Goal: Task Accomplishment & Management: Complete application form

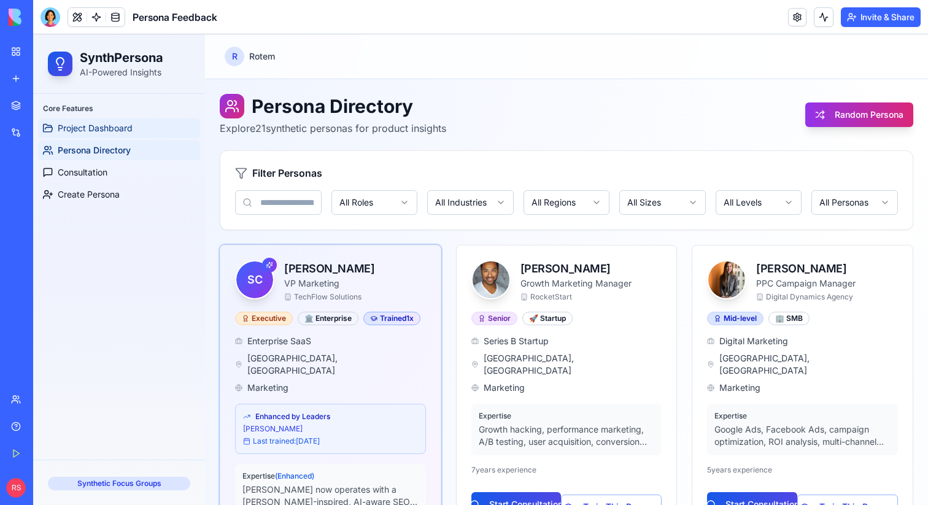
click at [136, 131] on link "Project Dashboard" at bounding box center [119, 128] width 162 height 20
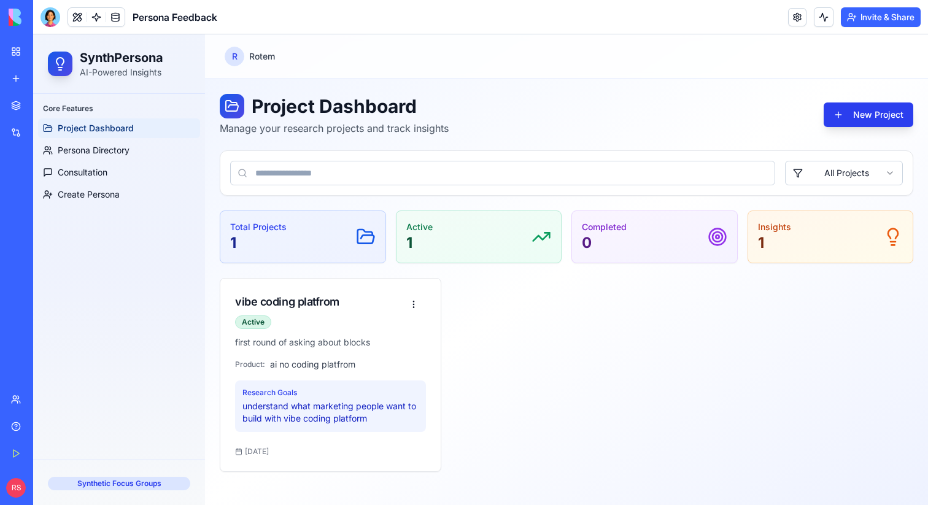
click at [877, 120] on button "New Project" at bounding box center [869, 115] width 90 height 25
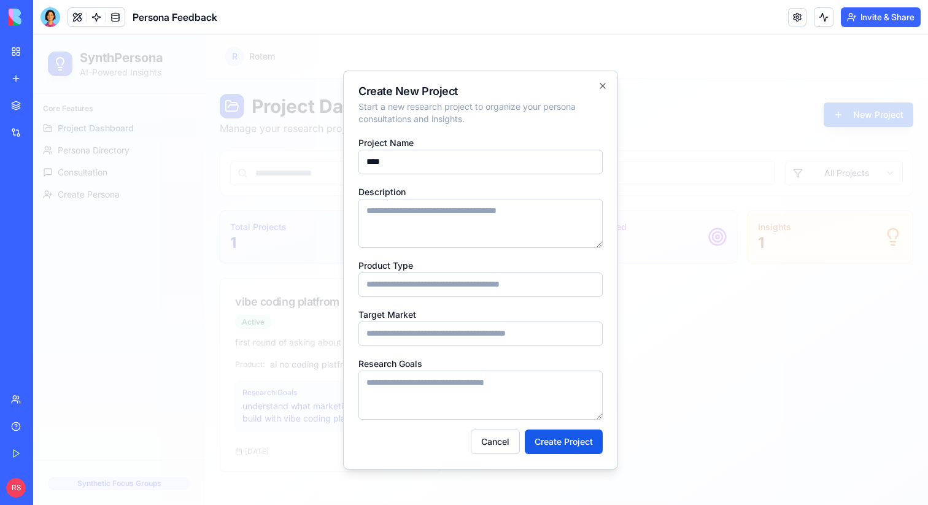
click at [478, 159] on input "***" at bounding box center [481, 162] width 244 height 25
type input "*"
type input "**********"
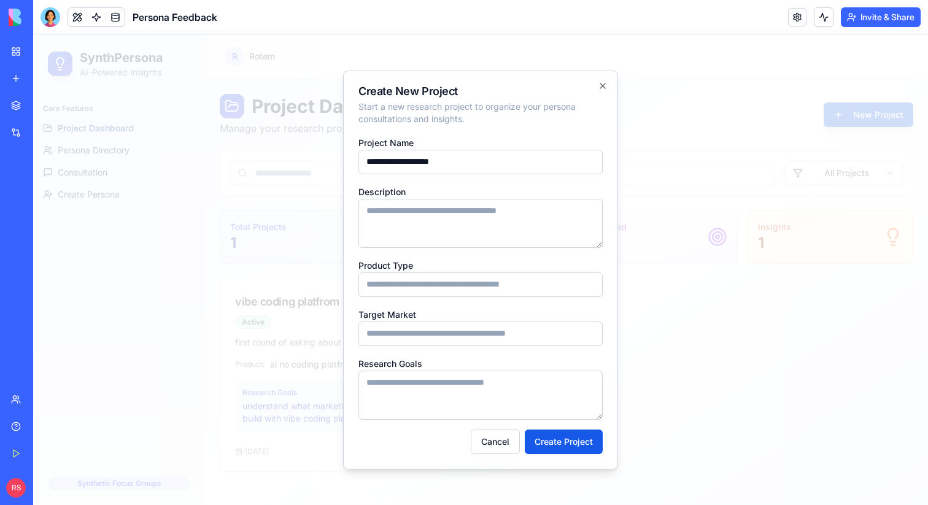
click at [465, 204] on textarea "Description" at bounding box center [481, 223] width 244 height 49
type textarea "**********"
click at [422, 284] on input "Product Type" at bounding box center [481, 285] width 244 height 25
click at [430, 284] on input "**********" at bounding box center [481, 285] width 244 height 25
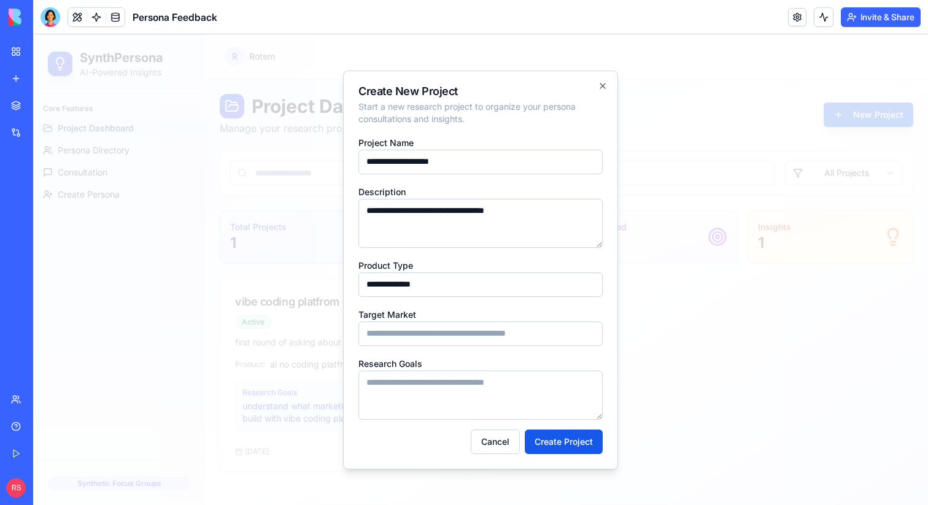
click at [430, 284] on input "**********" at bounding box center [481, 285] width 244 height 25
type input "**********"
click at [402, 334] on input "Target Market" at bounding box center [481, 334] width 244 height 25
type input "**********"
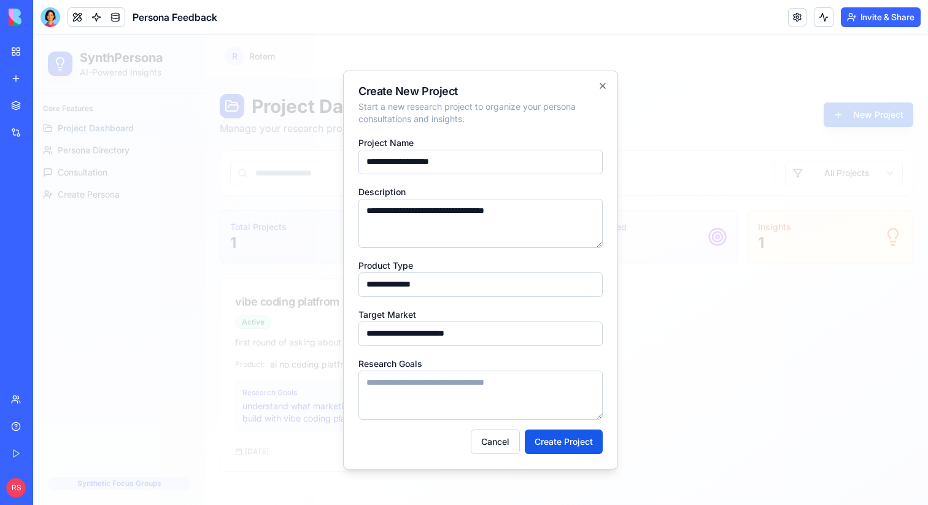
click at [386, 384] on textarea "Research Goals" at bounding box center [481, 395] width 244 height 49
type textarea "**********"
click at [546, 437] on button "Create Project" at bounding box center [564, 442] width 78 height 25
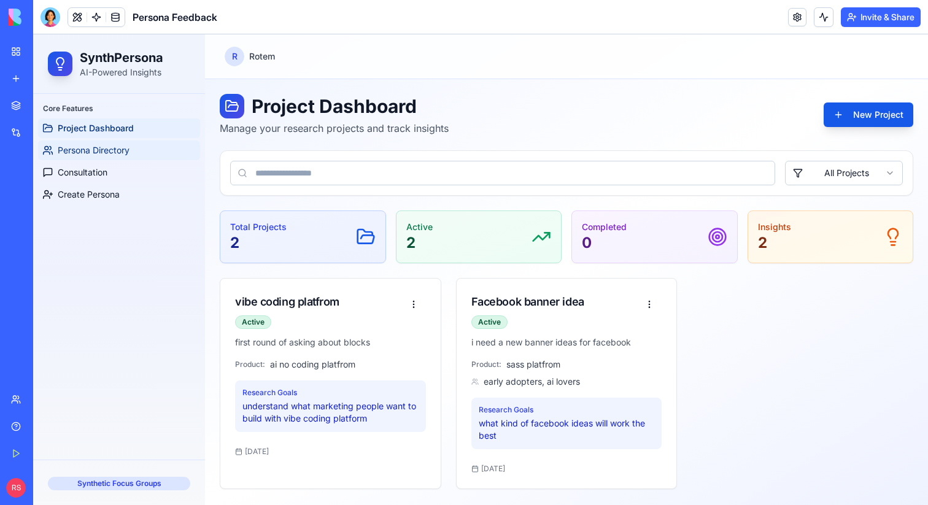
click at [107, 152] on span "Persona Directory" at bounding box center [94, 150] width 72 height 12
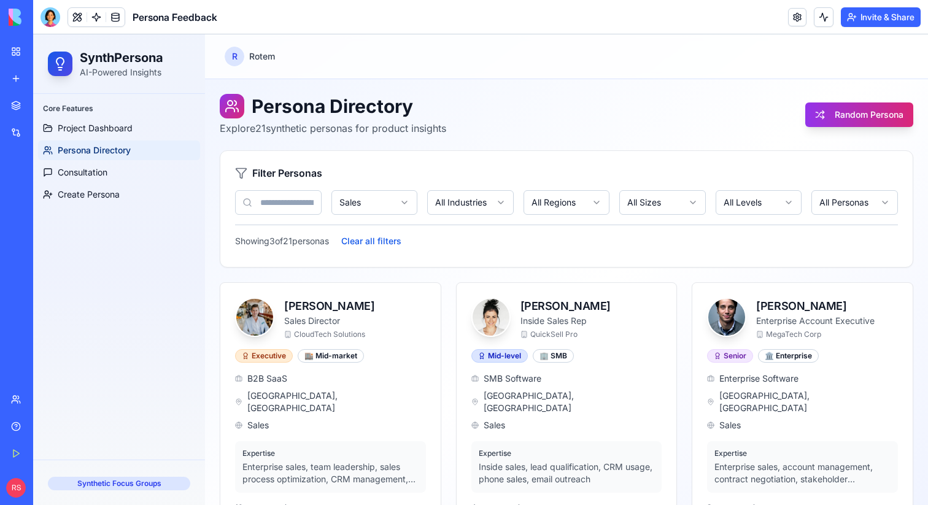
click at [373, 193] on html "SynthPersona AI-Powered Insights Core Features Project Dashboard Persona Direct…" at bounding box center [480, 310] width 895 height 553
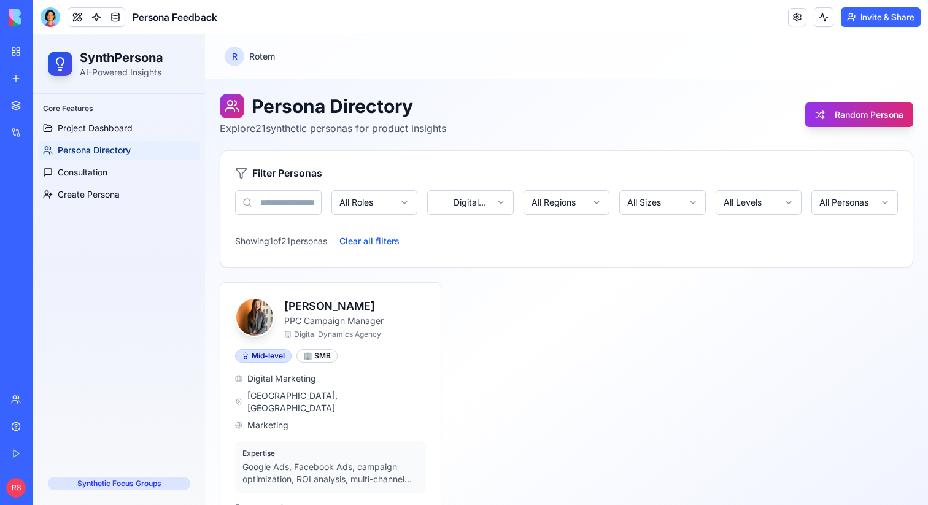
click at [470, 204] on html "SynthPersona AI-Powered Insights Core Features Project Dashboard Persona Direct…" at bounding box center [480, 310] width 895 height 553
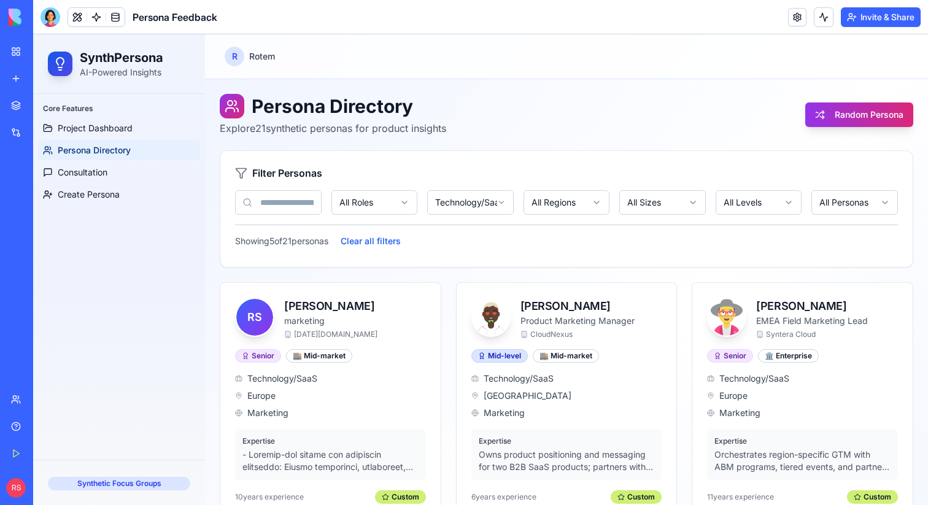
click at [470, 198] on html "SynthPersona AI-Powered Insights Core Features Project Dashboard Persona Direct…" at bounding box center [480, 454] width 895 height 840
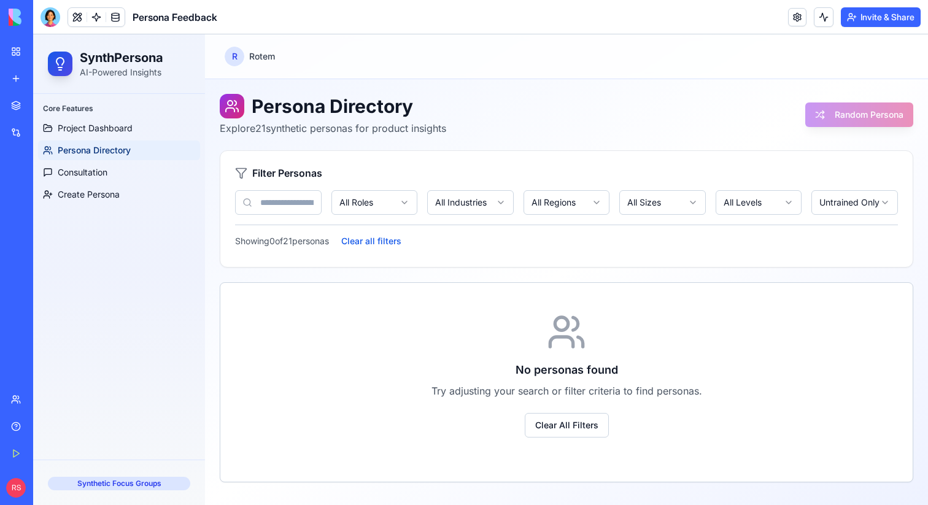
click at [833, 206] on html "SynthPersona AI-Powered Insights Core Features Project Dashboard Persona Direct…" at bounding box center [480, 269] width 895 height 471
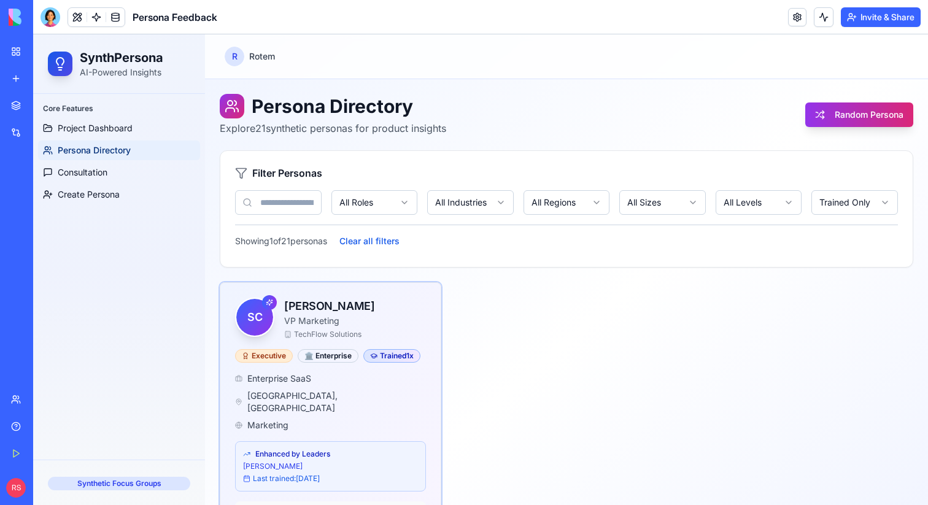
click at [838, 208] on html "SynthPersona AI-Powered Insights Core Features Project Dashboard Persona Direct…" at bounding box center [480, 342] width 895 height 616
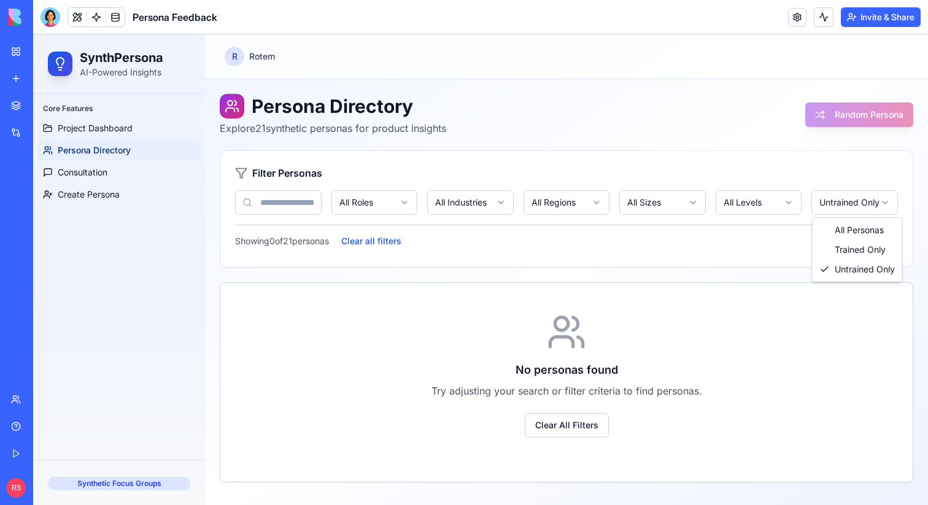
click at [844, 203] on html "SynthPersona AI-Powered Insights Core Features Project Dashboard Persona Direct…" at bounding box center [480, 269] width 895 height 471
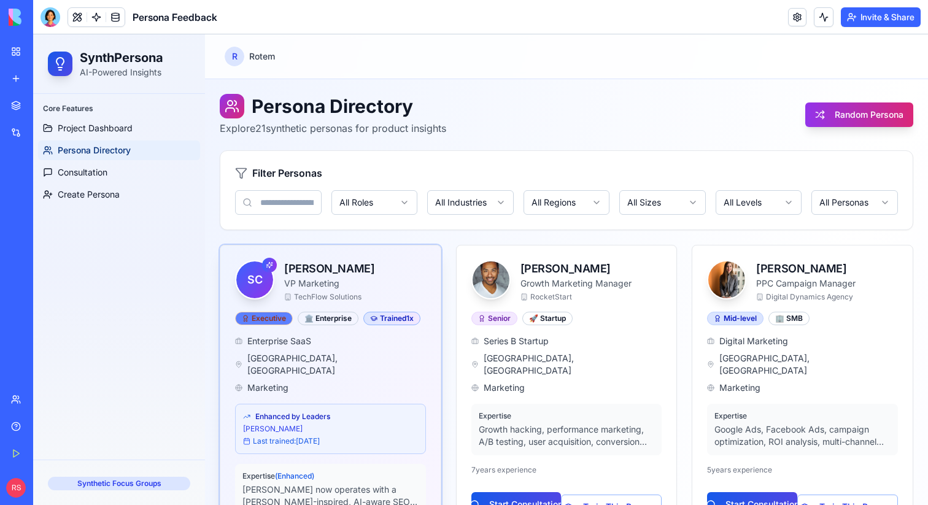
click at [262, 321] on div "Executive" at bounding box center [264, 319] width 58 height 14
click at [325, 320] on div "🏛️ Enterprise" at bounding box center [328, 319] width 61 height 14
click at [128, 199] on link "Create Persona" at bounding box center [119, 195] width 162 height 20
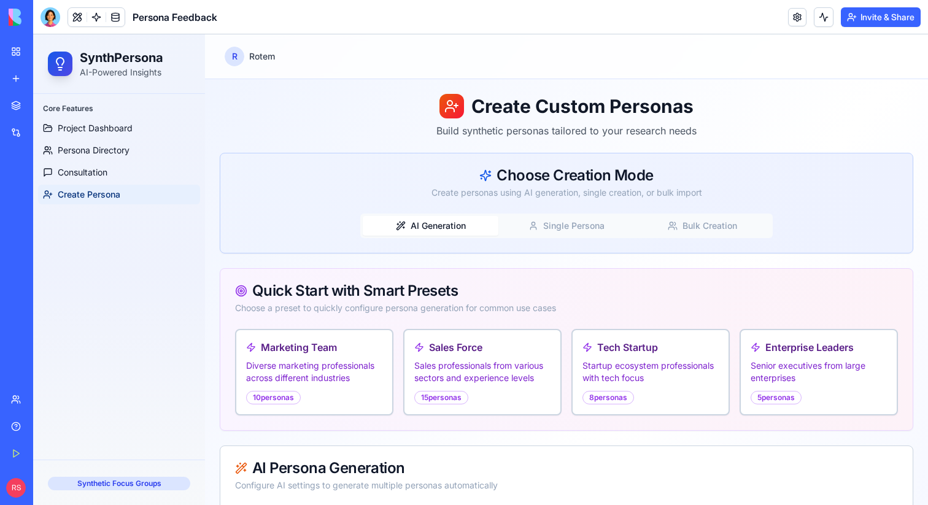
click at [539, 230] on button "Single Persona" at bounding box center [567, 226] width 136 height 20
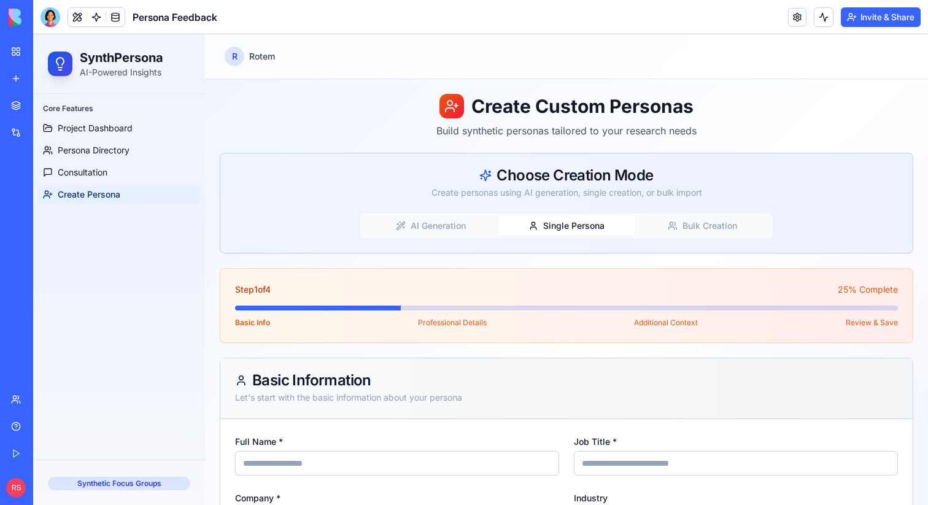
click at [672, 223] on icon "button" at bounding box center [673, 226] width 10 height 10
click at [582, 228] on button "Single Persona" at bounding box center [567, 226] width 136 height 20
click at [456, 215] on div "AI Generation Single Persona Bulk Creation" at bounding box center [566, 226] width 413 height 25
click at [446, 225] on button "AI Generation" at bounding box center [431, 226] width 136 height 20
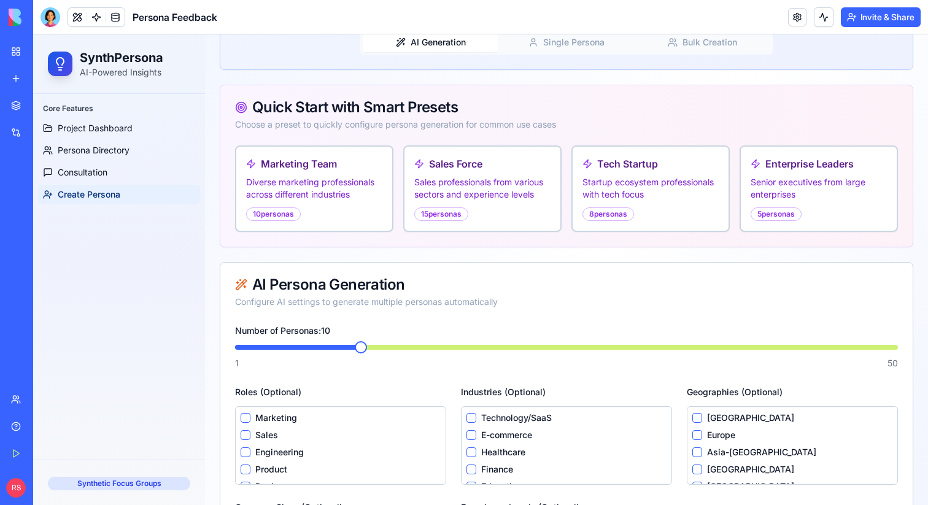
scroll to position [192, 0]
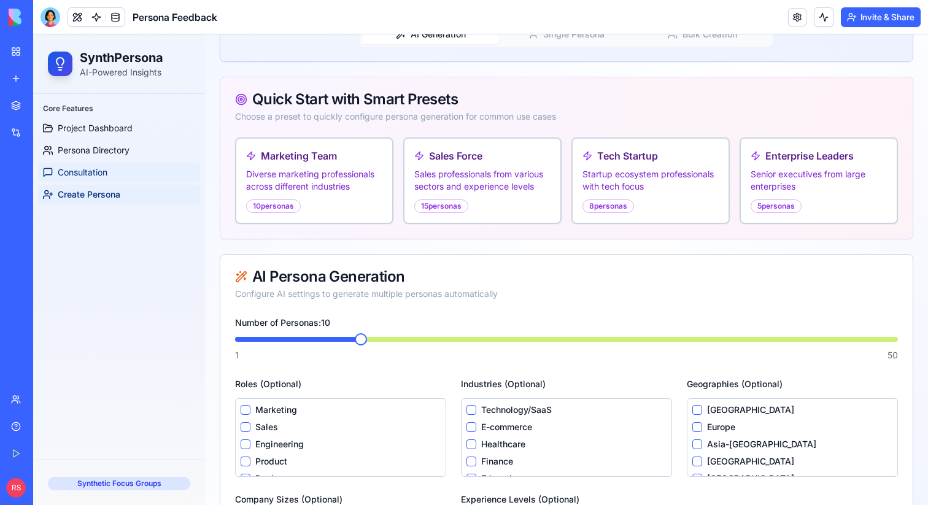
click at [141, 173] on link "Consultation" at bounding box center [119, 173] width 162 height 20
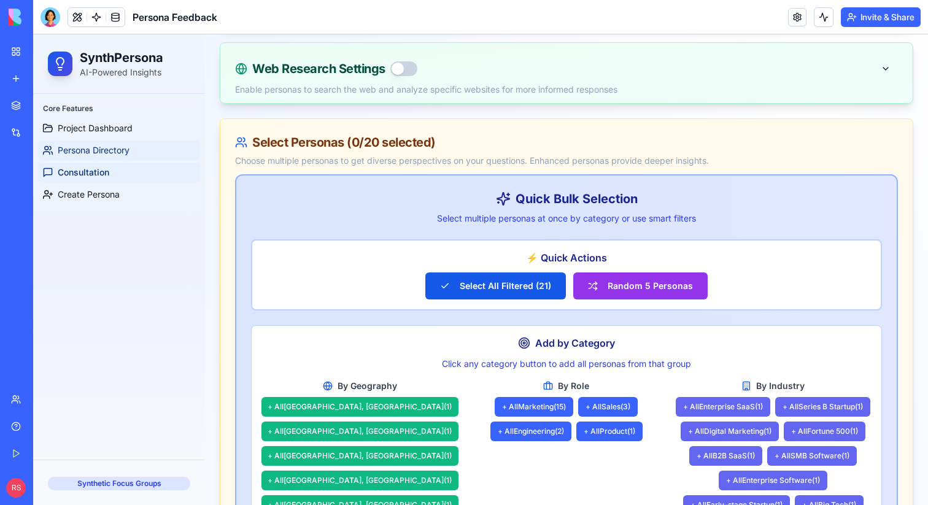
click at [123, 153] on span "Persona Directory" at bounding box center [94, 150] width 72 height 12
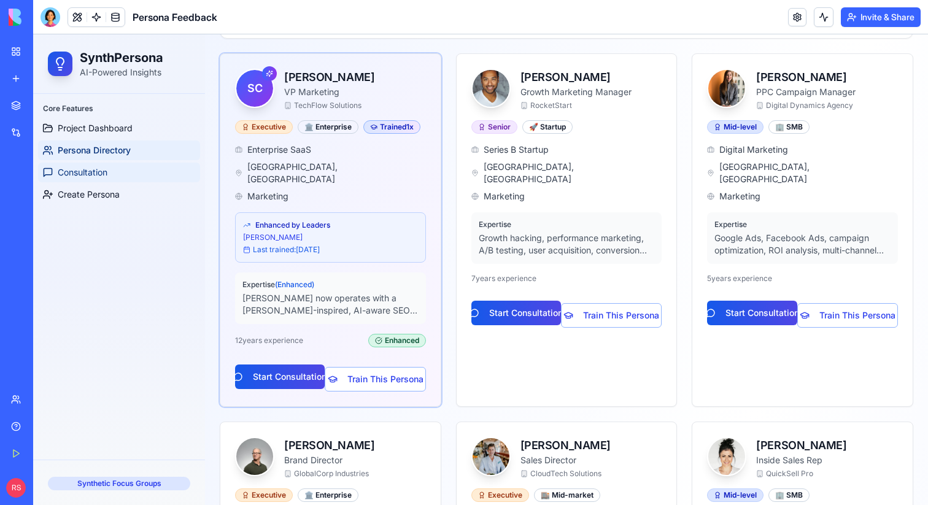
click at [70, 165] on link "Consultation" at bounding box center [119, 173] width 162 height 20
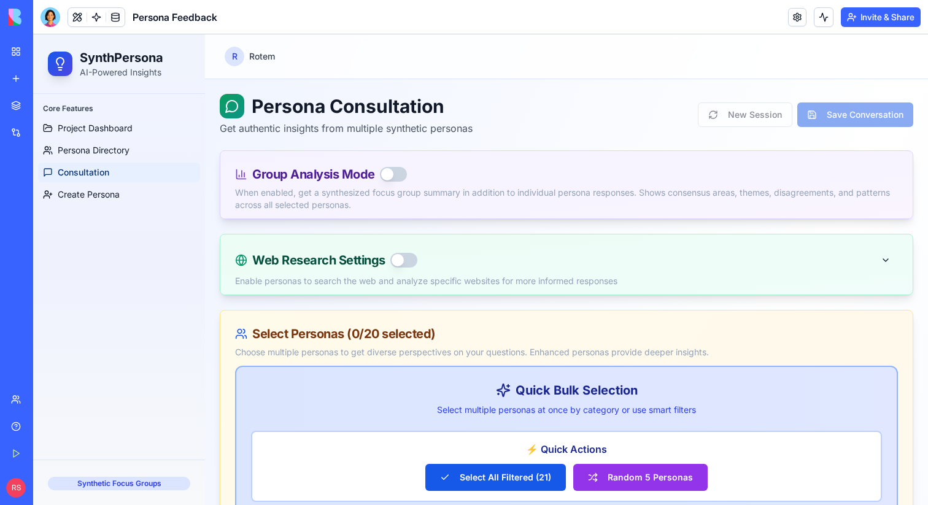
click at [399, 177] on button "button" at bounding box center [393, 174] width 27 height 15
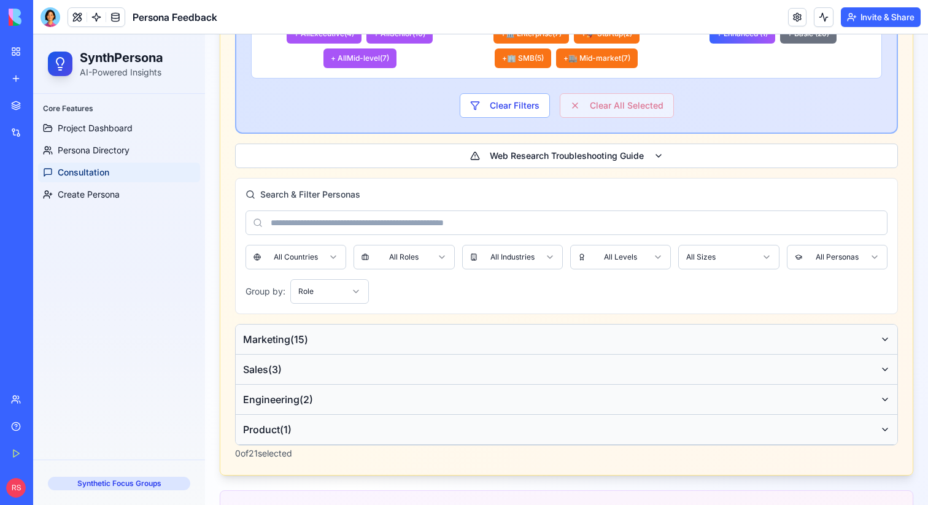
scroll to position [956, 0]
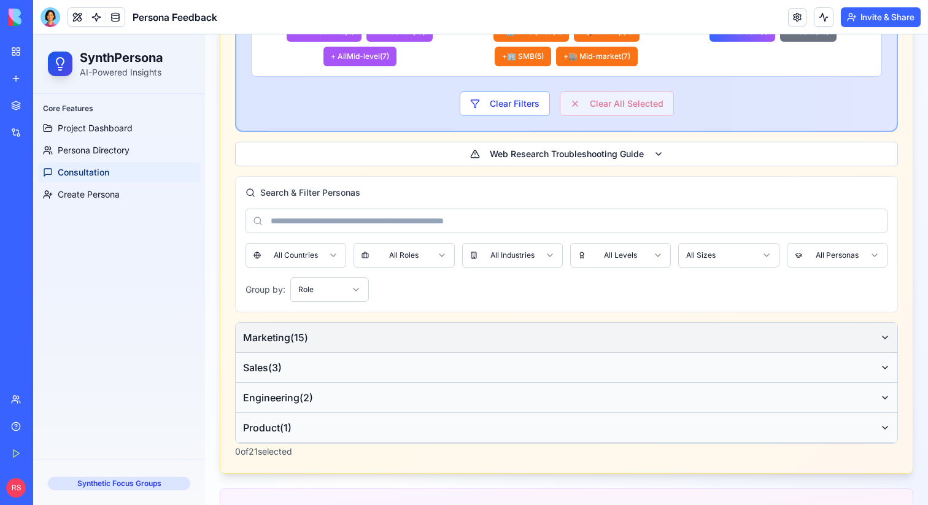
click at [332, 323] on button "Marketing ( 15 )" at bounding box center [567, 338] width 662 height 30
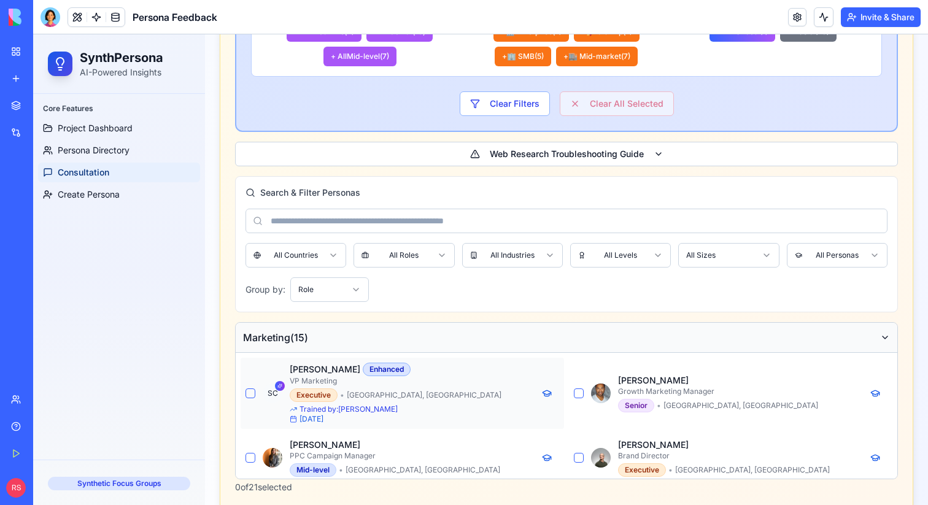
click at [251, 389] on button "button" at bounding box center [251, 394] width 10 height 10
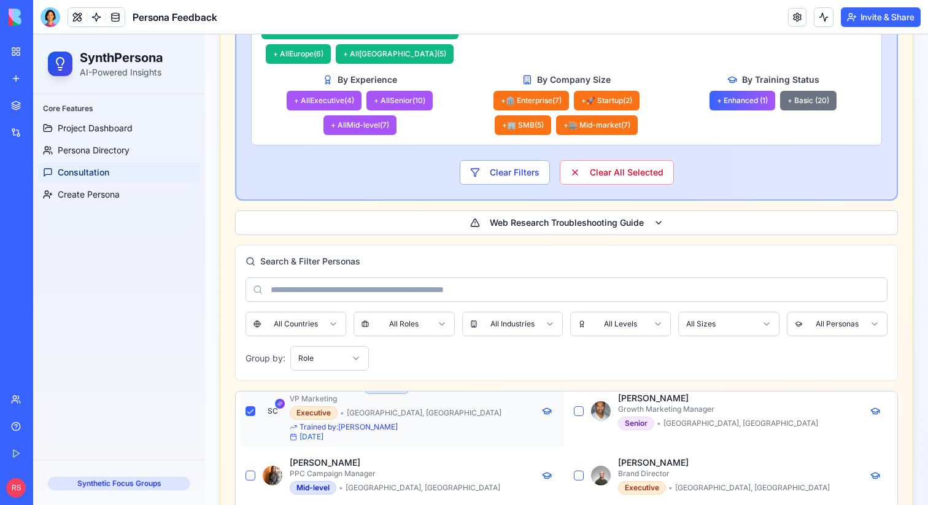
scroll to position [55, 0]
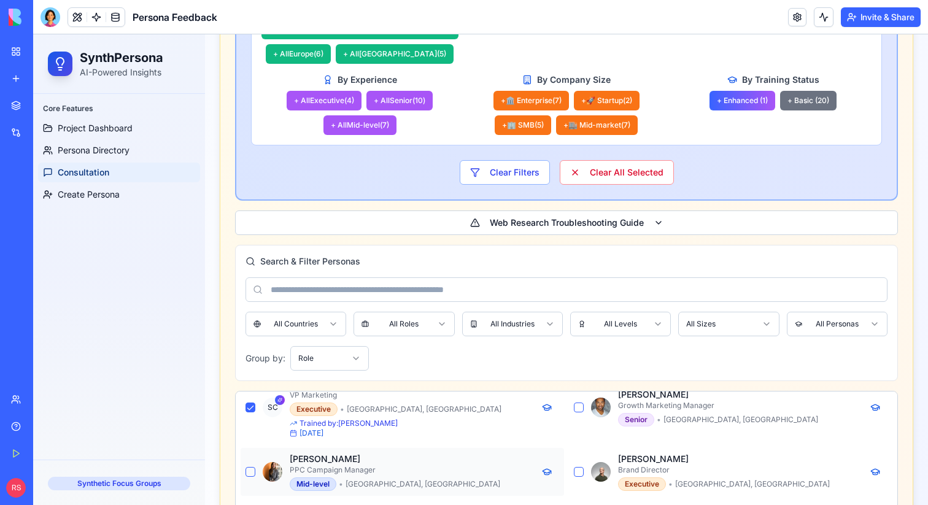
click at [249, 467] on button "button" at bounding box center [251, 472] width 10 height 10
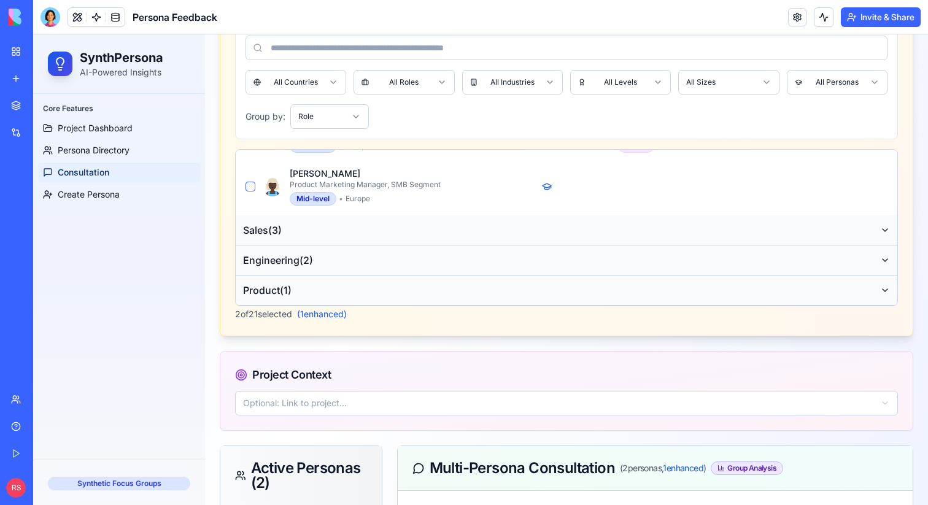
scroll to position [1224, 0]
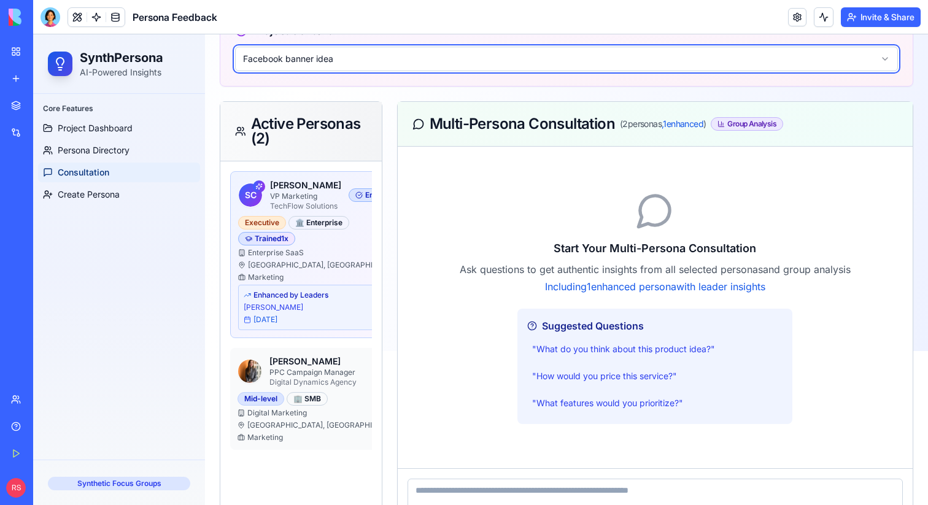
scroll to position [1566, 0]
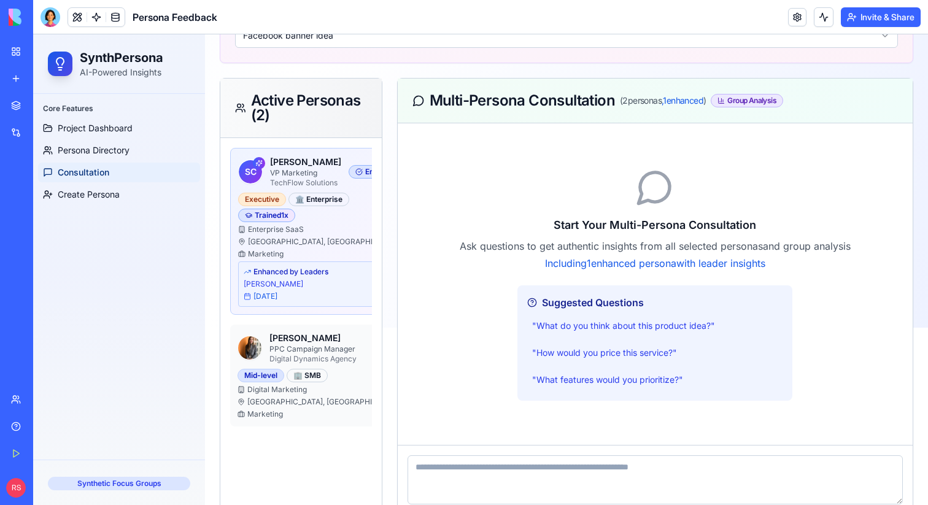
click at [466, 456] on textarea at bounding box center [656, 480] width 496 height 49
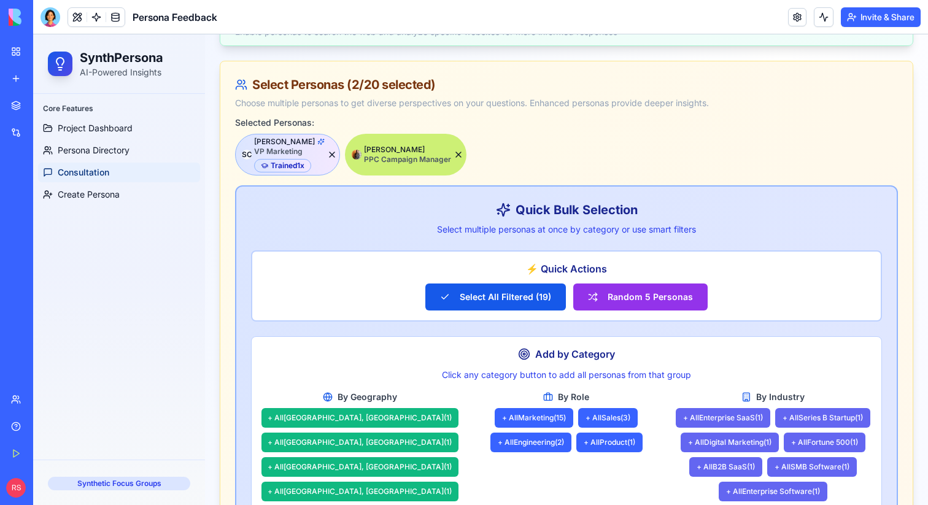
scroll to position [0, 0]
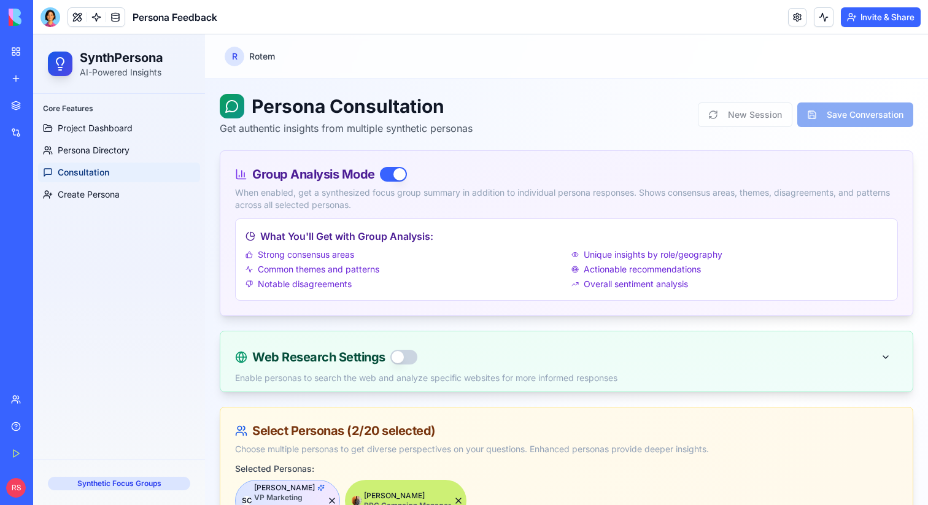
click at [402, 355] on button "button" at bounding box center [403, 357] width 27 height 15
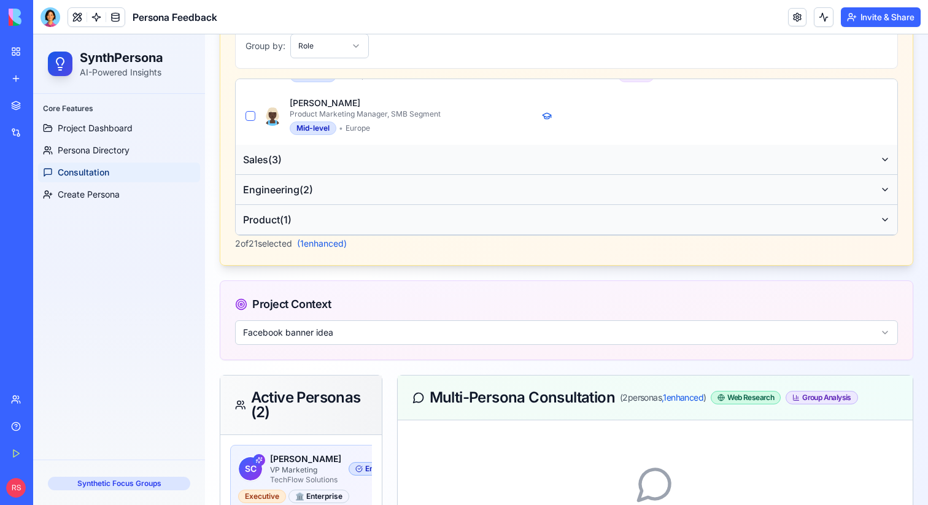
scroll to position [1566, 0]
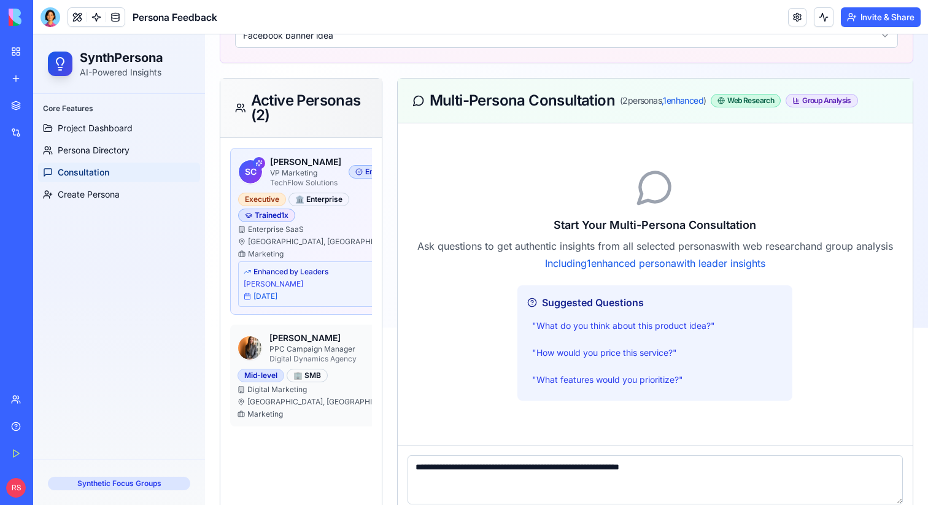
click at [699, 456] on textarea "**********" at bounding box center [656, 480] width 496 height 49
type textarea "**********"
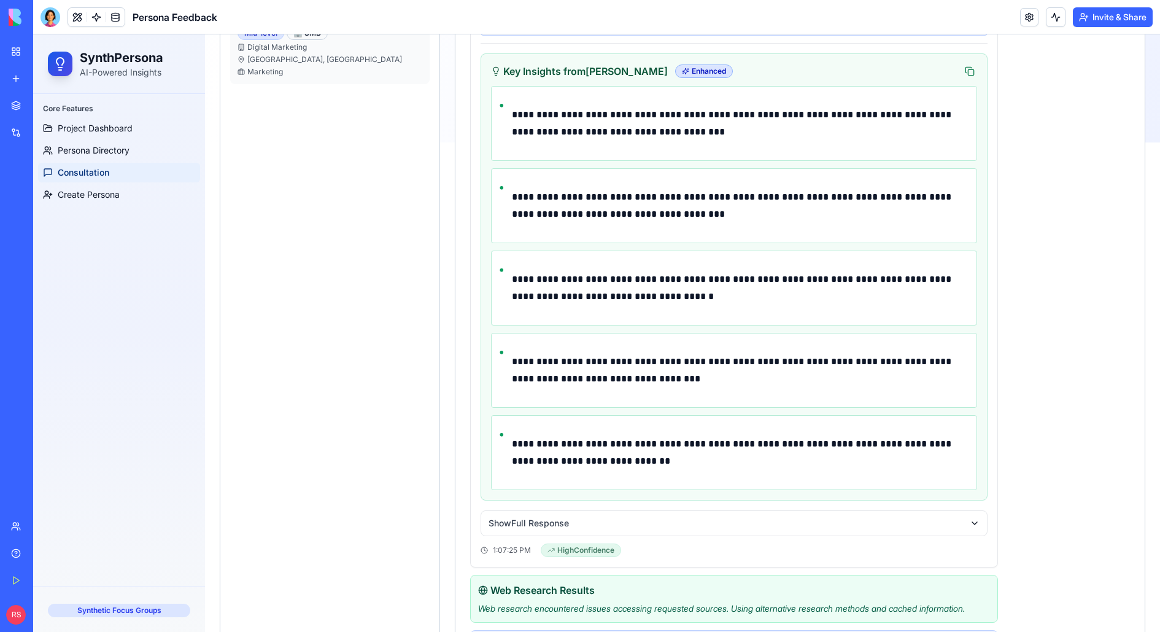
scroll to position [1864, 0]
click at [928, 505] on button "Show Full Response" at bounding box center [734, 524] width 506 height 25
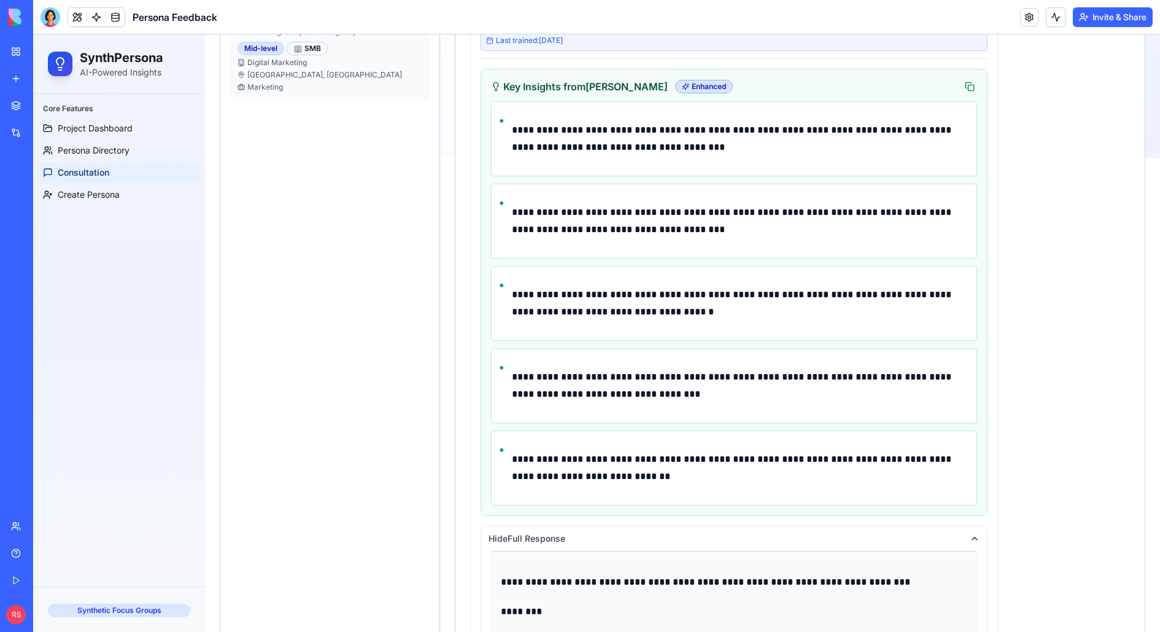
scroll to position [1849, 0]
click at [928, 505] on button "Hide Full Response" at bounding box center [734, 539] width 506 height 25
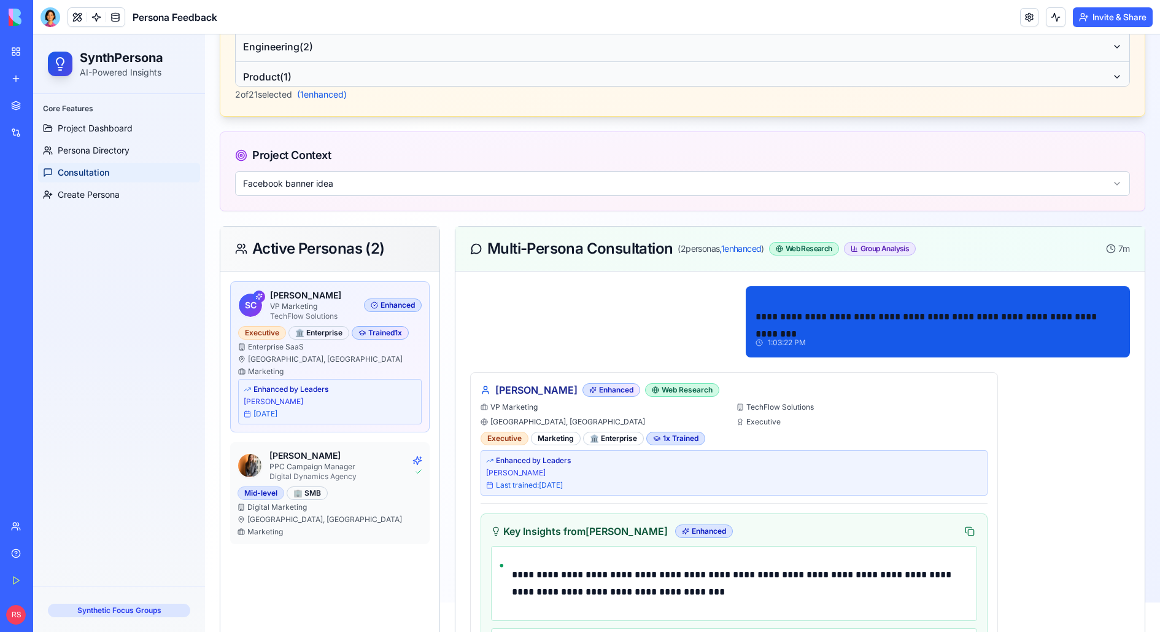
scroll to position [1402, 0]
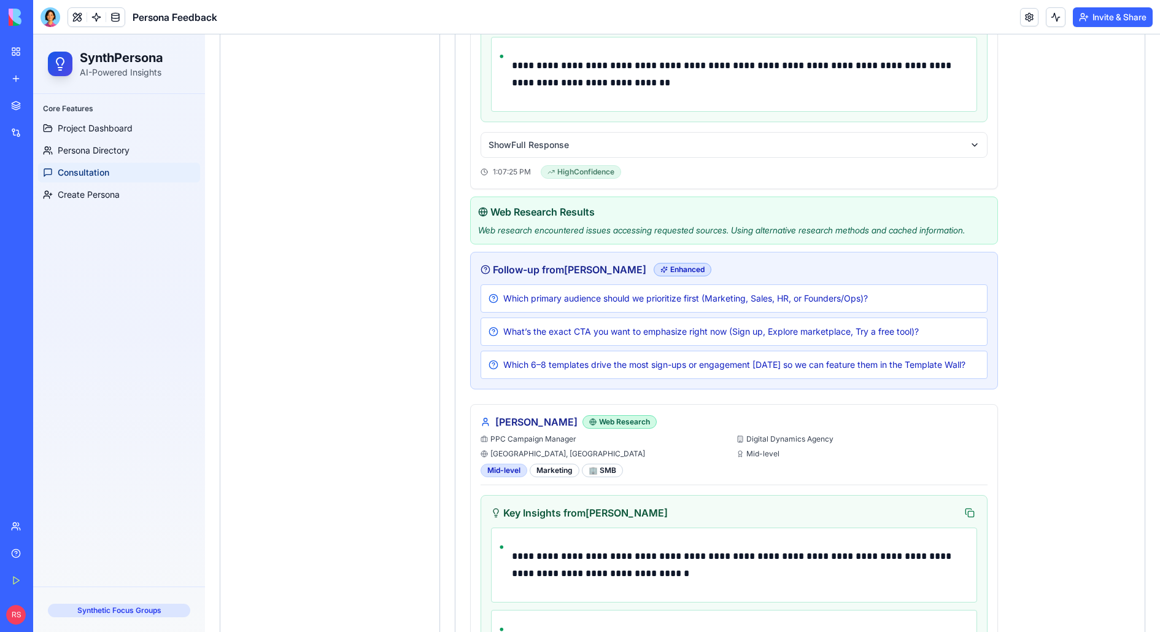
scroll to position [2250, 0]
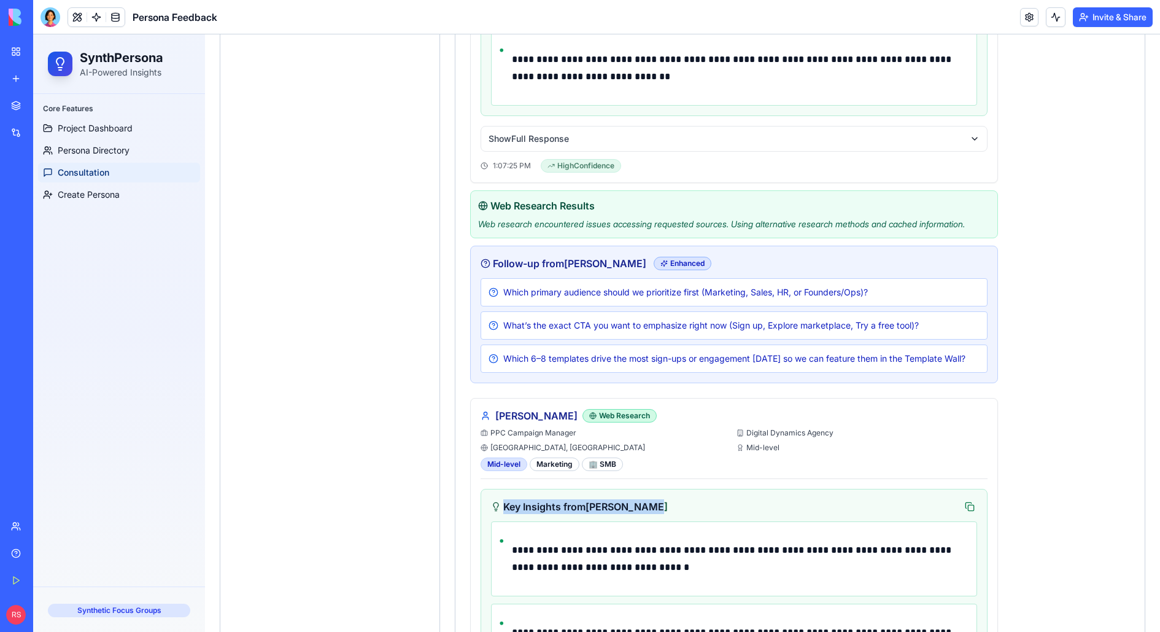
drag, startPoint x: 658, startPoint y: 371, endPoint x: 649, endPoint y: 368, distance: 8.9
click at [649, 499] on div "Key Insights from Priya Sharma" at bounding box center [734, 506] width 486 height 15
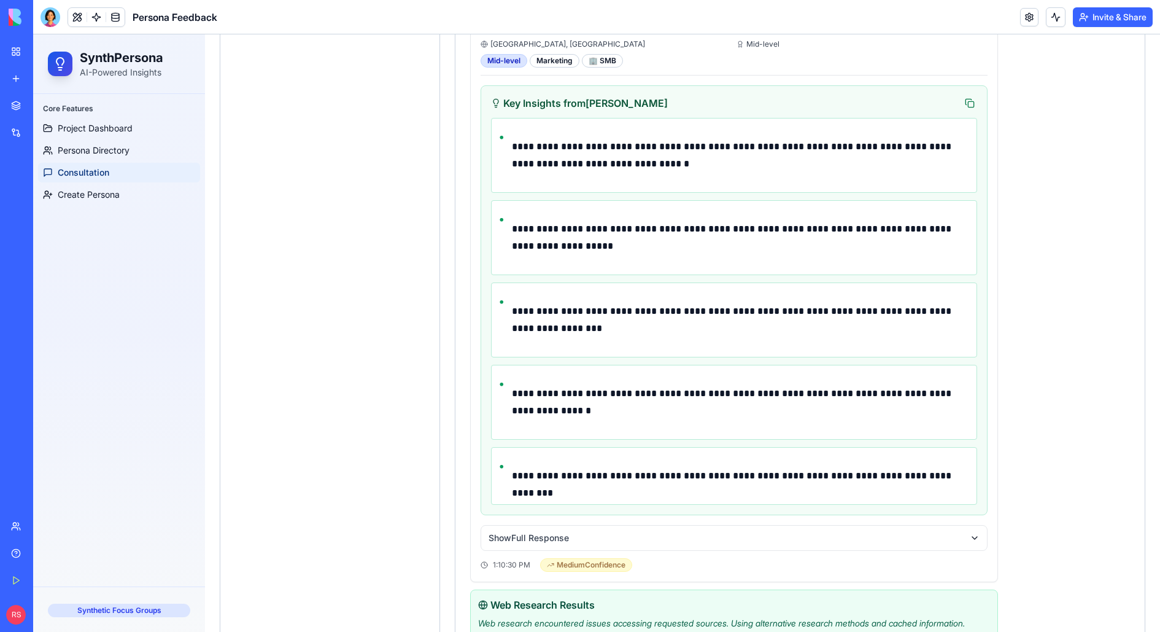
scroll to position [2648, 0]
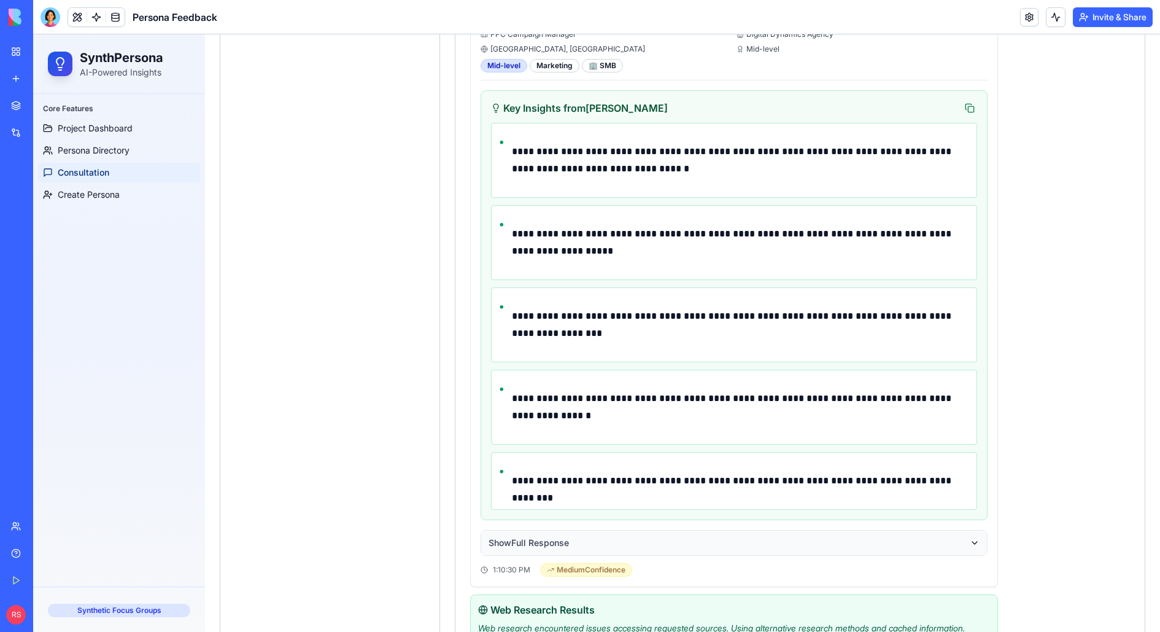
click at [928, 505] on button "Show Full Response" at bounding box center [734, 542] width 506 height 25
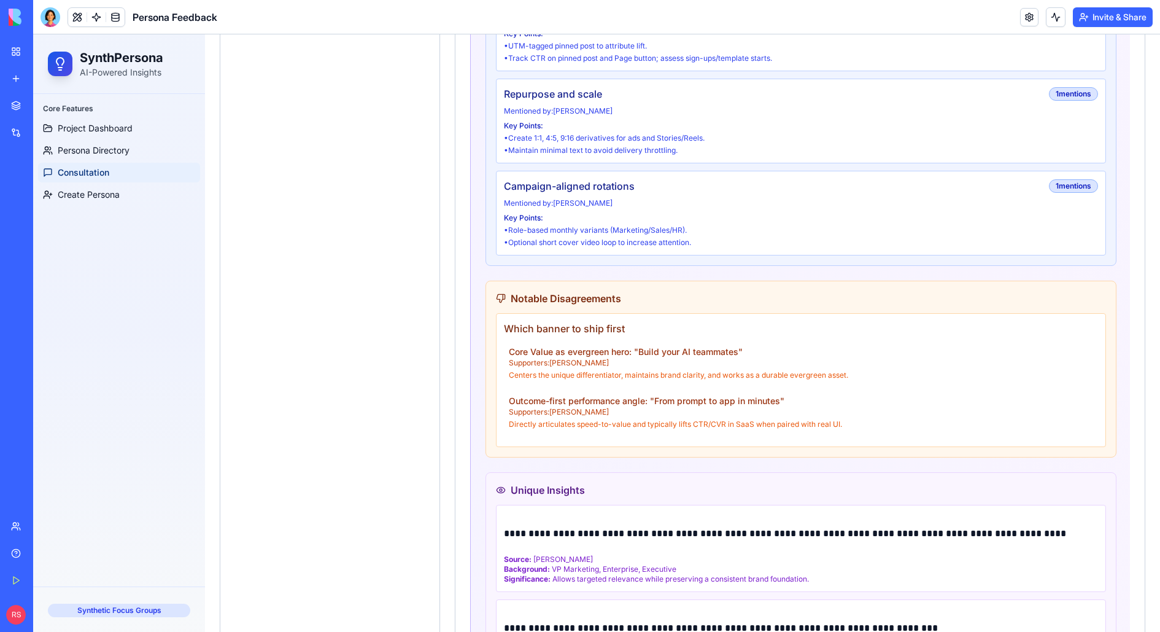
scroll to position [2752, 0]
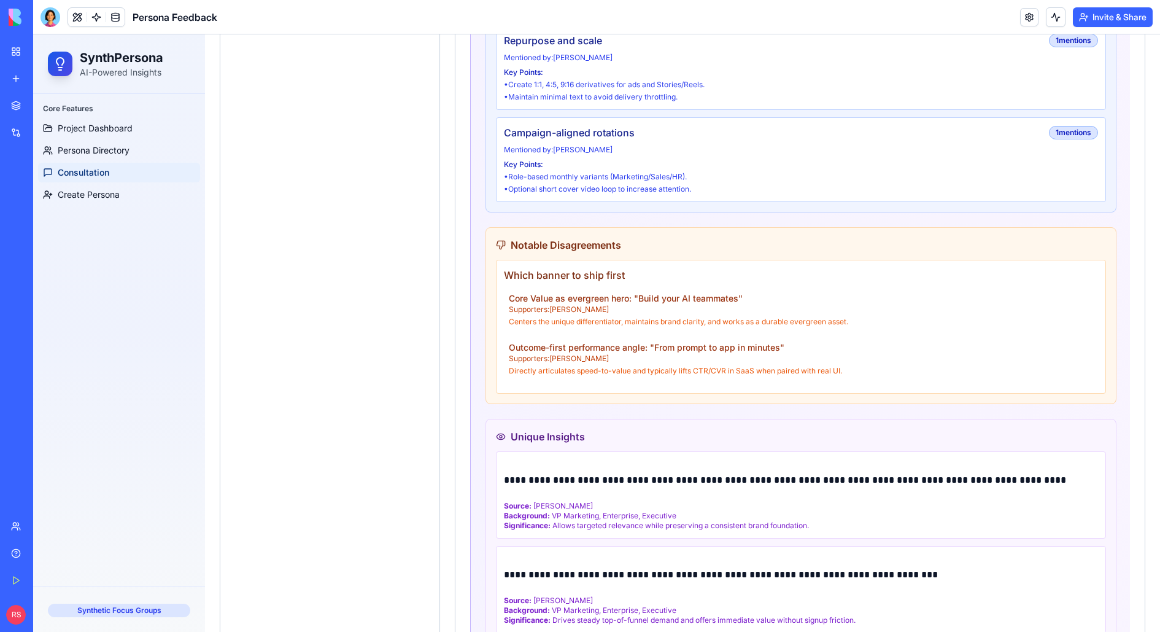
click at [499, 432] on icon at bounding box center [501, 437] width 10 height 10
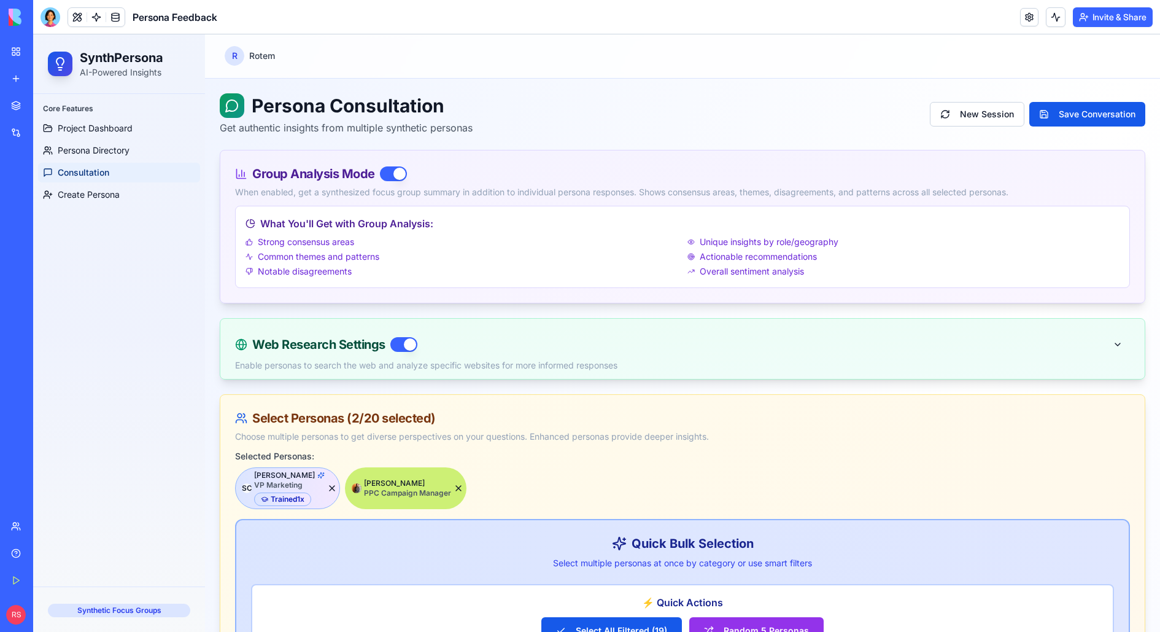
scroll to position [0, 0]
click at [126, 132] on span "Project Dashboard" at bounding box center [95, 128] width 75 height 12
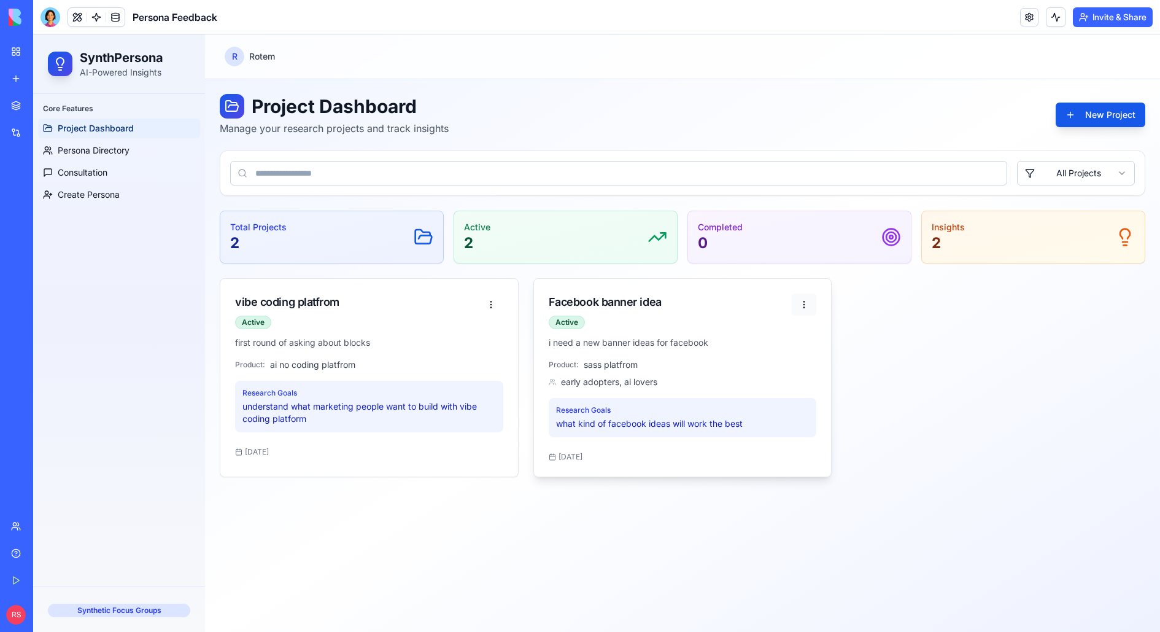
click at [800, 301] on html "SynthPersona AI-Powered Insights Core Features Project Dashboard Persona Direct…" at bounding box center [596, 332] width 1127 height 597
click at [674, 276] on html "SynthPersona AI-Powered Insights Core Features Project Dashboard Persona Direct…" at bounding box center [596, 332] width 1127 height 597
click at [113, 163] on link "Consultation" at bounding box center [119, 173] width 162 height 20
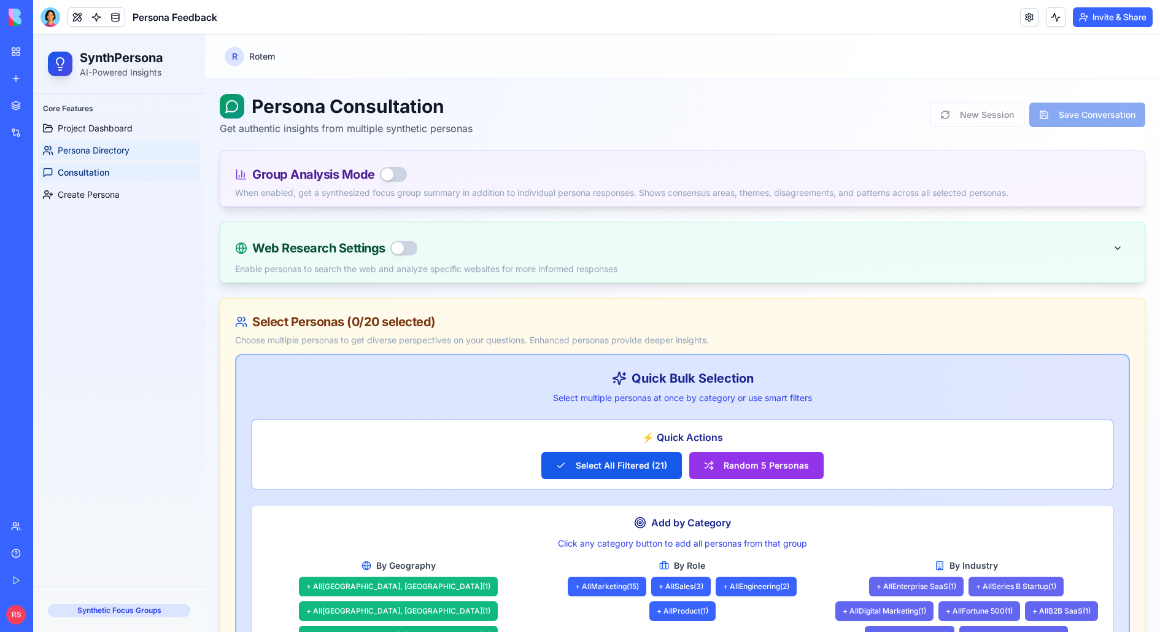
click at [139, 154] on link "Persona Directory" at bounding box center [119, 151] width 162 height 20
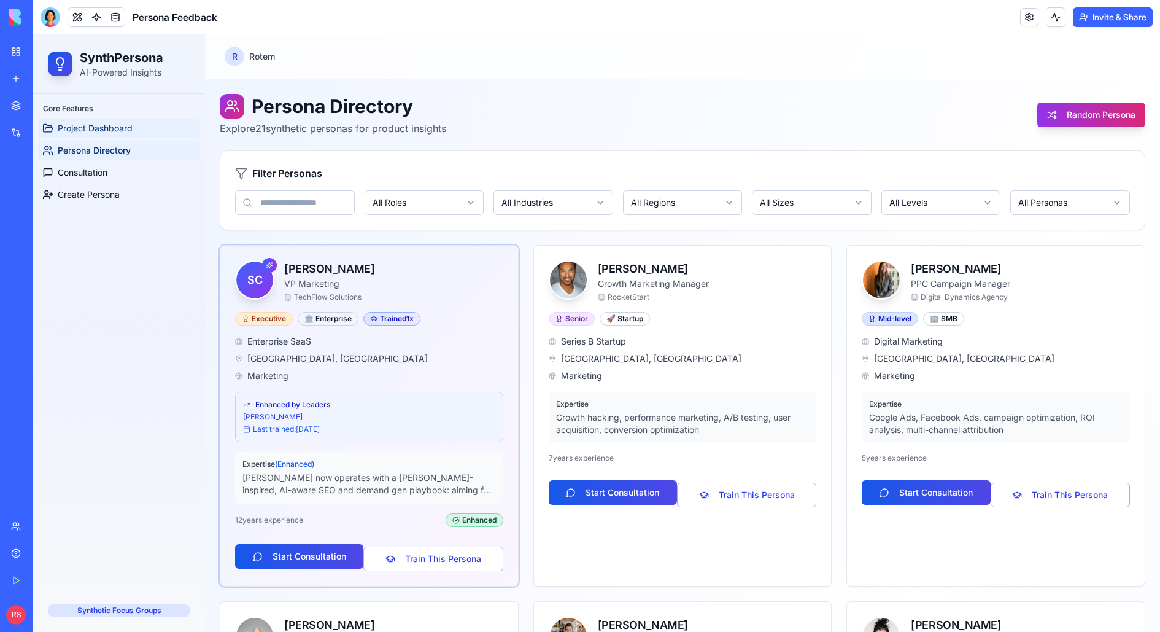
click at [120, 130] on span "Project Dashboard" at bounding box center [95, 128] width 75 height 12
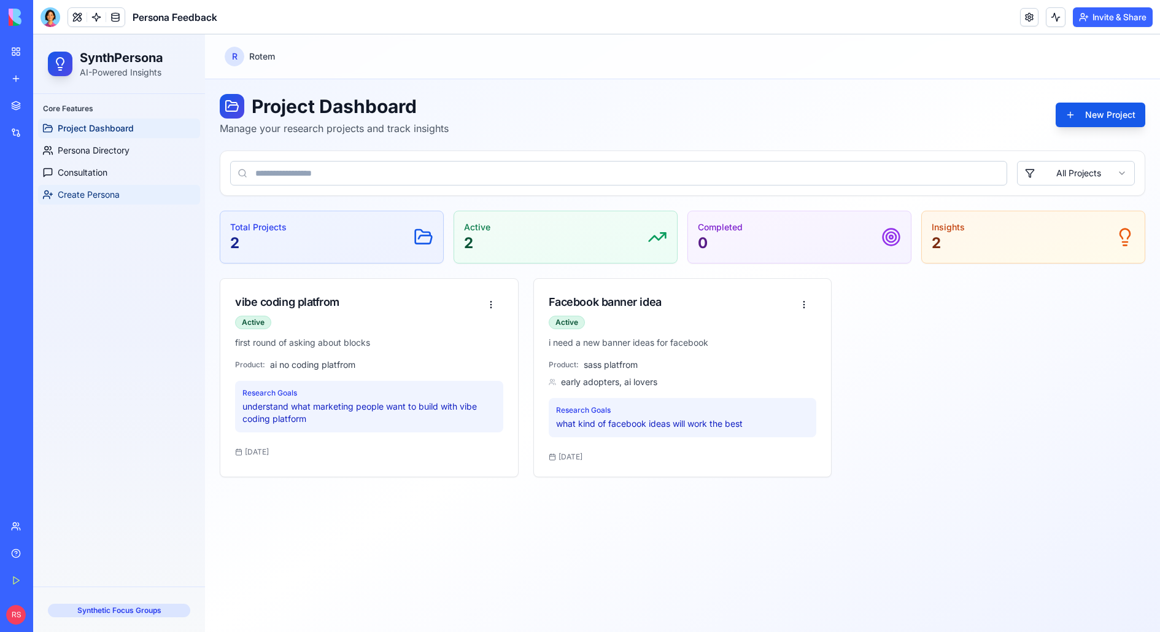
click at [106, 198] on span "Create Persona" at bounding box center [89, 194] width 62 height 12
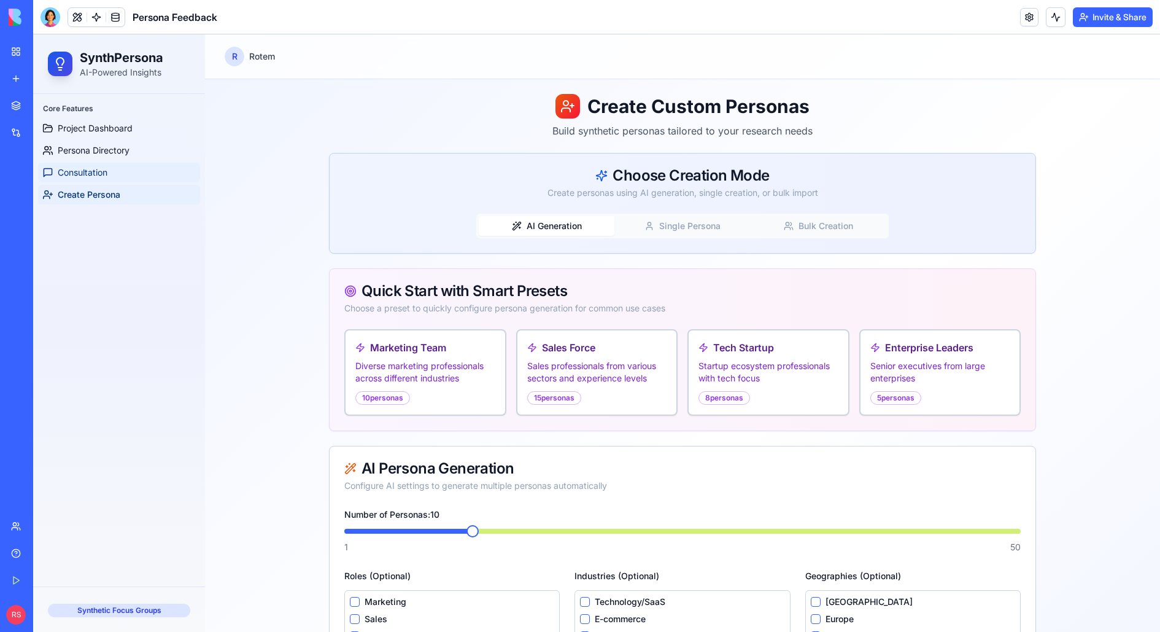
click at [103, 171] on span "Consultation" at bounding box center [83, 172] width 50 height 12
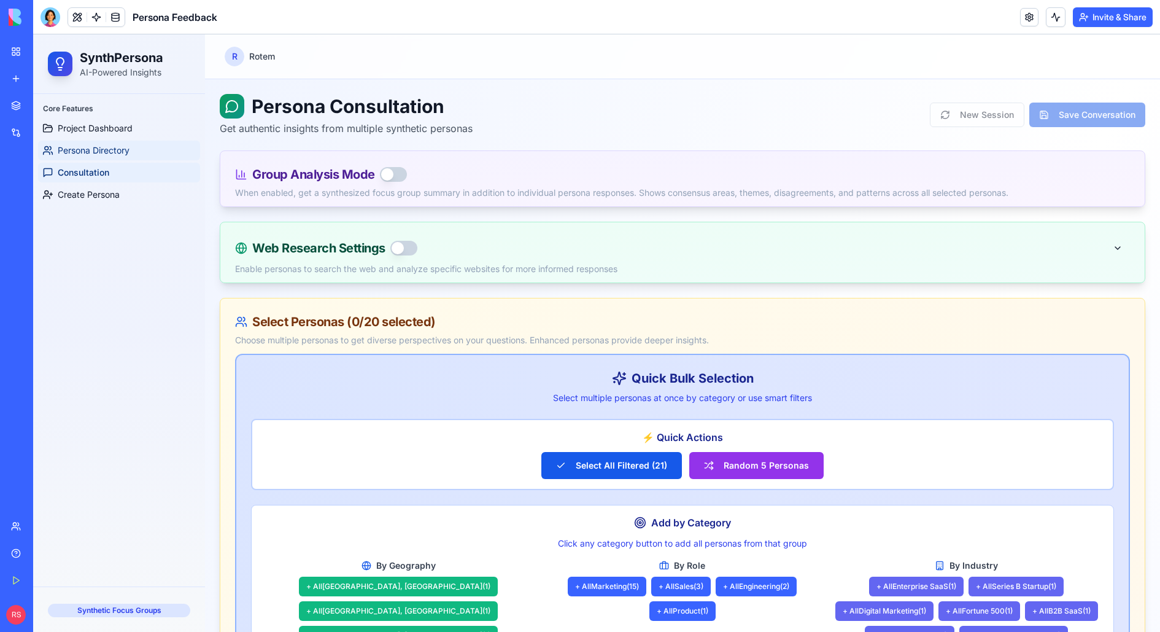
click at [103, 149] on span "Persona Directory" at bounding box center [94, 150] width 72 height 12
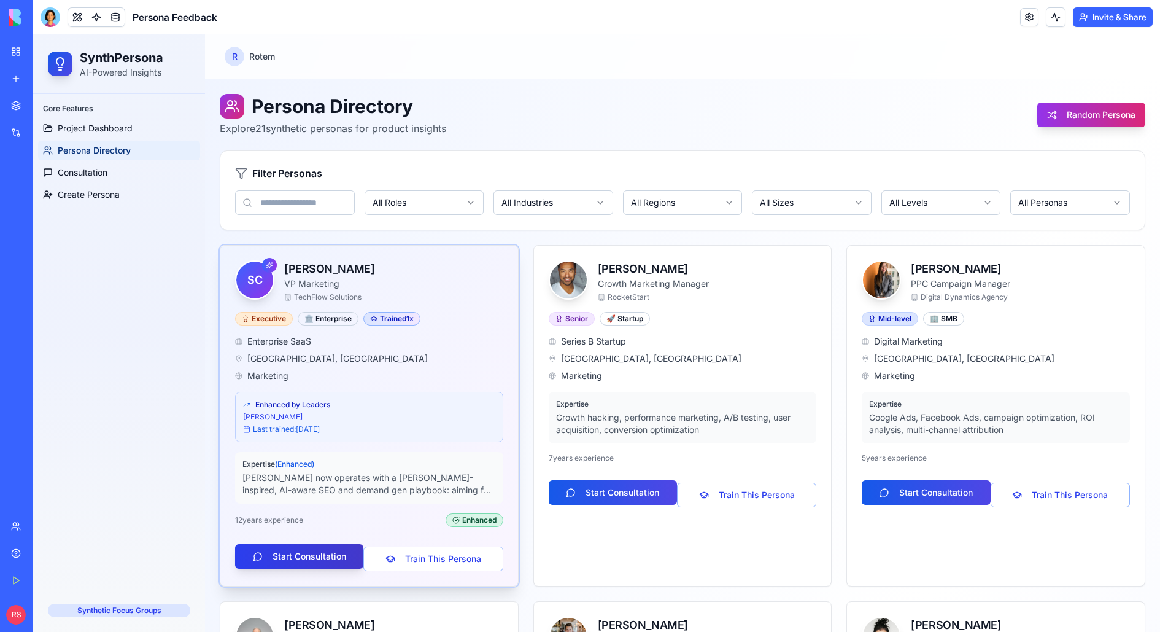
click at [321, 505] on button "Start Consultation" at bounding box center [299, 556] width 128 height 25
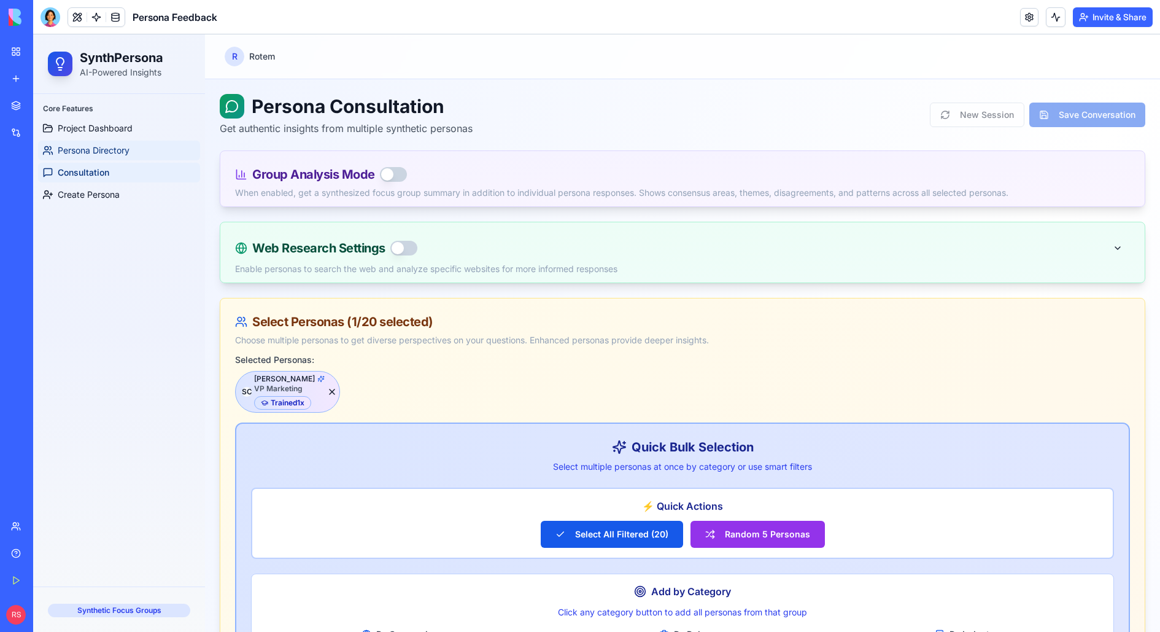
click at [112, 153] on span "Persona Directory" at bounding box center [94, 150] width 72 height 12
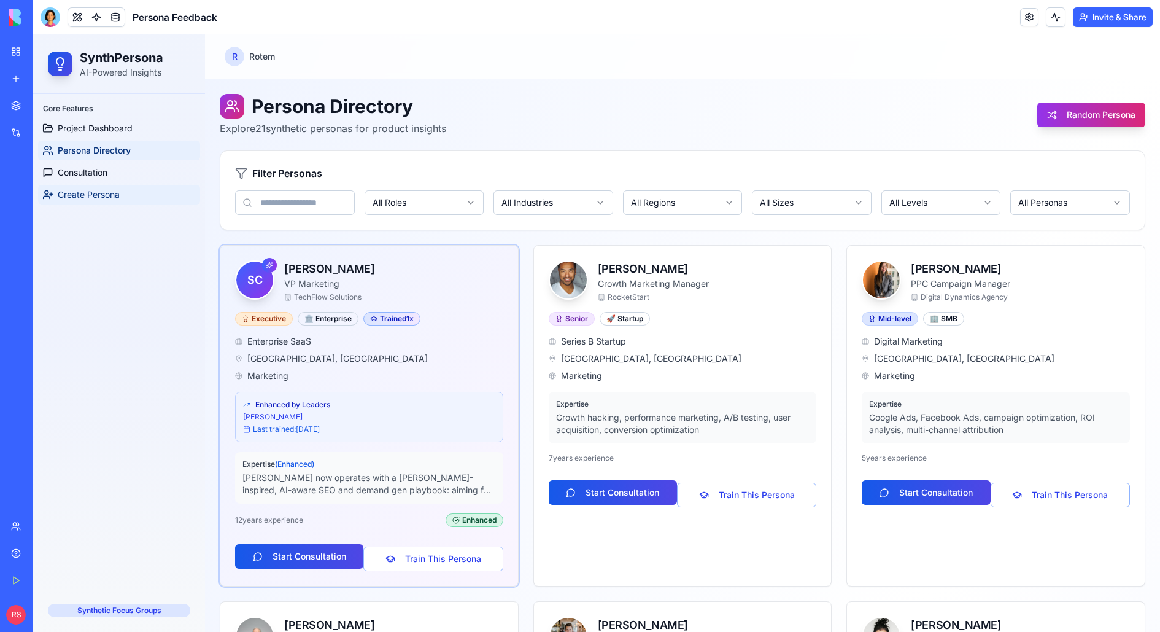
click at [80, 192] on span "Create Persona" at bounding box center [89, 194] width 62 height 12
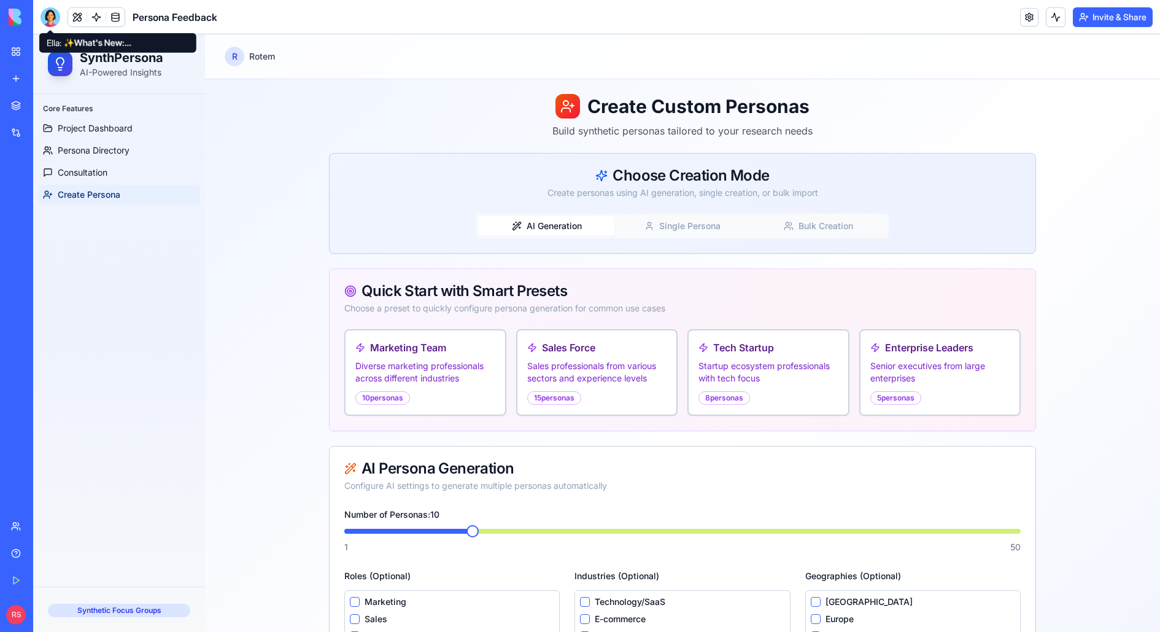
click at [50, 21] on div at bounding box center [51, 17] width 20 height 20
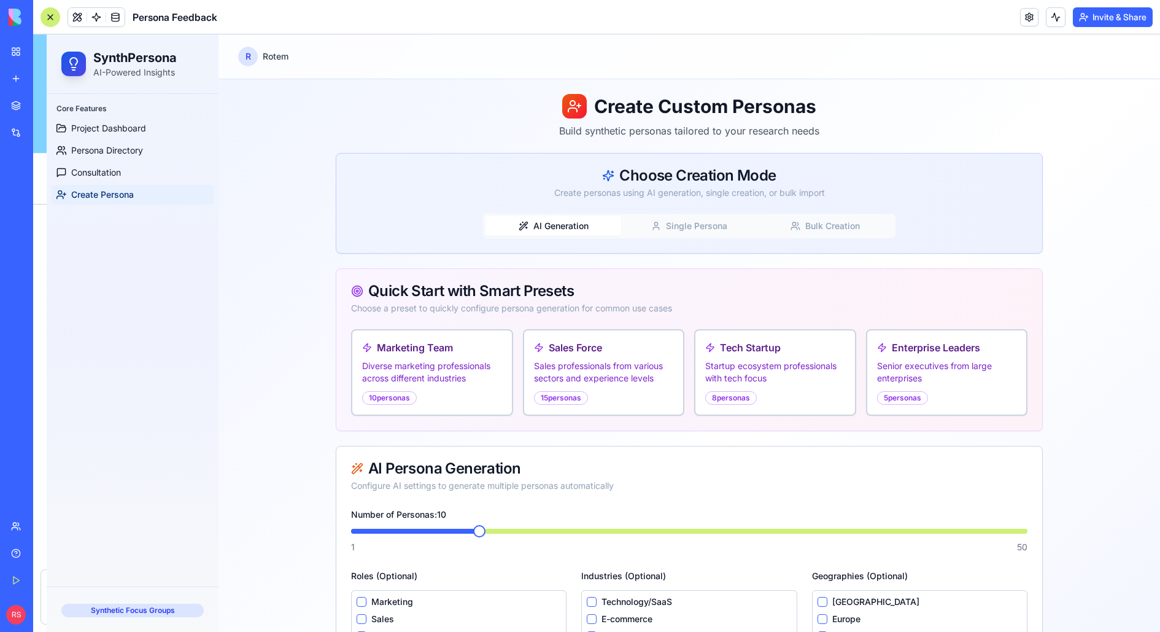
scroll to position [16758, 0]
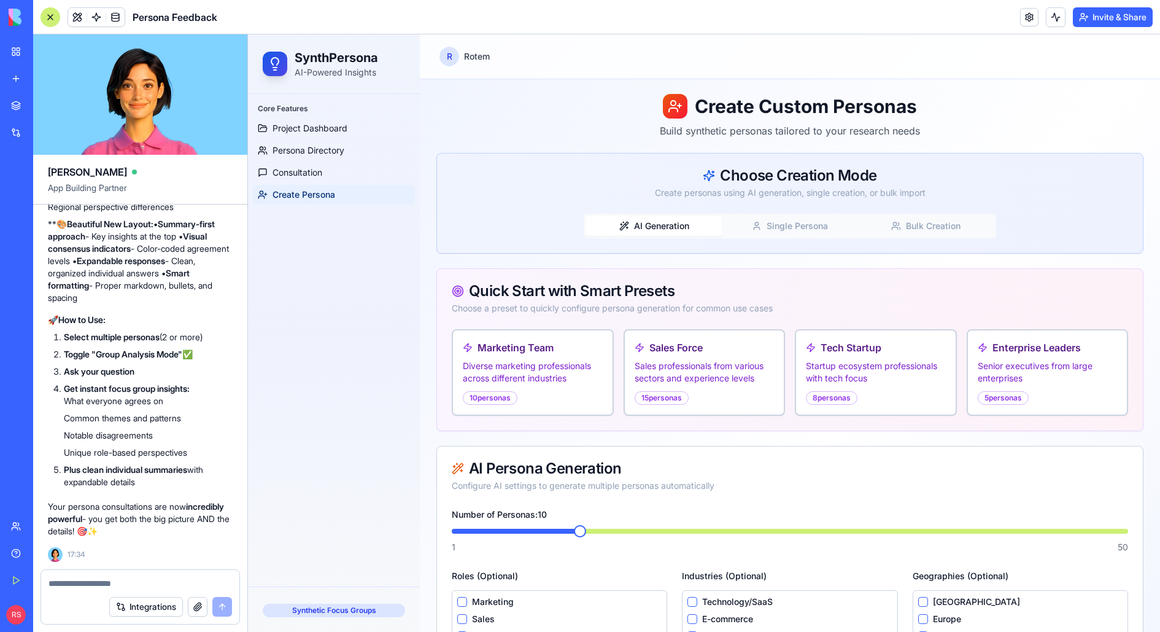
click at [139, 505] on textarea at bounding box center [141, 583] width 184 height 12
type textarea "*"
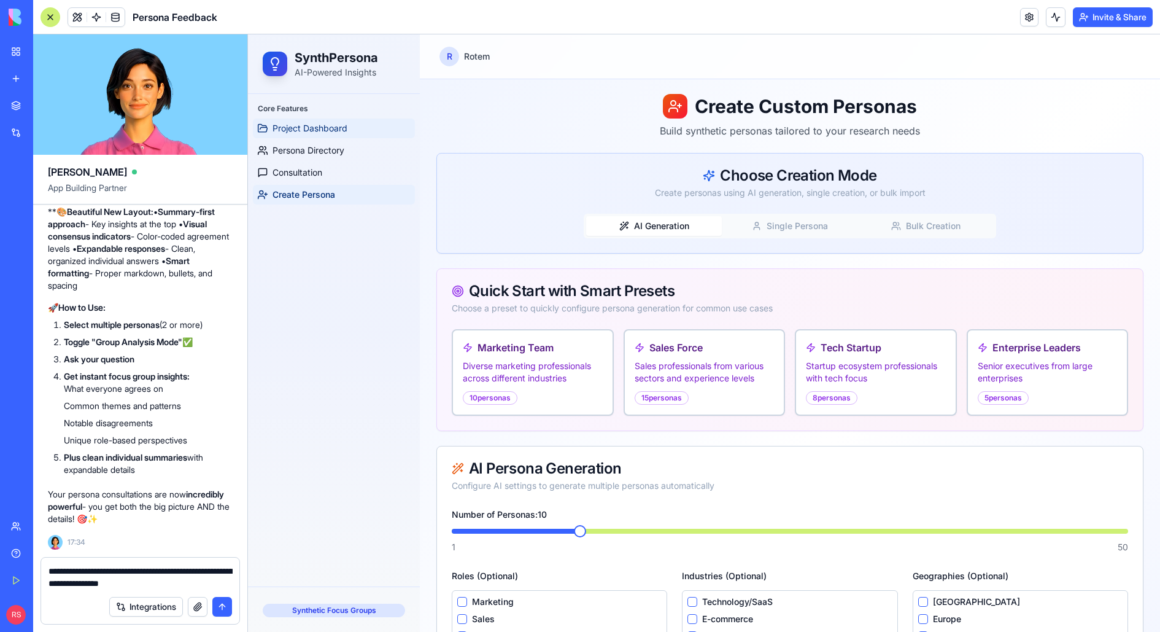
click at [353, 124] on link "Project Dashboard" at bounding box center [334, 128] width 162 height 20
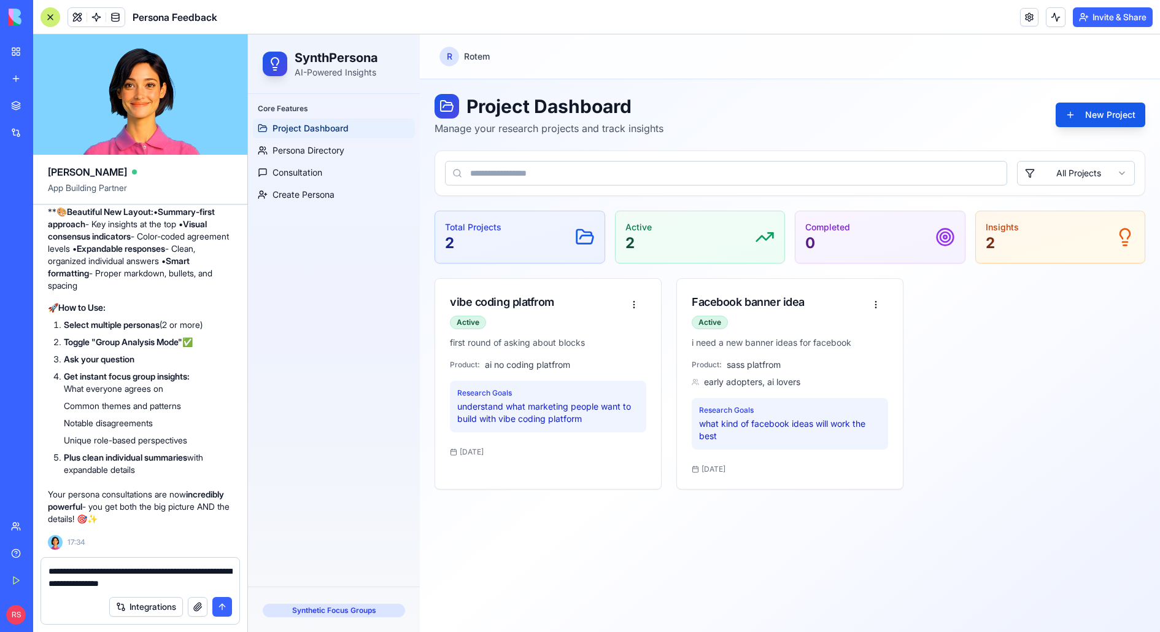
click at [883, 173] on input at bounding box center [726, 173] width 562 height 25
click at [928, 174] on html "SynthPersona AI-Powered Insights Core Features Project Dashboard Persona Direct…" at bounding box center [704, 332] width 912 height 597
click at [928, 177] on html "SynthPersona AI-Powered Insights Core Features Project Dashboard Persona Direct…" at bounding box center [704, 332] width 912 height 597
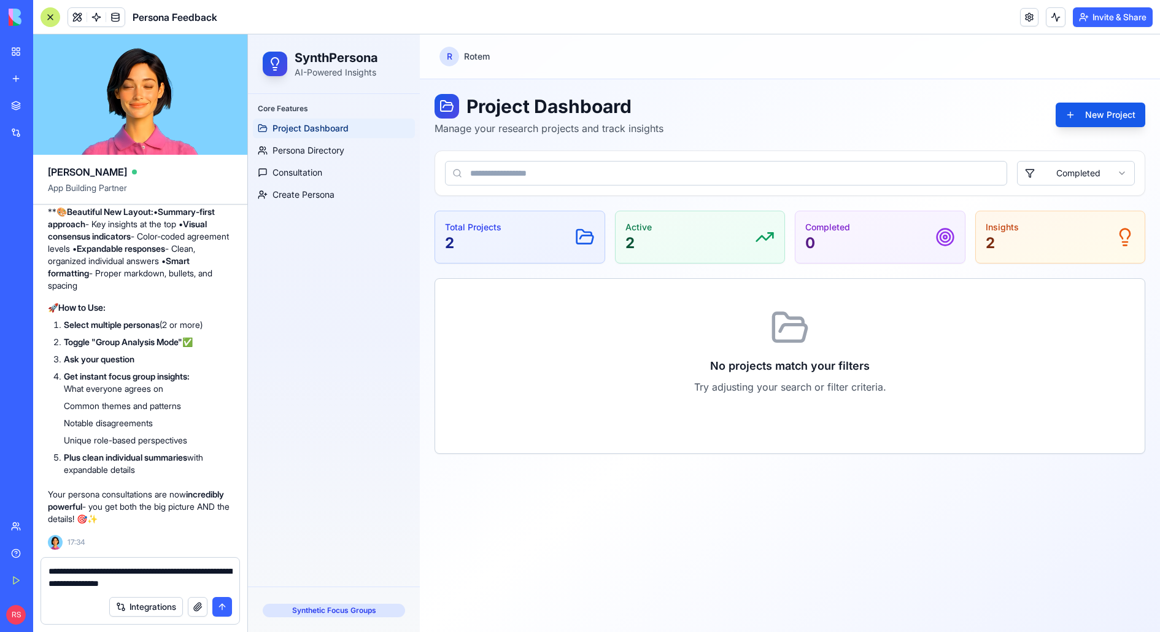
click at [928, 177] on html "SynthPersona AI-Powered Insights Core Features Project Dashboard Persona Direct…" at bounding box center [704, 332] width 912 height 597
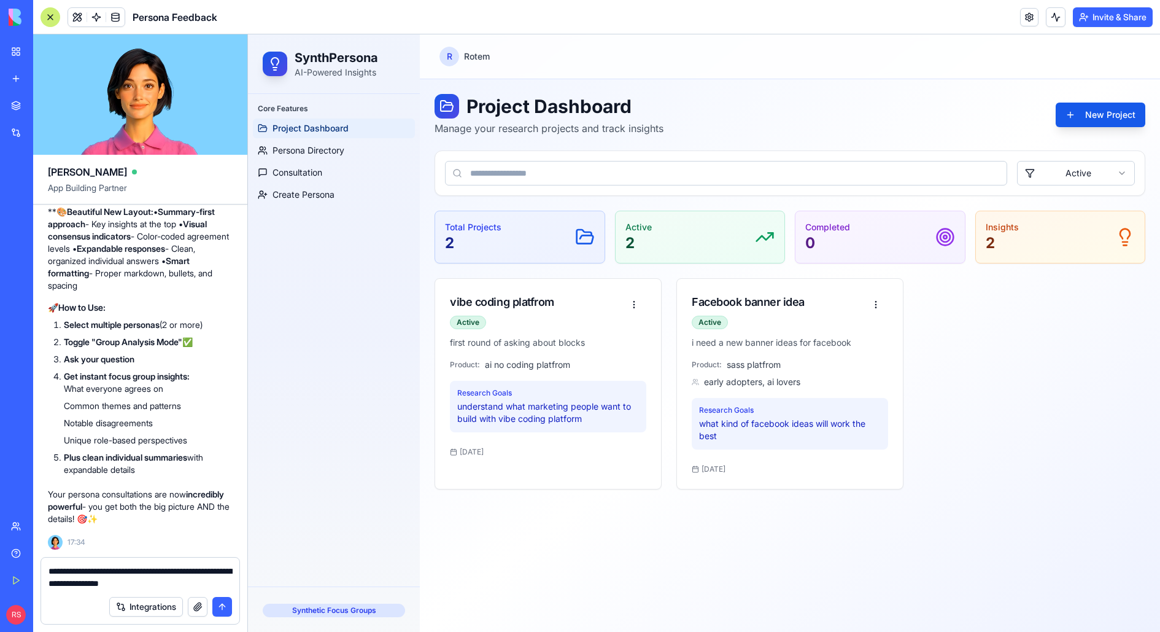
click at [928, 169] on html "SynthPersona AI-Powered Insights Core Features Project Dashboard Persona Direct…" at bounding box center [704, 332] width 912 height 597
click at [737, 413] on p "Research Goals" at bounding box center [790, 410] width 182 height 10
click at [185, 505] on textarea "**********" at bounding box center [141, 577] width 184 height 25
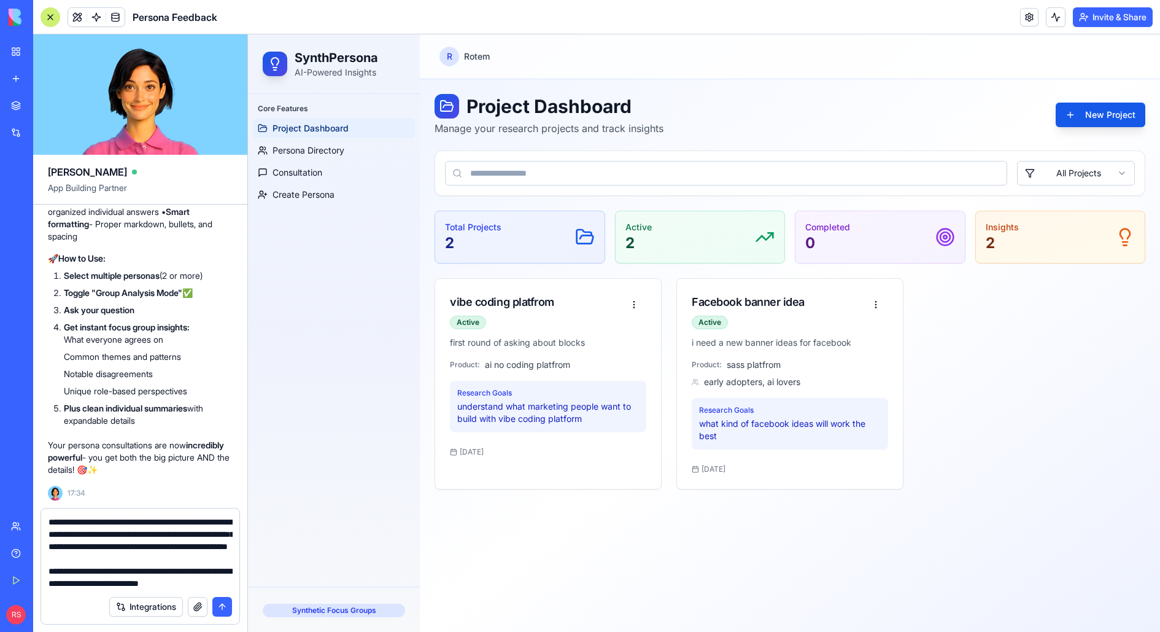
scroll to position [36, 0]
type textarea "**********"
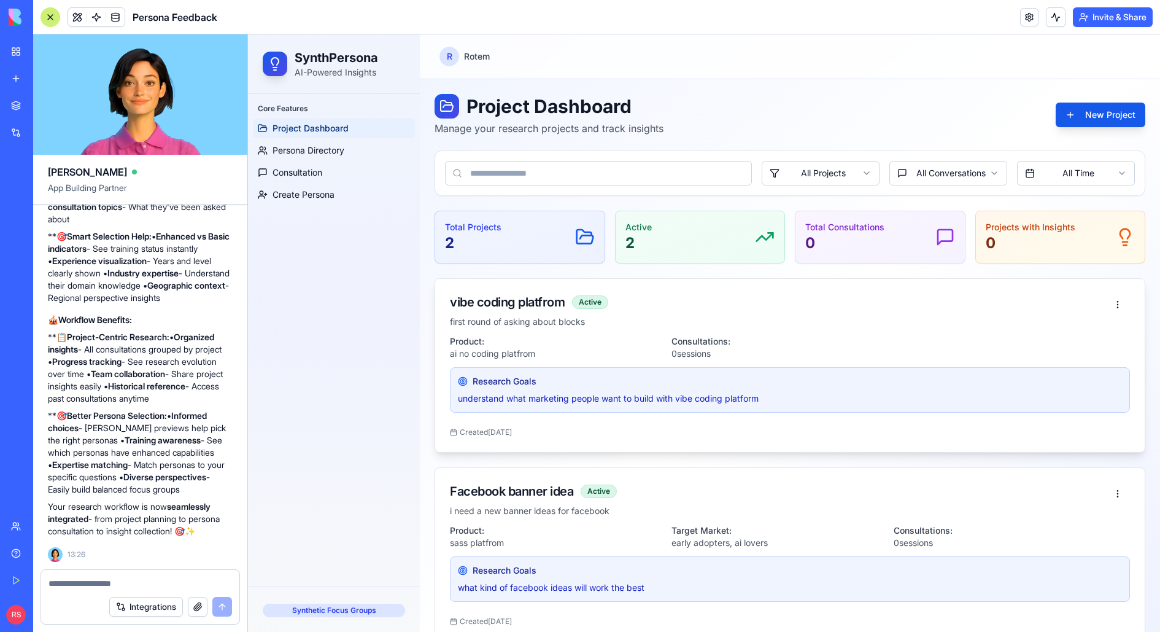
scroll to position [21, 0]
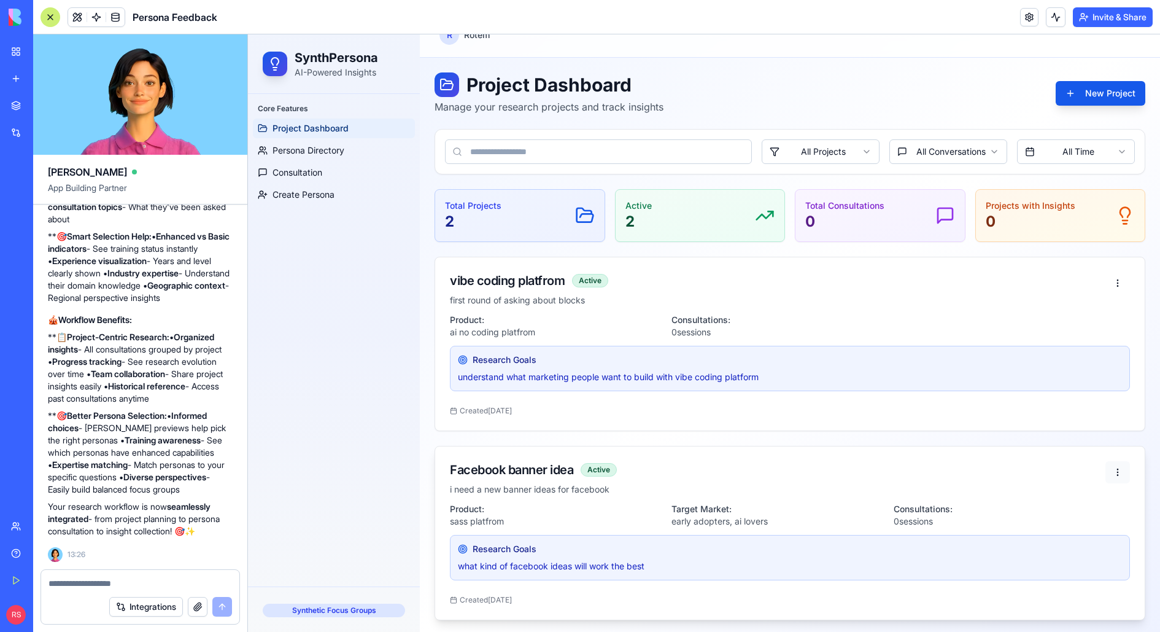
click at [928, 474] on html "SynthPersona AI-Powered Insights Core Features Project Dashboard Persona Direct…" at bounding box center [704, 324] width 912 height 622
click at [928, 505] on div "Export Data" at bounding box center [1089, 516] width 77 height 20
click at [518, 367] on div "Research Goals understand what marketing people want to build with vibe coding …" at bounding box center [790, 368] width 680 height 45
click at [489, 406] on div "Created 9/1/2025" at bounding box center [481, 411] width 62 height 10
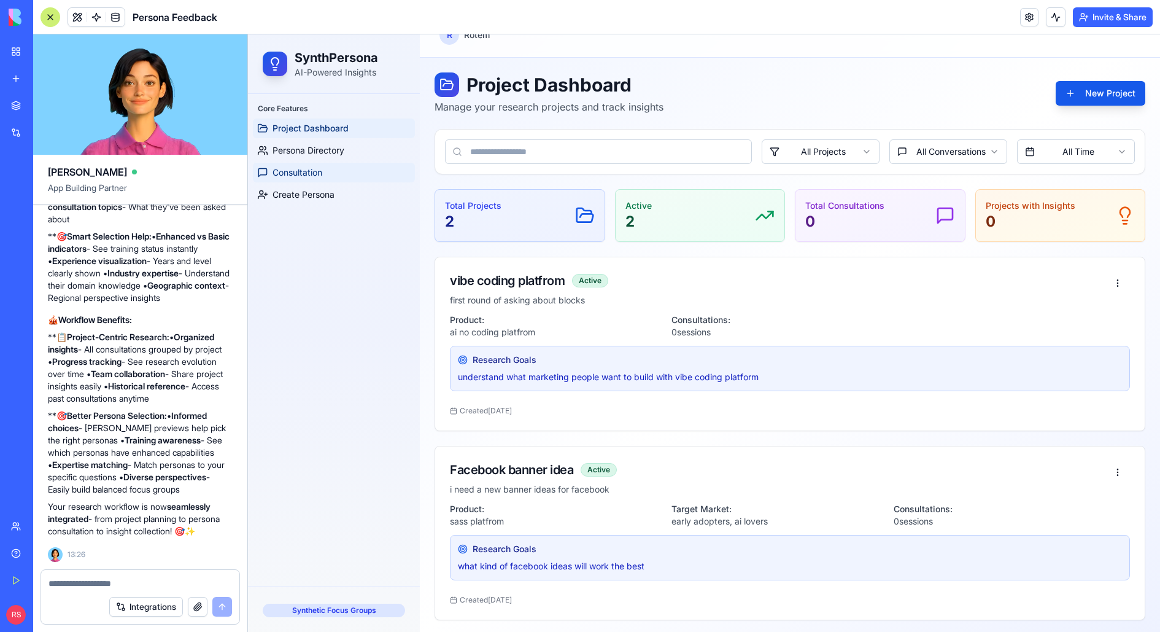
click at [337, 174] on link "Consultation" at bounding box center [334, 173] width 162 height 20
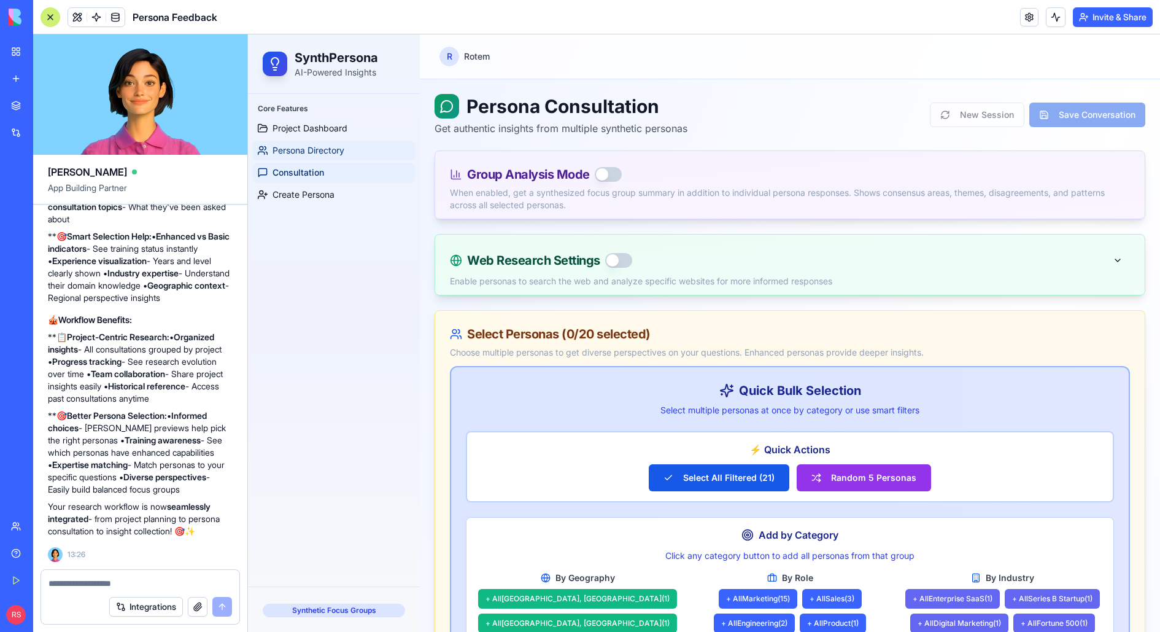
click at [295, 150] on span "Persona Directory" at bounding box center [309, 150] width 72 height 12
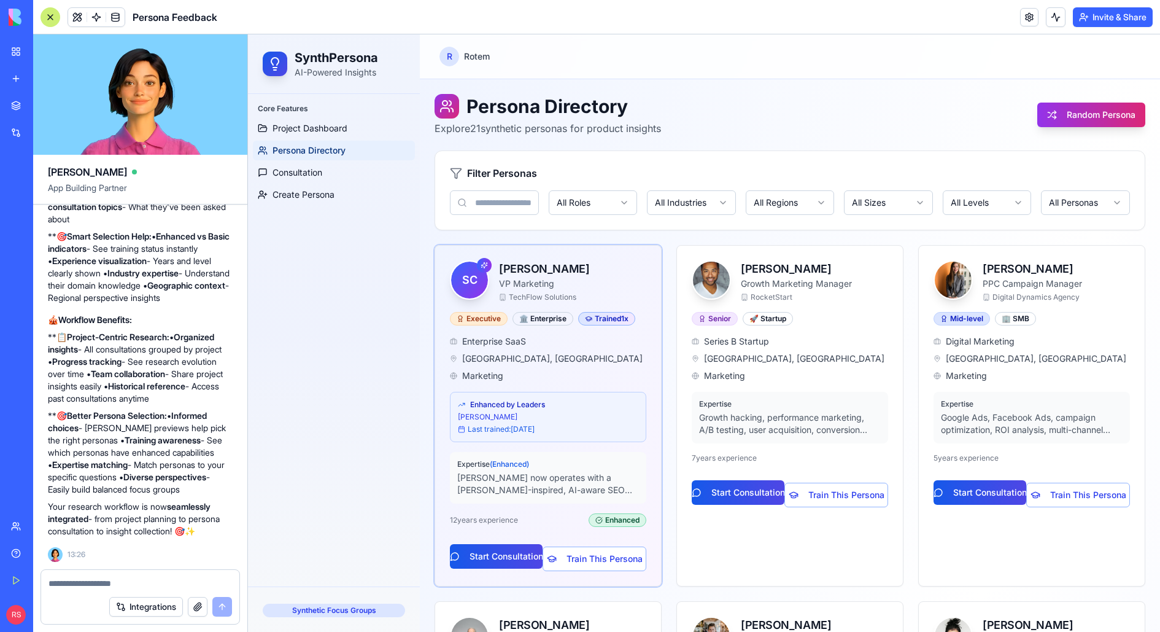
scroll to position [17631, 1]
click at [928, 314] on div "Mid-level" at bounding box center [962, 319] width 56 height 14
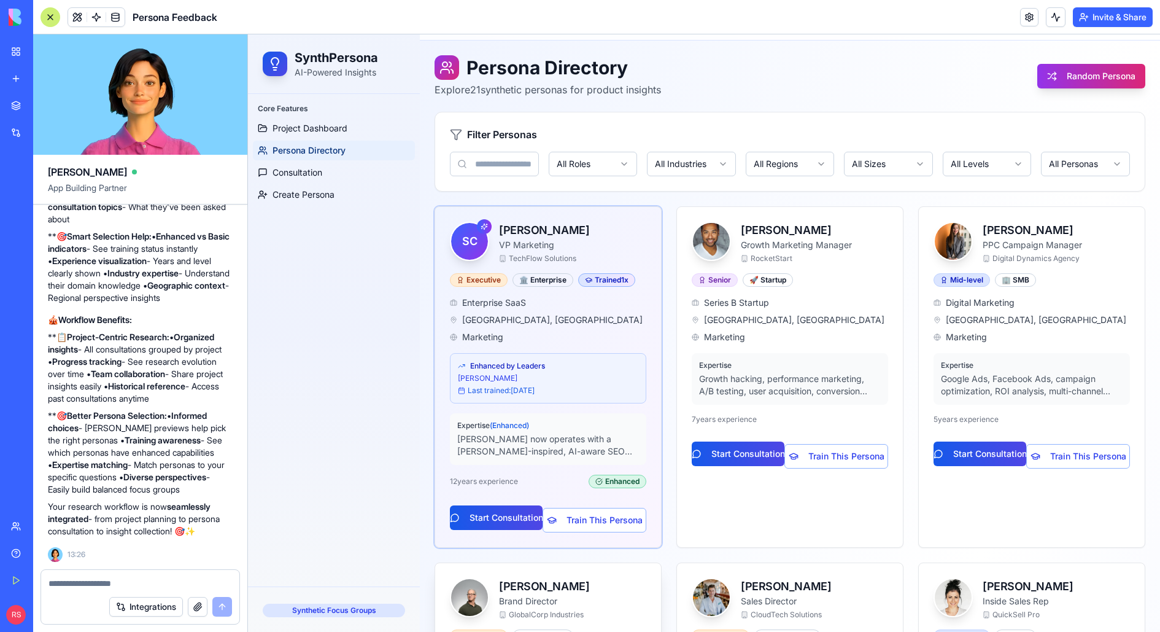
scroll to position [0, 0]
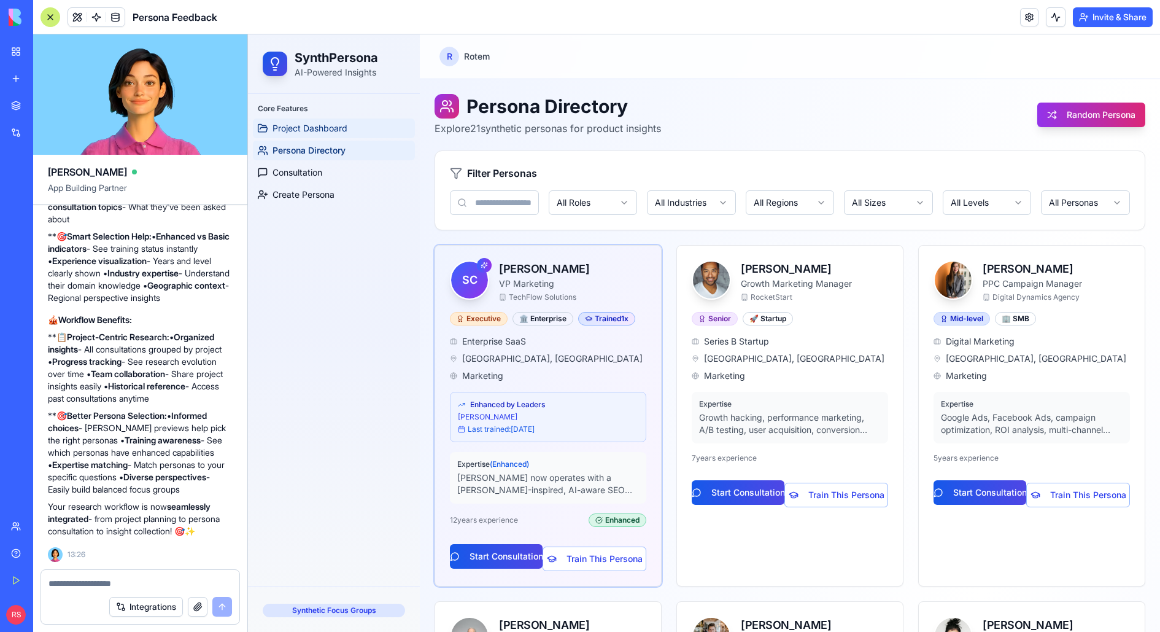
click at [344, 128] on span "Project Dashboard" at bounding box center [310, 128] width 75 height 12
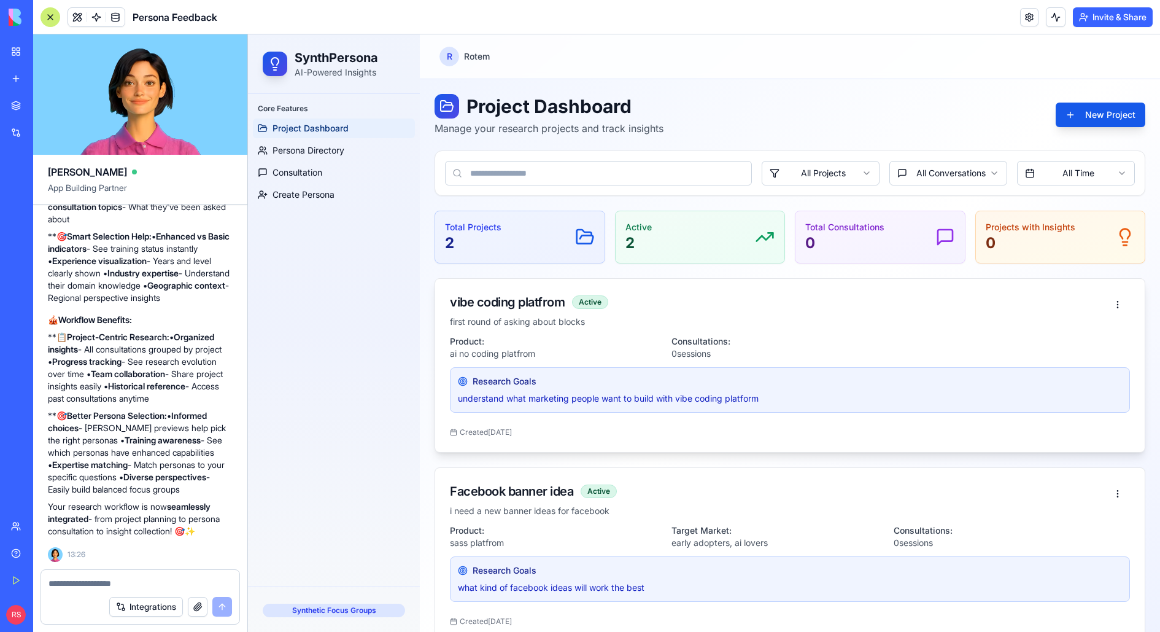
scroll to position [21, 0]
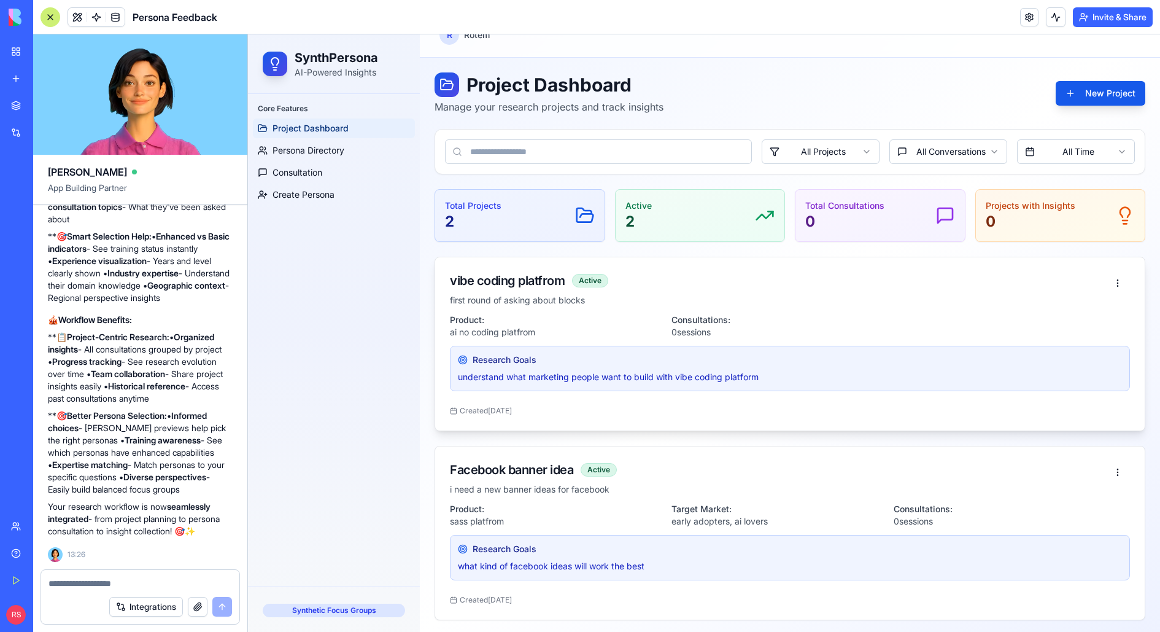
click at [650, 362] on div "Research Goals" at bounding box center [790, 360] width 664 height 12
click at [739, 207] on div "Active 2" at bounding box center [701, 216] width 150 height 32
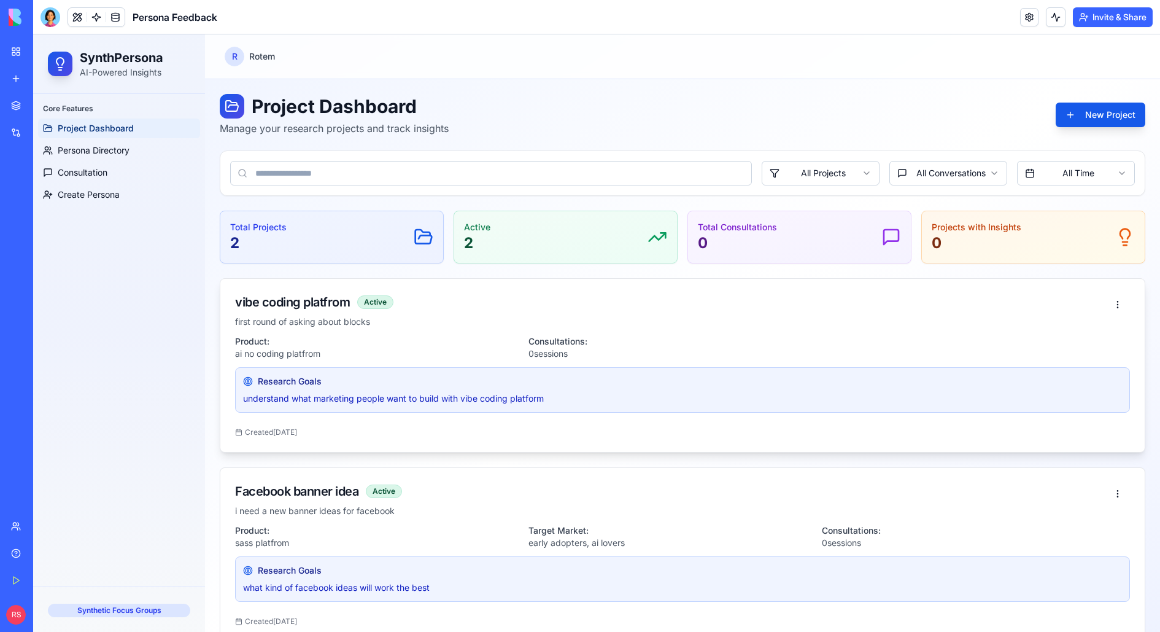
scroll to position [21, 0]
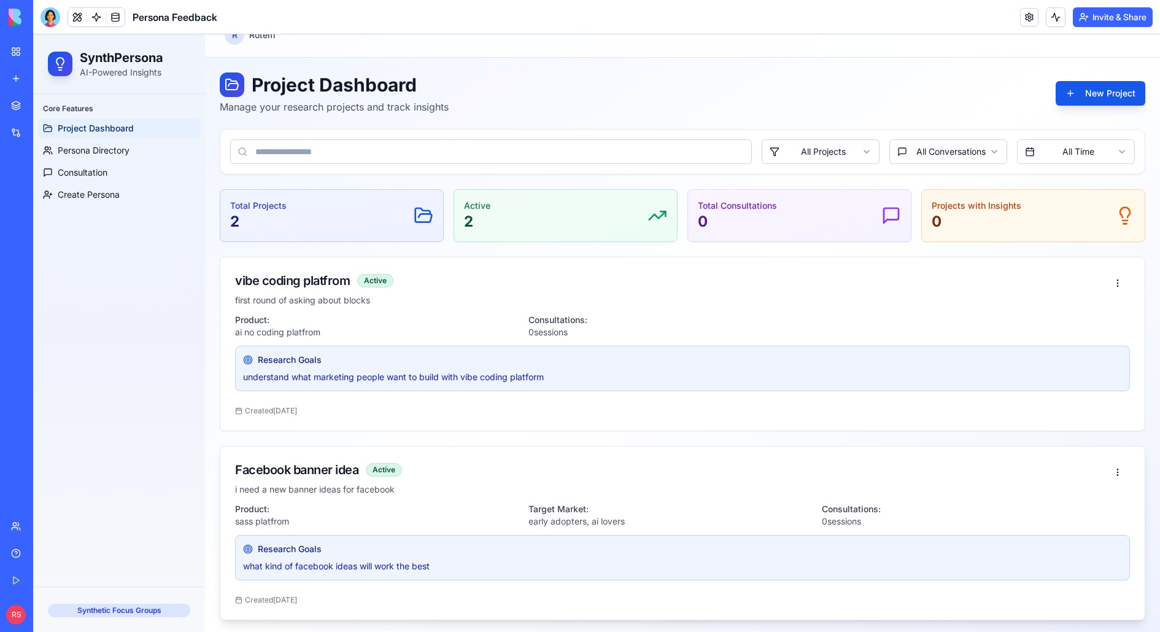
click at [315, 561] on p "what kind of facebook ideas will work the best" at bounding box center [682, 566] width 879 height 12
click at [160, 152] on link "Persona Directory" at bounding box center [119, 151] width 162 height 20
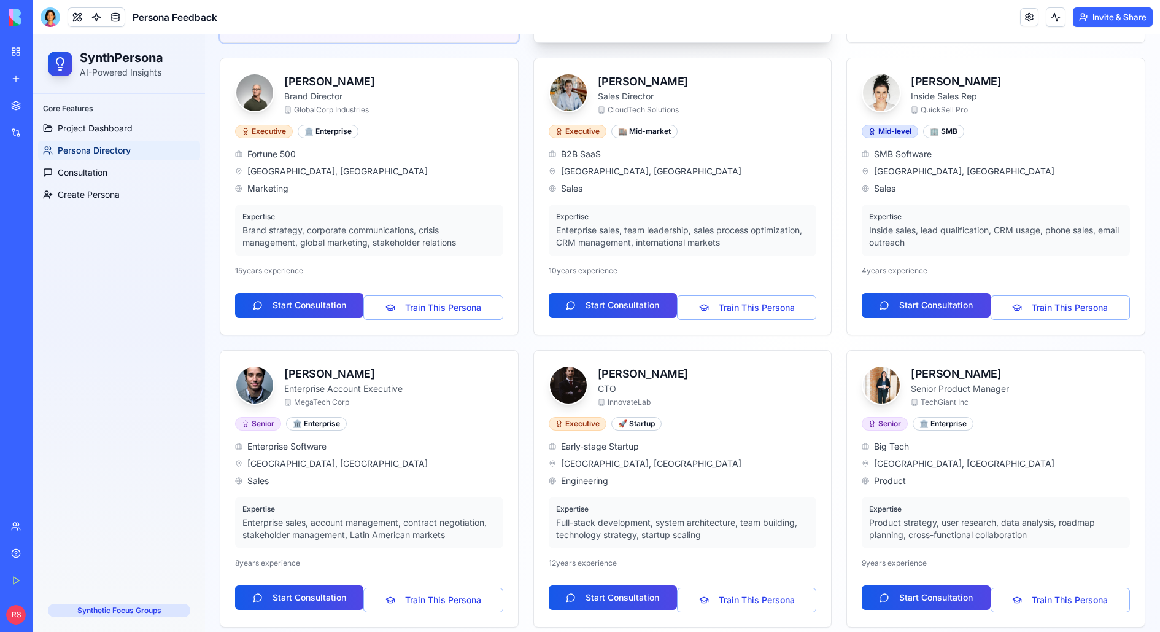
scroll to position [546, 0]
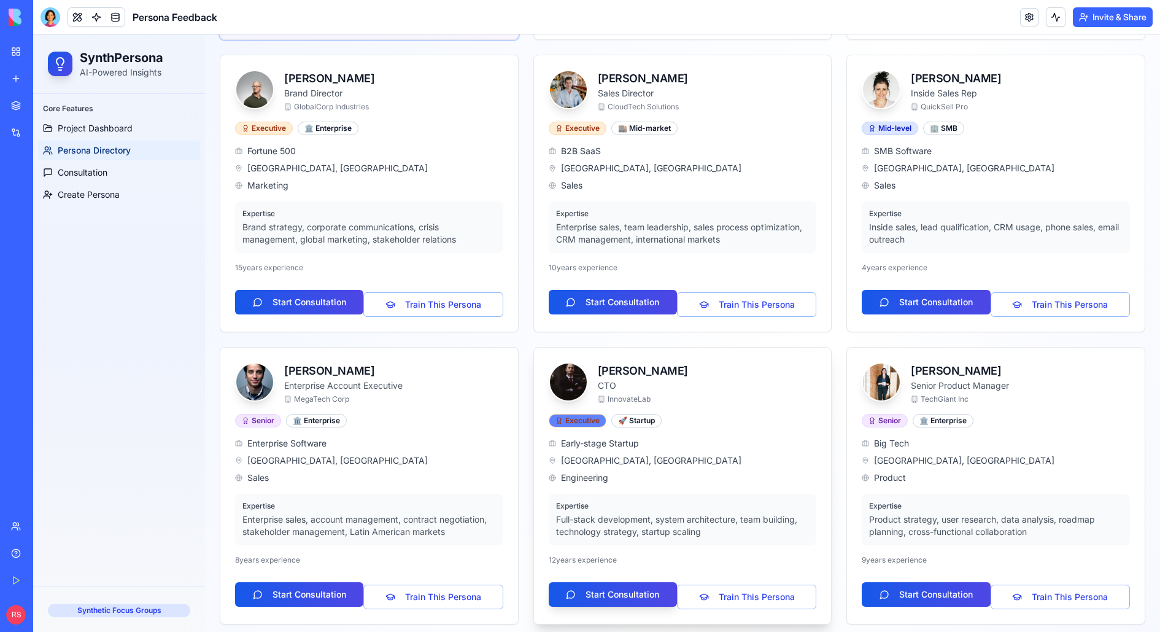
click at [586, 414] on div "Executive" at bounding box center [578, 421] width 58 height 14
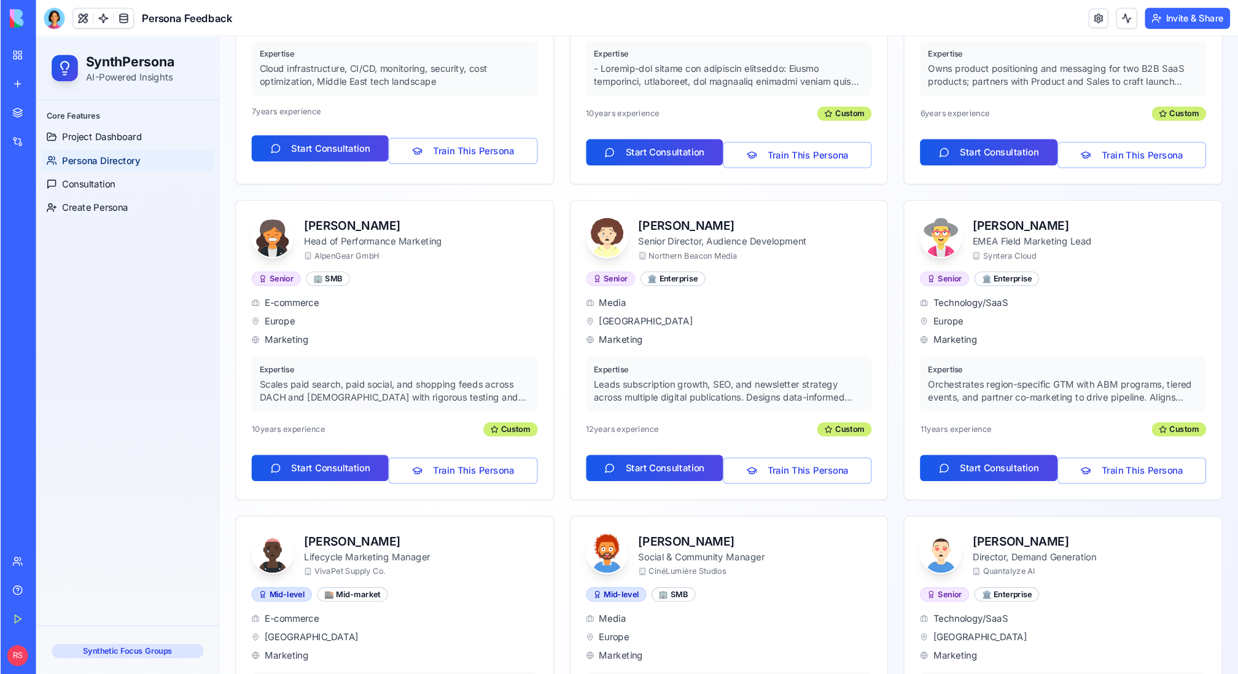
scroll to position [1440, 0]
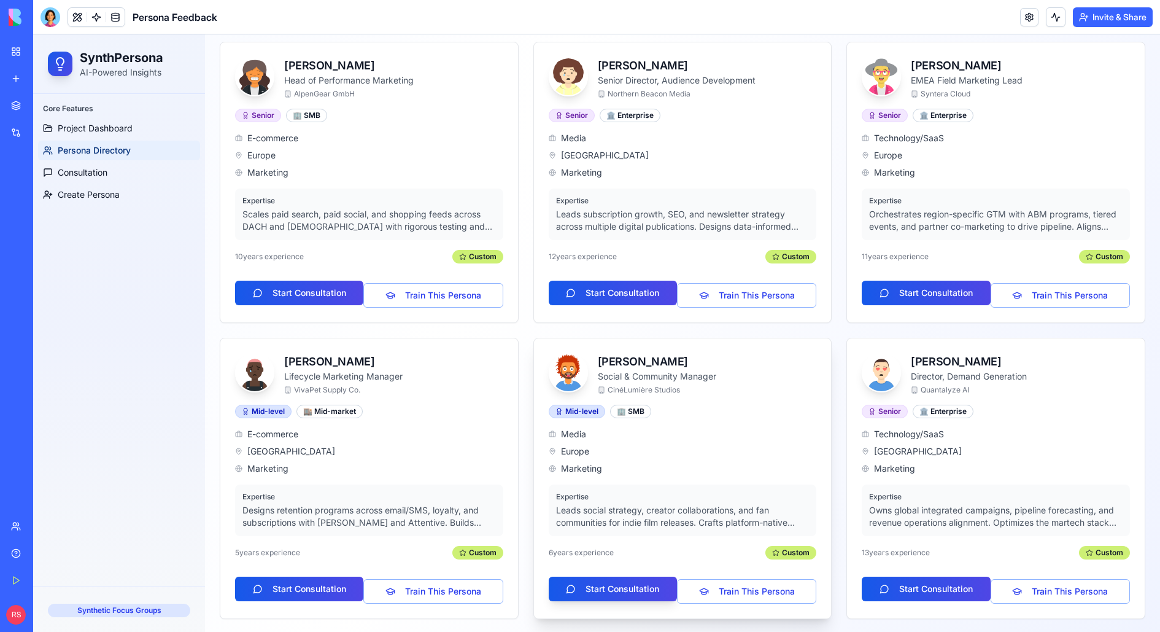
click at [794, 513] on p "Leads social strategy, creator collaborations, and fan communities for indie fi…" at bounding box center [683, 516] width 254 height 25
click at [786, 546] on div "Custom" at bounding box center [791, 553] width 51 height 14
click at [459, 550] on div "Custom" at bounding box center [477, 553] width 51 height 14
click at [473, 511] on p "Designs retention programs across email/SMS, loyalty, and subscriptions with [P…" at bounding box center [370, 516] width 254 height 25
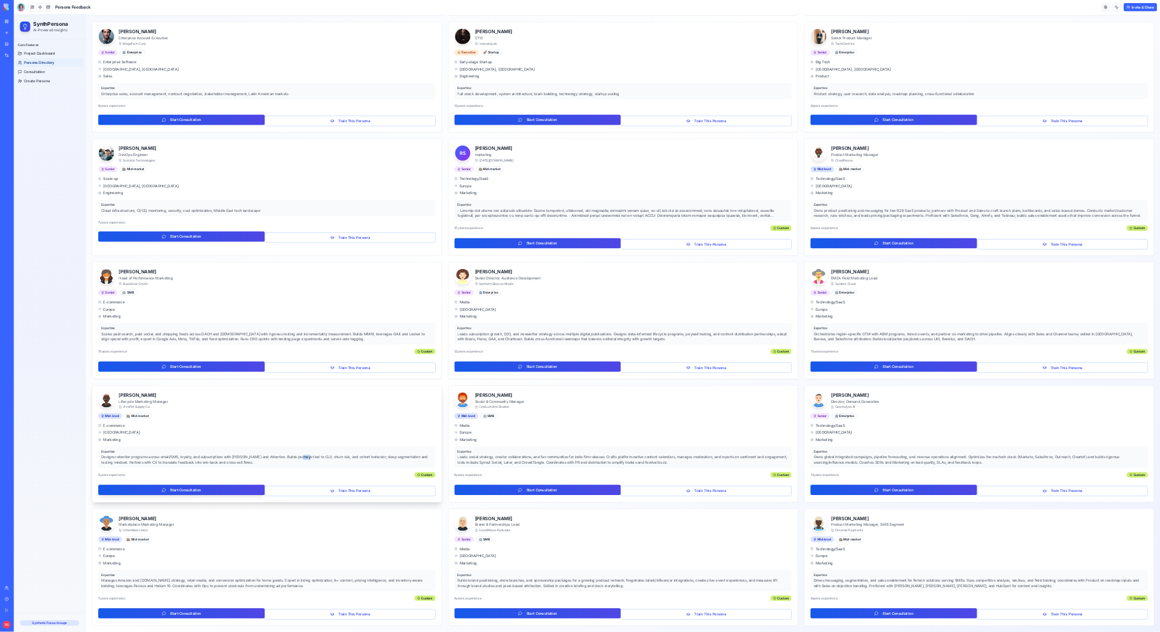
scroll to position [840, 0]
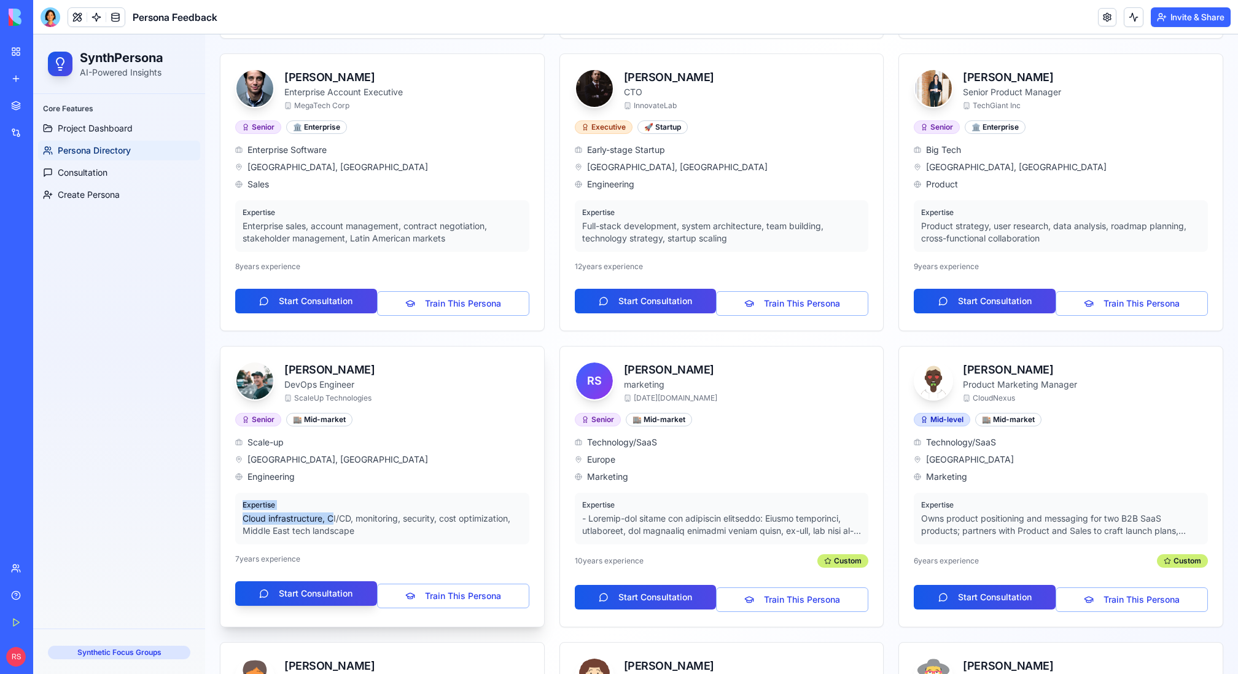
drag, startPoint x: 243, startPoint y: 496, endPoint x: 334, endPoint y: 516, distance: 93.1
click at [334, 516] on div "Expertise Cloud infrastructure, CI/CD, monitoring, security, cost optimization,…" at bounding box center [382, 518] width 294 height 52
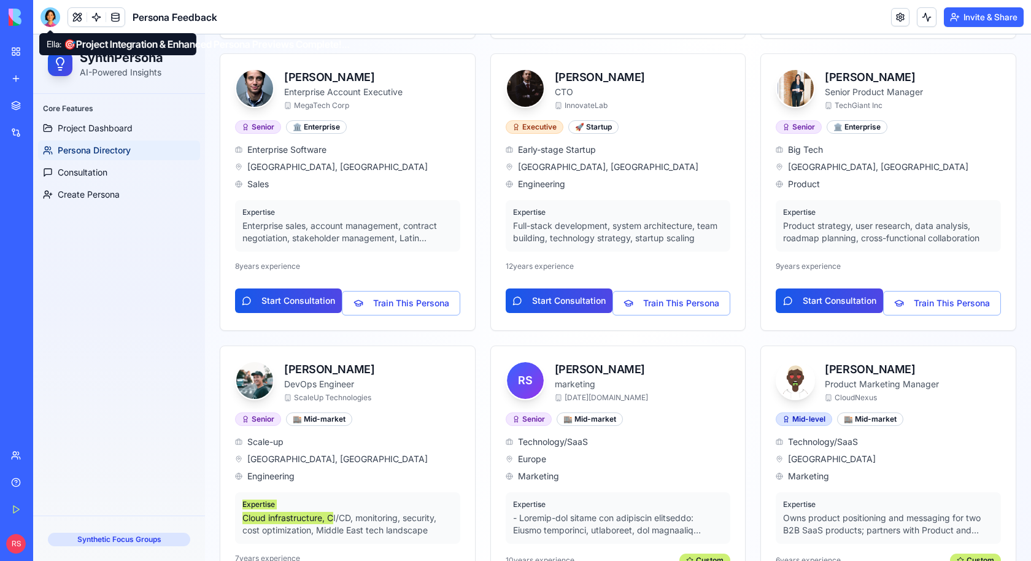
click at [51, 22] on div at bounding box center [51, 17] width 20 height 20
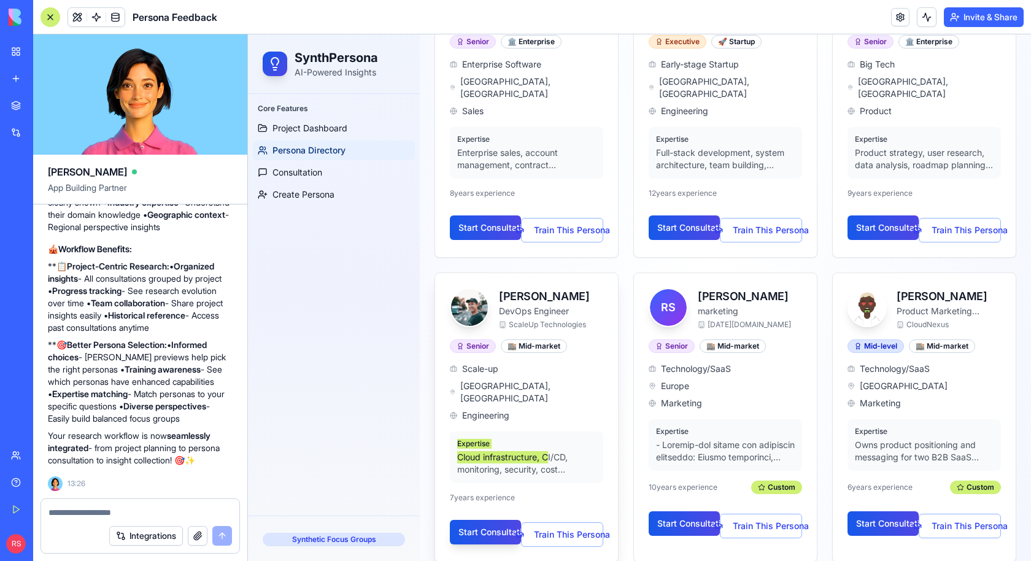
scroll to position [1066, 0]
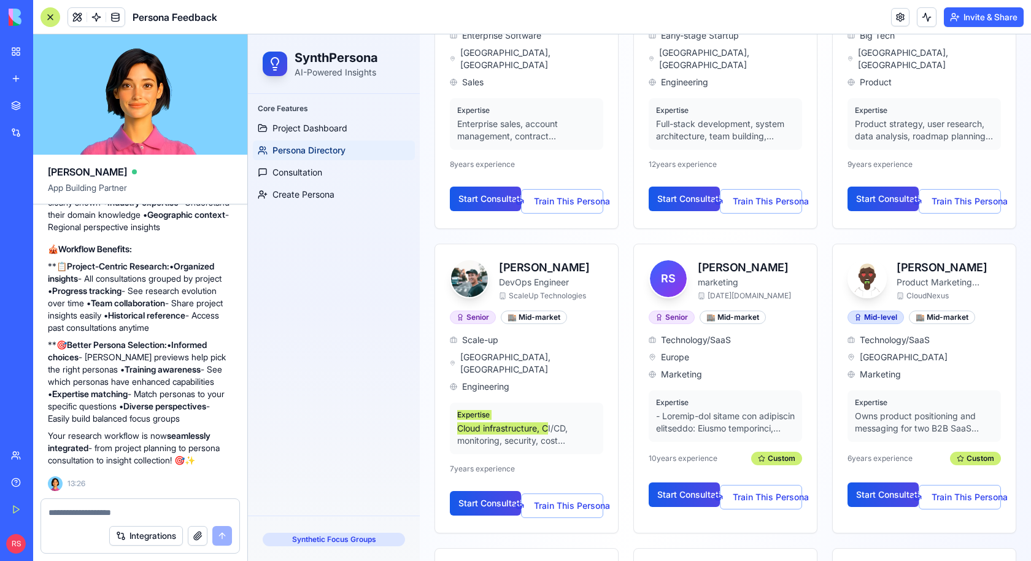
click at [144, 418] on p "**🎯 Better Persona Selection: • Informed choices - Rich previews help pick the …" at bounding box center [140, 382] width 185 height 86
drag, startPoint x: 66, startPoint y: 344, endPoint x: 190, endPoint y: 344, distance: 124.0
click at [187, 43] on strong "Detailed Information on Hover:" at bounding box center [127, 38] width 120 height 10
copy strong "Detailed Information on Hover"
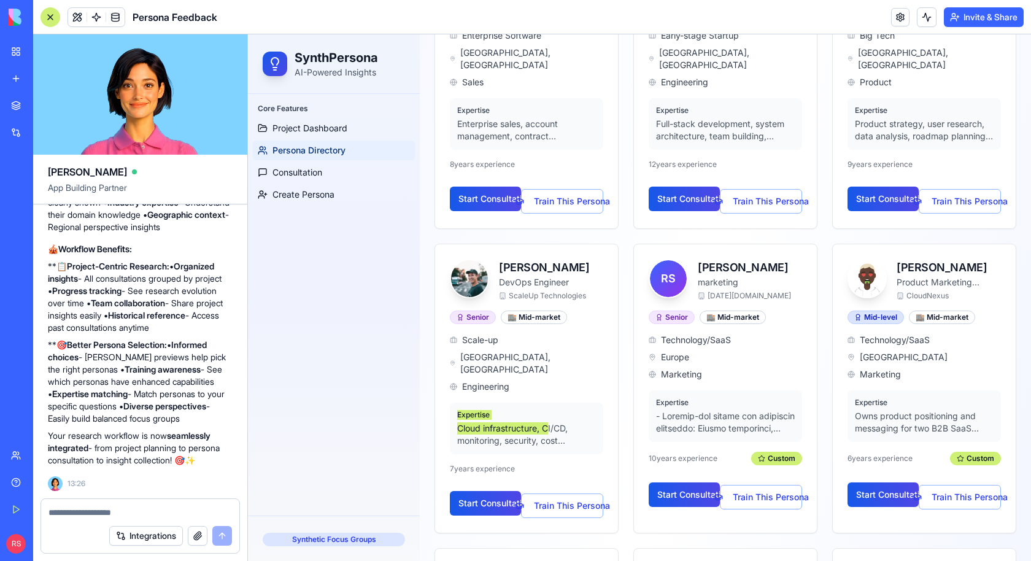
scroll to position [17762, 0]
click at [94, 512] on textarea at bounding box center [141, 513] width 184 height 12
paste textarea "**********"
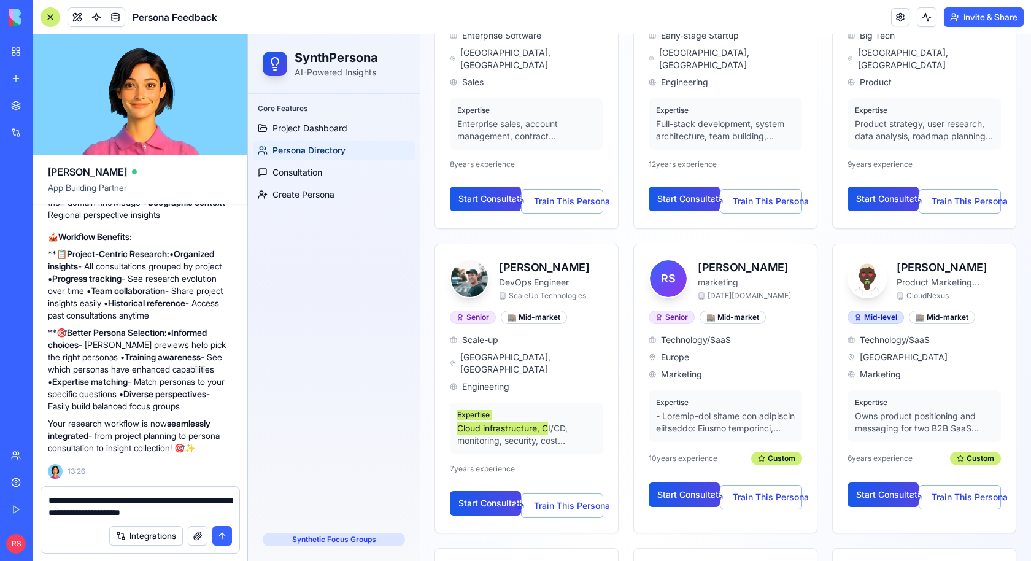
drag, startPoint x: 178, startPoint y: 501, endPoint x: 185, endPoint y: 511, distance: 12.8
click at [185, 511] on textarea "**********" at bounding box center [141, 506] width 184 height 25
click at [186, 508] on textarea "**********" at bounding box center [141, 506] width 184 height 25
drag, startPoint x: 179, startPoint y: 502, endPoint x: 217, endPoint y: 517, distance: 41.0
click at [217, 517] on textarea "**********" at bounding box center [141, 506] width 184 height 25
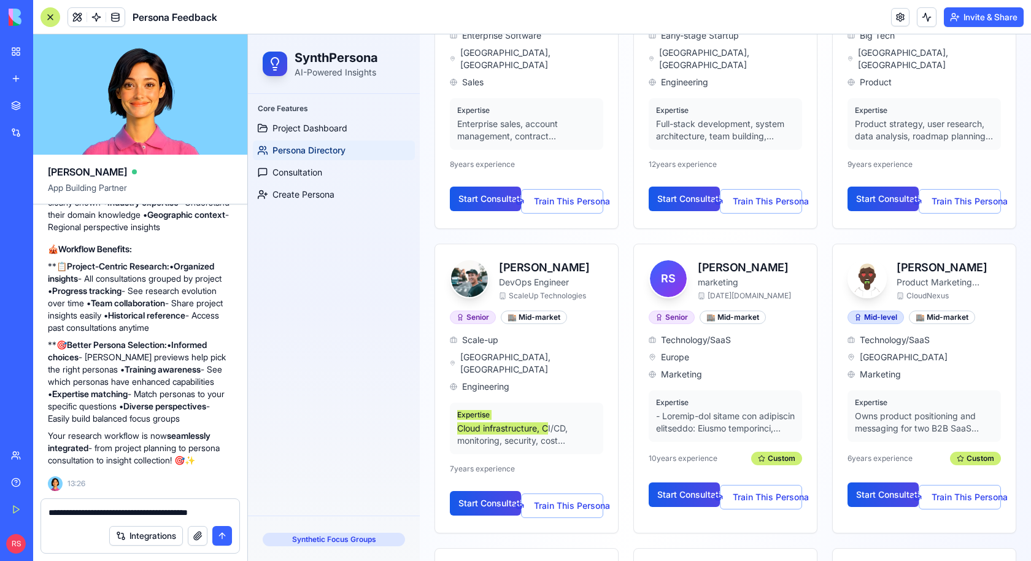
drag, startPoint x: 425, startPoint y: 544, endPoint x: 252, endPoint y: 510, distance: 177.1
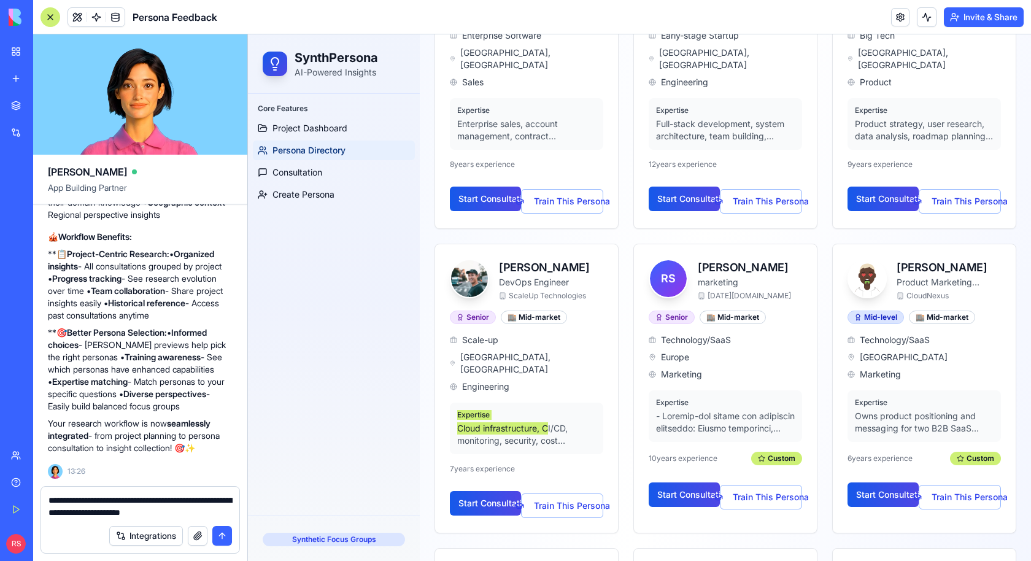
drag, startPoint x: 220, startPoint y: 498, endPoint x: 214, endPoint y: 499, distance: 6.2
click at [214, 499] on textarea "**********" at bounding box center [141, 506] width 184 height 25
click at [200, 511] on textarea "**********" at bounding box center [141, 506] width 184 height 25
click at [104, 514] on textarea "**********" at bounding box center [141, 506] width 184 height 25
click at [200, 512] on textarea "**********" at bounding box center [141, 506] width 184 height 25
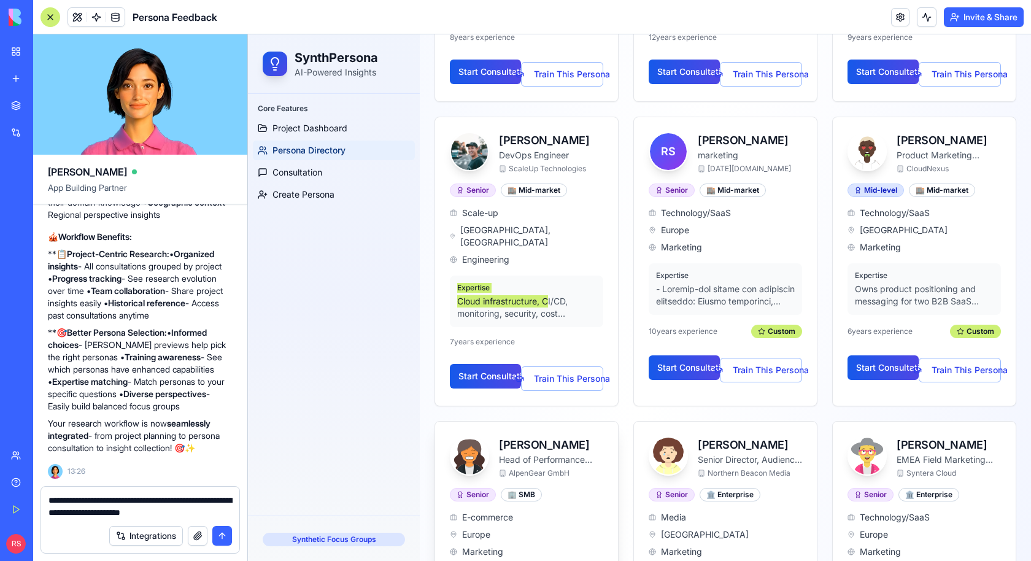
scroll to position [1198, 0]
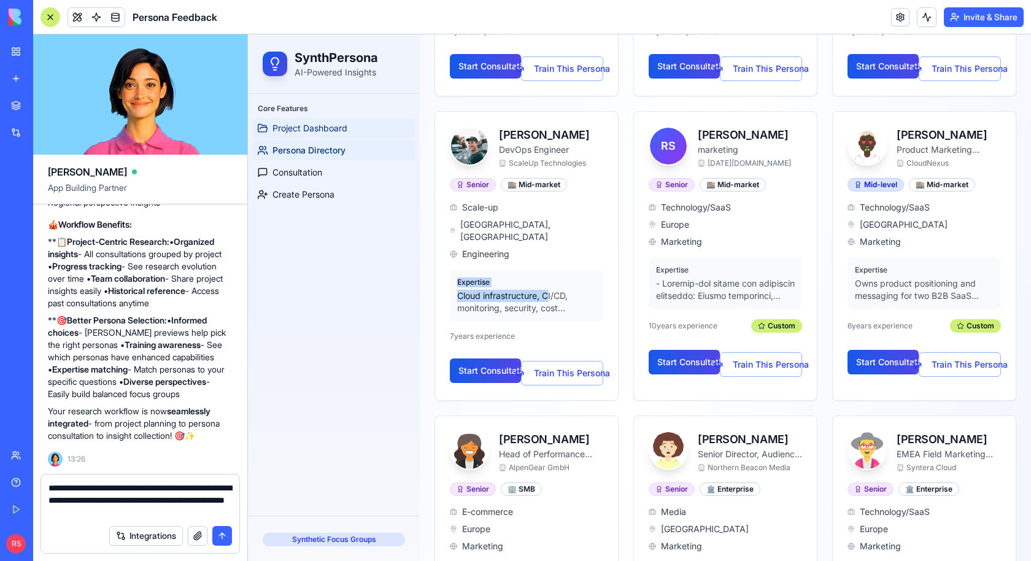
type textarea "**********"
click at [314, 131] on span "Project Dashboard" at bounding box center [310, 128] width 75 height 12
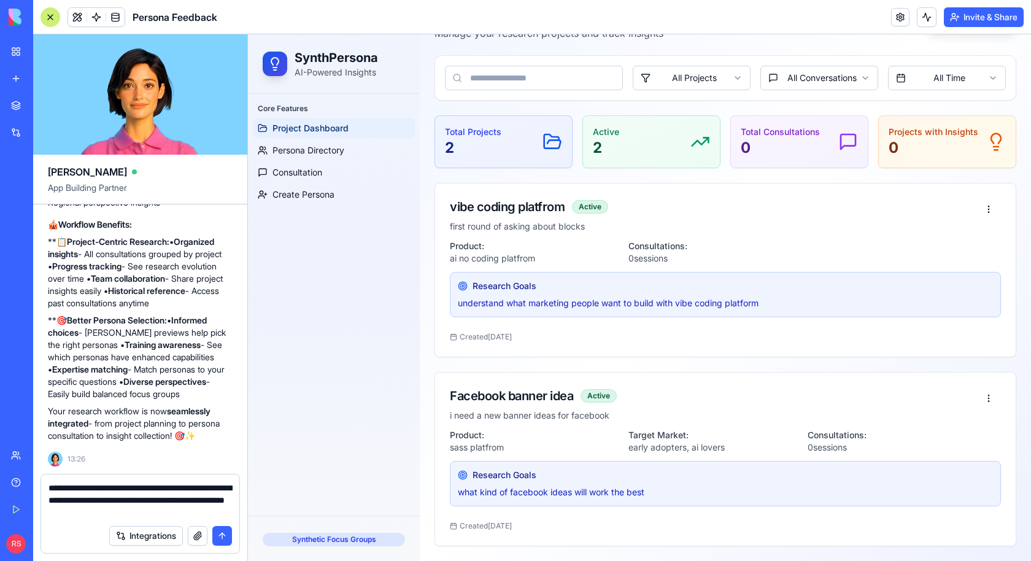
scroll to position [91, 0]
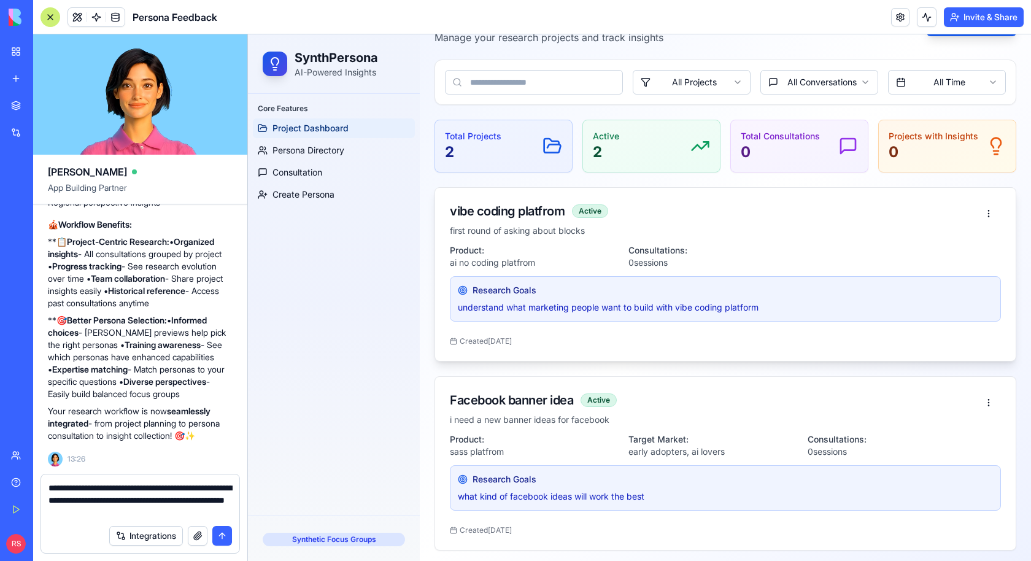
click at [570, 292] on div "Research Goals" at bounding box center [725, 290] width 535 height 12
click at [576, 244] on div "Product: ai no coding platfrom" at bounding box center [534, 256] width 169 height 25
click at [588, 213] on div "Active" at bounding box center [590, 211] width 36 height 14
click at [524, 211] on div "vibe coding platfrom" at bounding box center [507, 211] width 115 height 17
click at [458, 434] on span "Product:" at bounding box center [467, 439] width 34 height 10
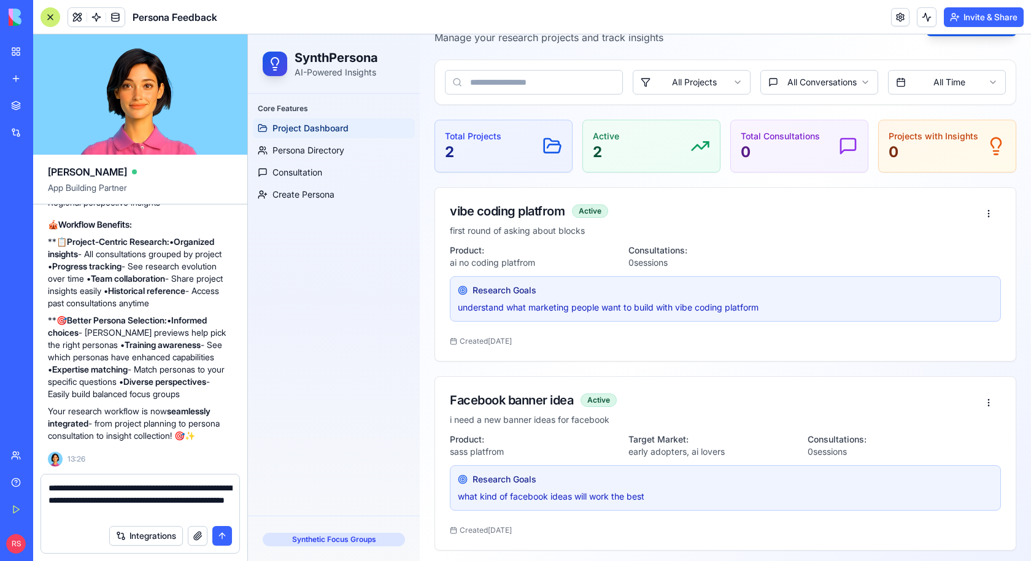
click at [222, 531] on button "submit" at bounding box center [222, 536] width 20 height 20
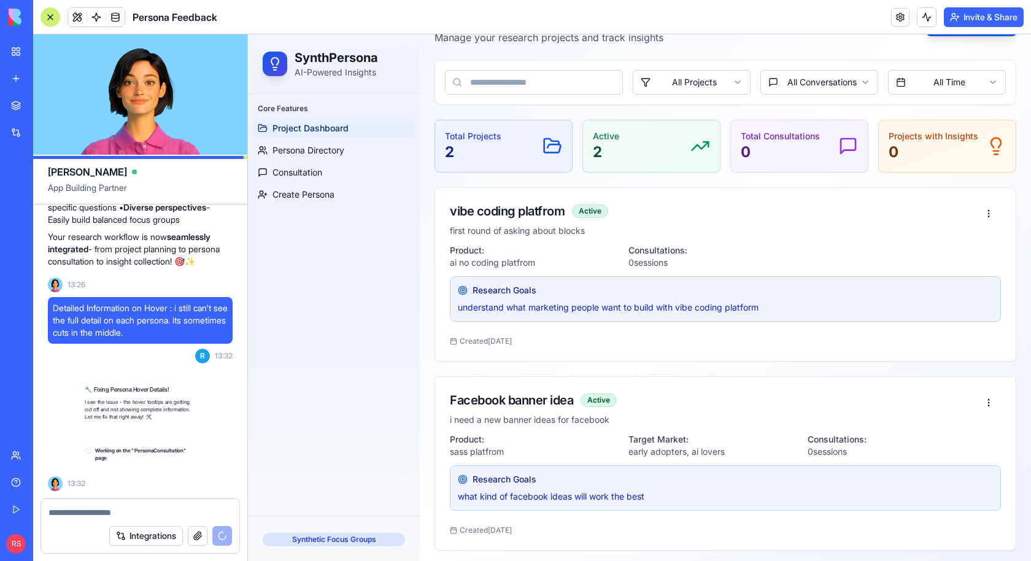
scroll to position [18218, 0]
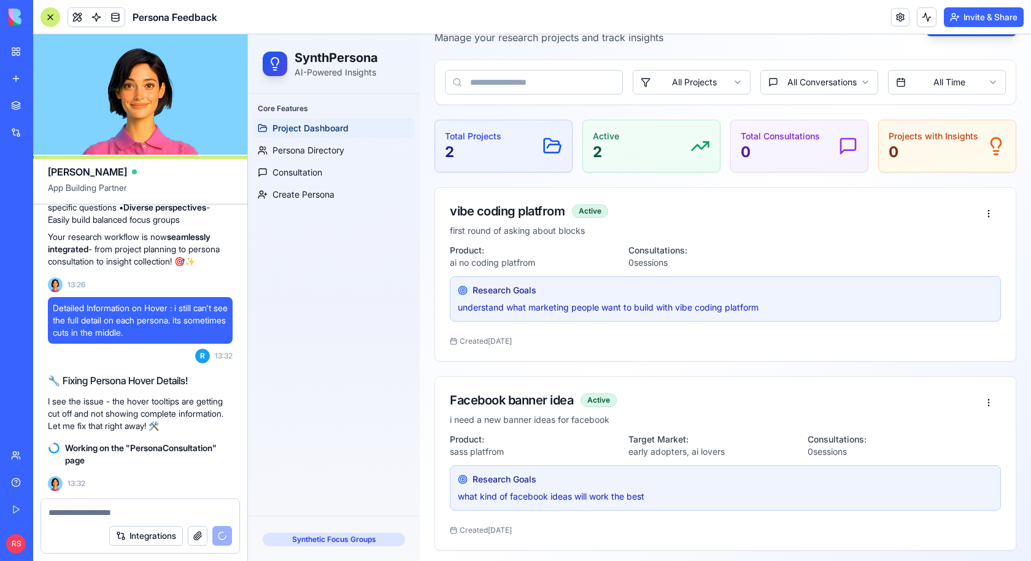
click at [90, 508] on textarea at bounding box center [141, 513] width 184 height 12
click at [312, 163] on link "Consultation" at bounding box center [334, 173] width 162 height 20
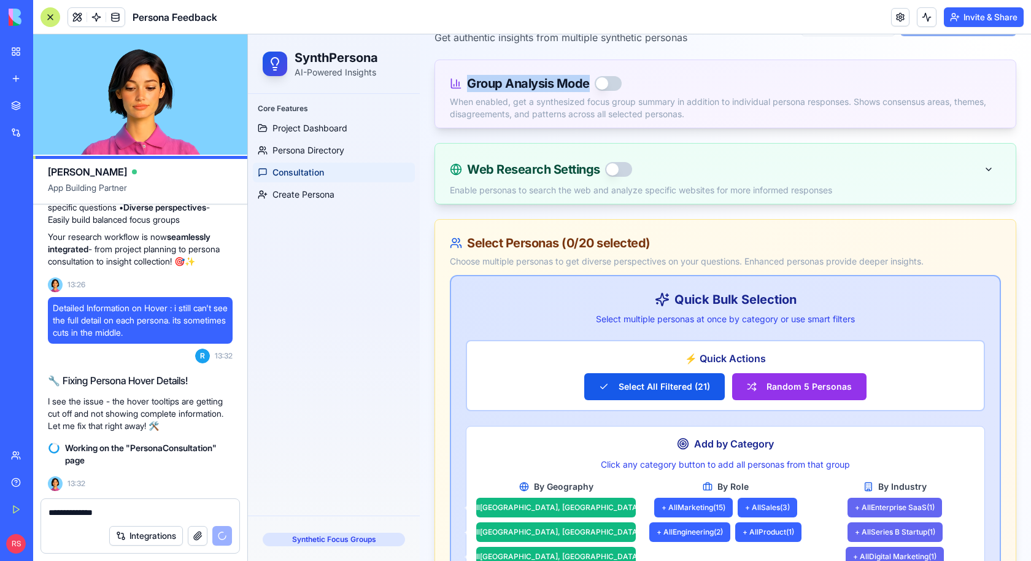
drag, startPoint x: 467, startPoint y: 81, endPoint x: 587, endPoint y: 81, distance: 119.7
click at [587, 81] on div "Group Analysis Mode" at bounding box center [528, 83] width 123 height 17
copy div "Group Analysis Mode"
click at [138, 513] on textarea "**********" at bounding box center [141, 513] width 184 height 12
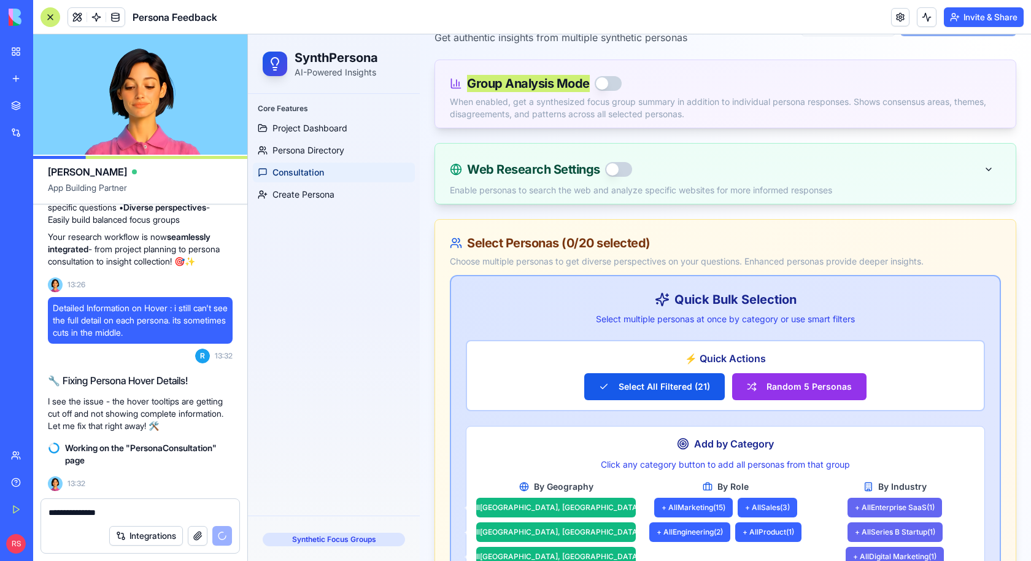
paste textarea "**********"
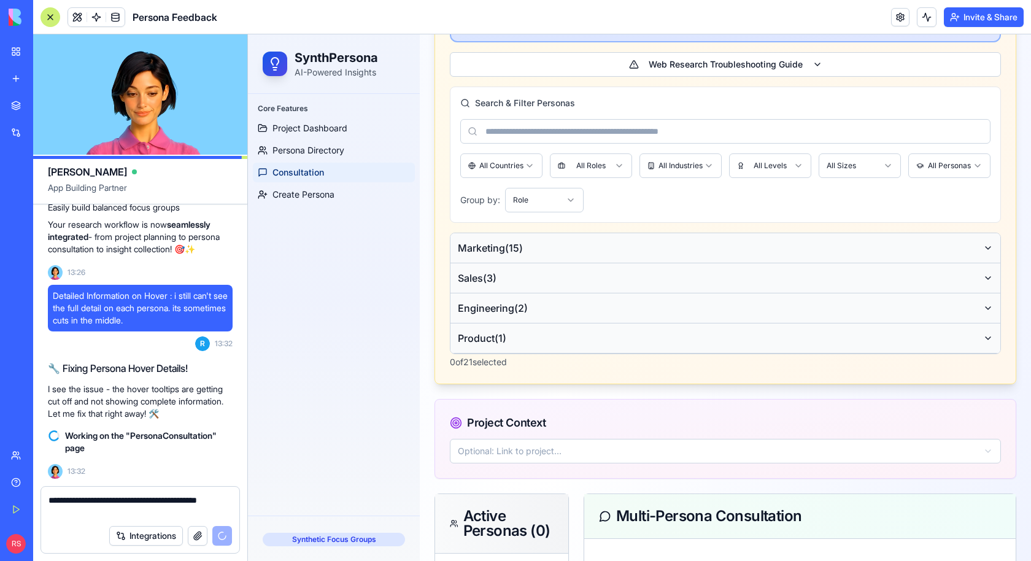
scroll to position [1205, 0]
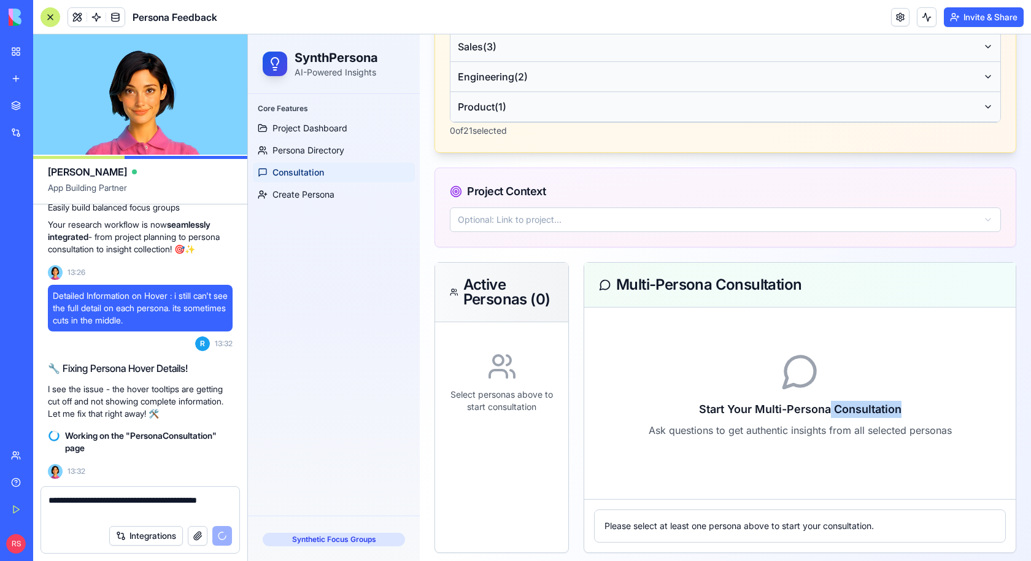
drag, startPoint x: 831, startPoint y: 409, endPoint x: 925, endPoint y: 402, distance: 93.6
click at [925, 402] on h3 "Start Your Multi-Persona Consultation" at bounding box center [800, 409] width 402 height 17
copy h3 "Consultation"
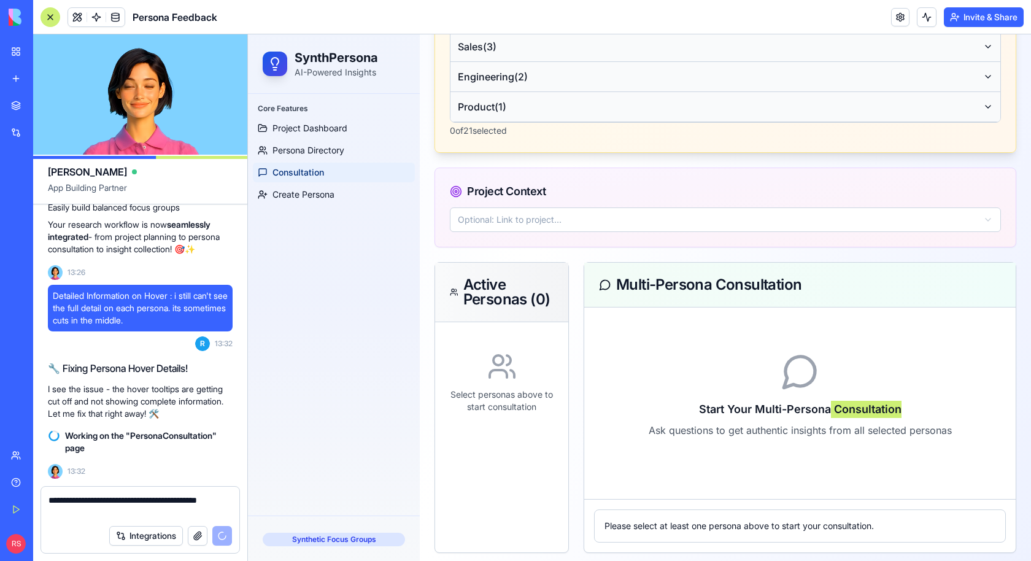
click at [141, 518] on textarea "**********" at bounding box center [141, 506] width 184 height 25
paste textarea "**********"
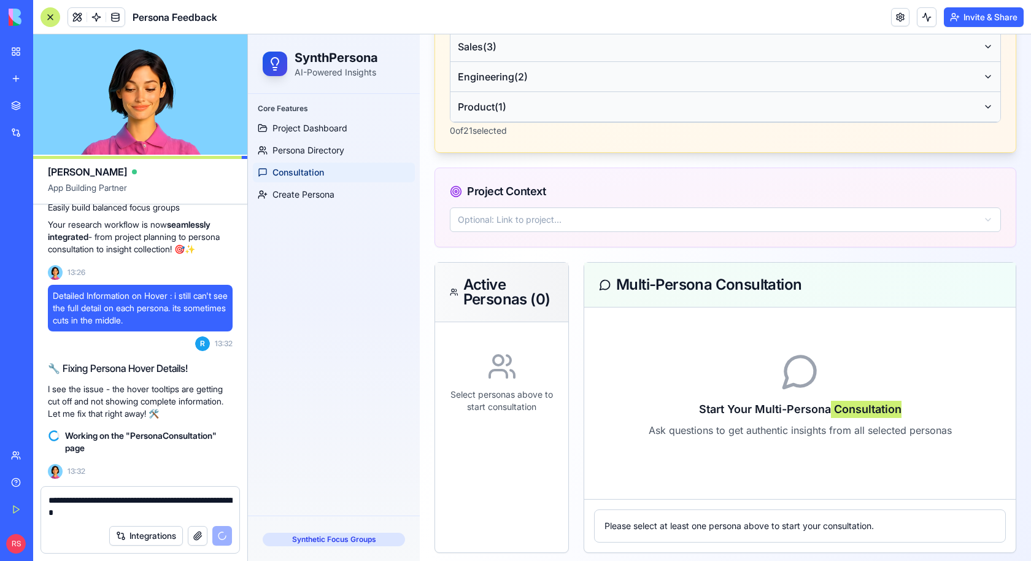
click at [79, 513] on textarea "**********" at bounding box center [141, 506] width 184 height 25
click at [138, 510] on textarea "**********" at bounding box center [141, 506] width 184 height 25
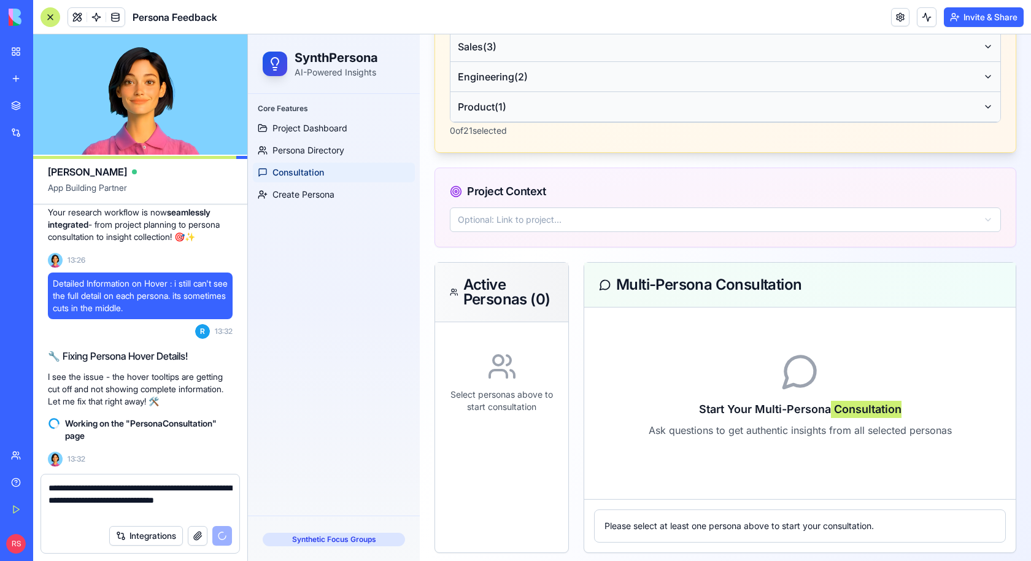
click at [76, 512] on textarea "**********" at bounding box center [141, 500] width 184 height 37
click at [103, 514] on textarea "**********" at bounding box center [141, 500] width 184 height 37
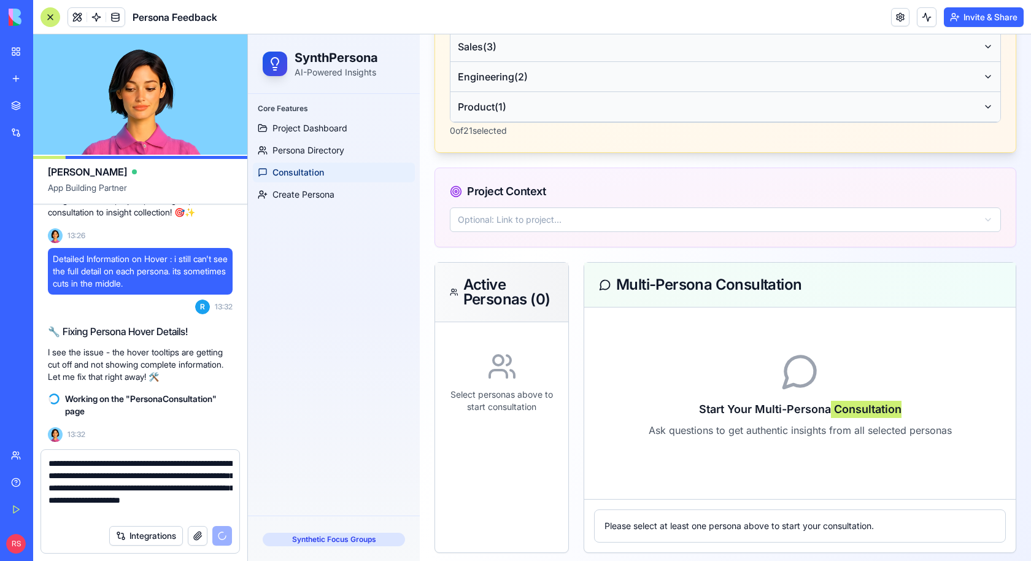
click at [130, 482] on textarea "**********" at bounding box center [141, 487] width 184 height 61
type textarea "**********"
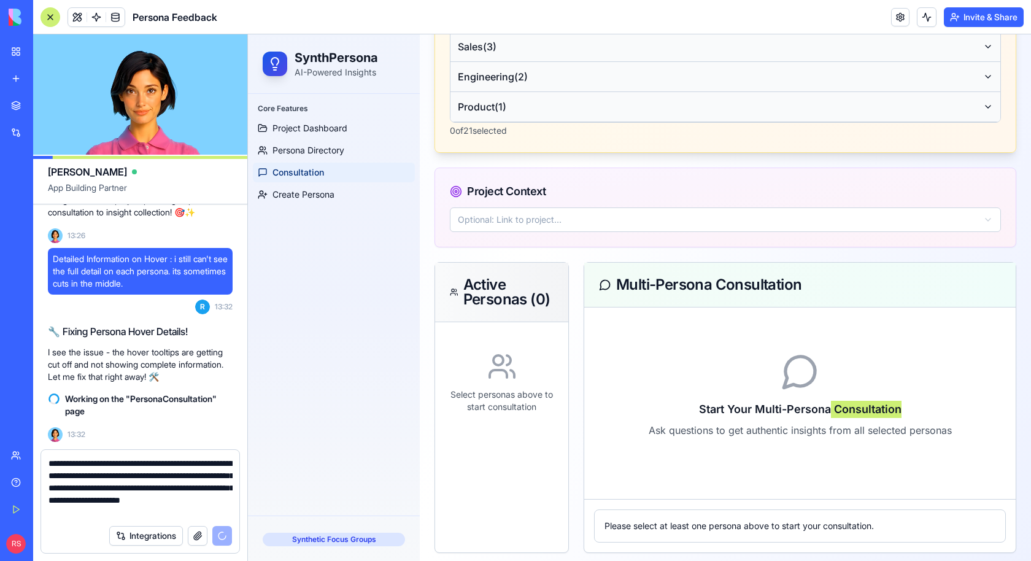
click at [106, 490] on textarea "**********" at bounding box center [141, 487] width 184 height 61
click at [163, 491] on textarea "**********" at bounding box center [141, 487] width 184 height 61
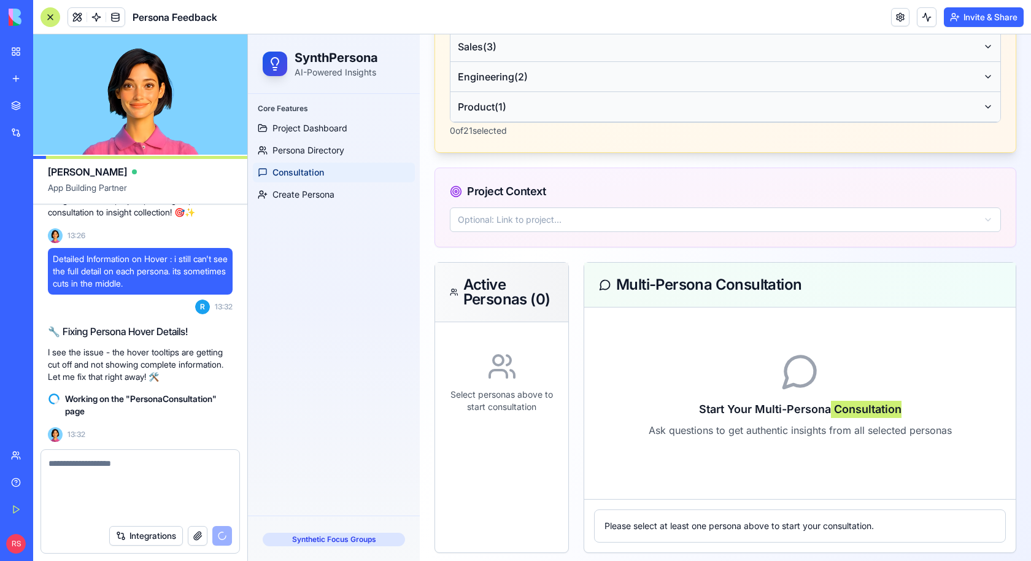
scroll to position [18218, 0]
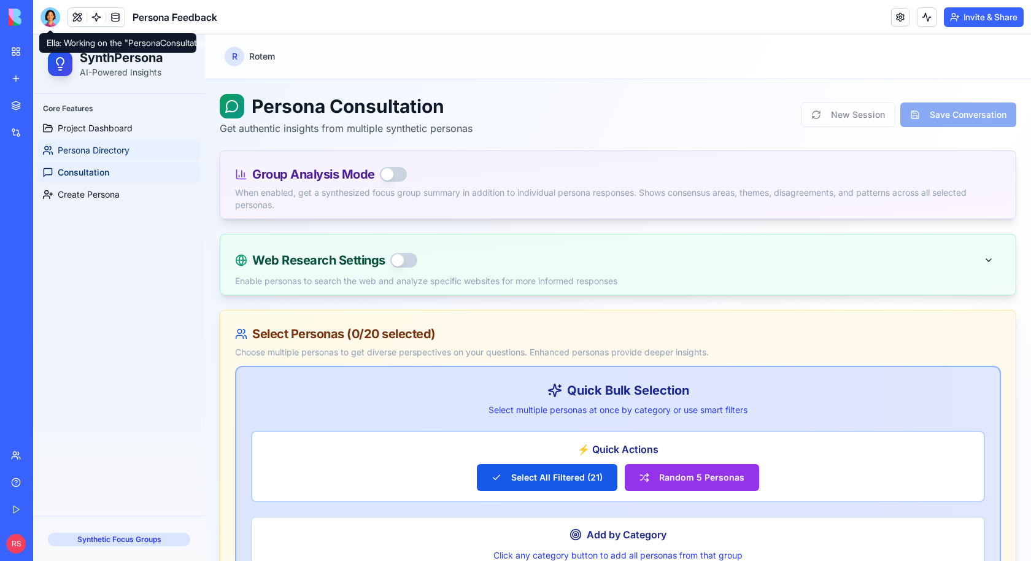
click at [93, 149] on span "Persona Directory" at bounding box center [94, 150] width 72 height 12
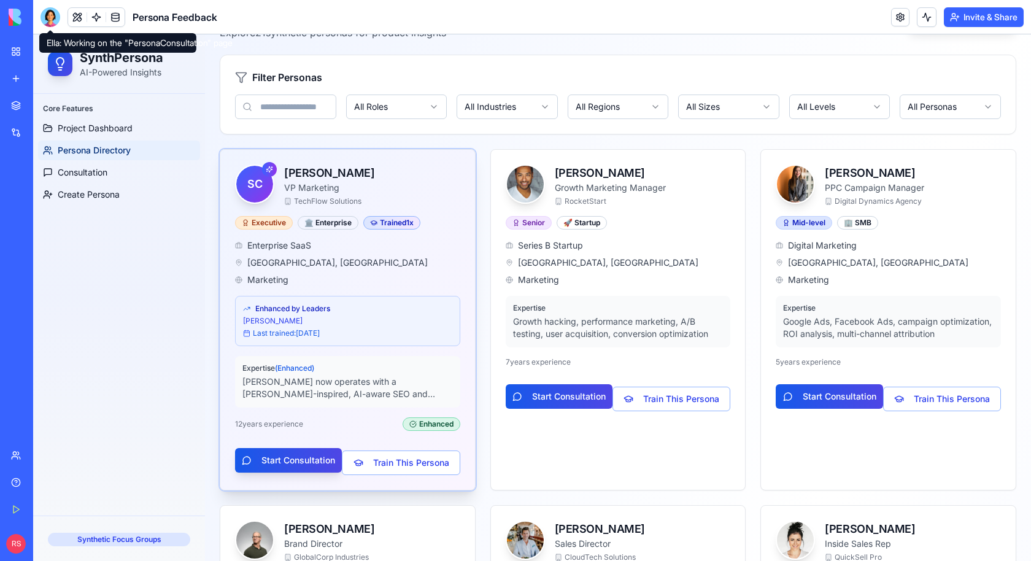
scroll to position [114, 0]
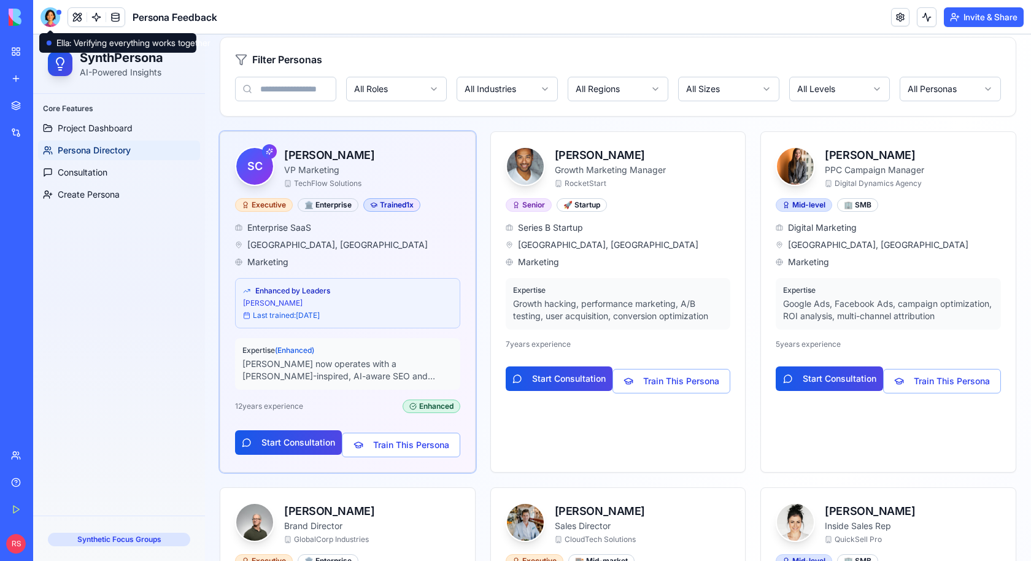
click at [41, 12] on div at bounding box center [51, 17] width 20 height 20
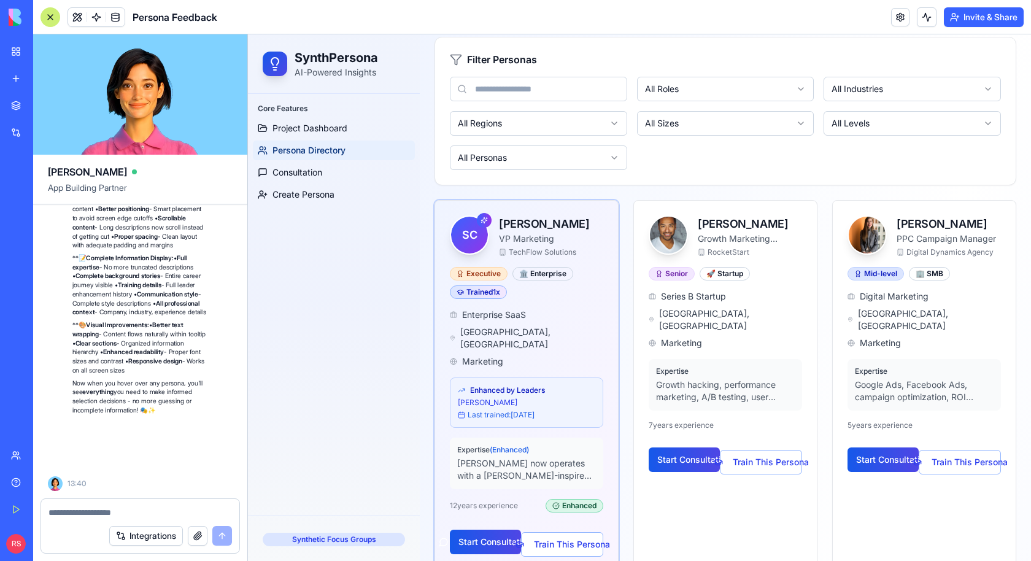
scroll to position [18682, 0]
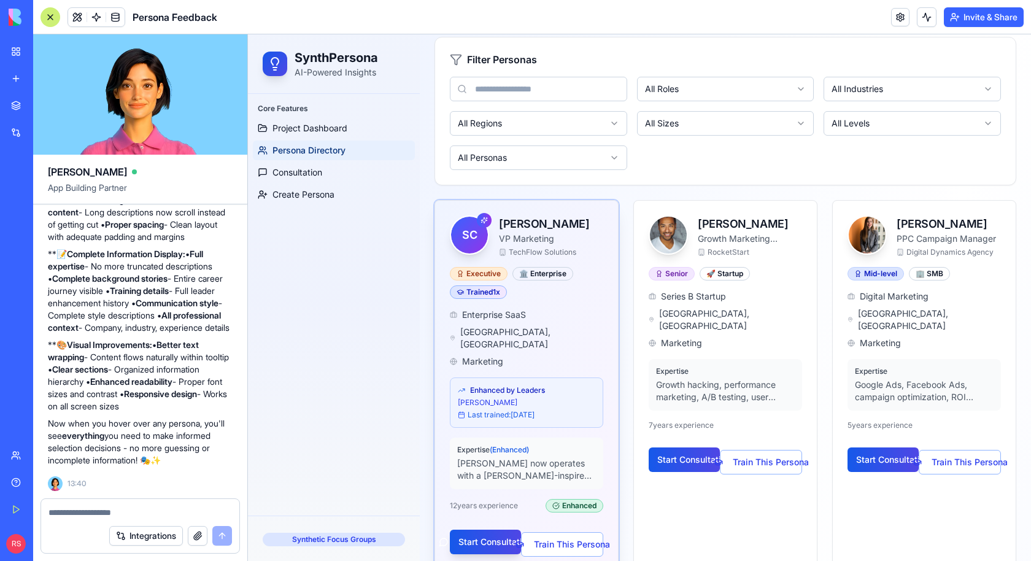
click at [473, 438] on div "Expertise (Enhanced) [PERSON_NAME] now operates with a [PERSON_NAME]-inspired, …" at bounding box center [526, 464] width 153 height 52
click at [49, 12] on div at bounding box center [51, 17] width 20 height 20
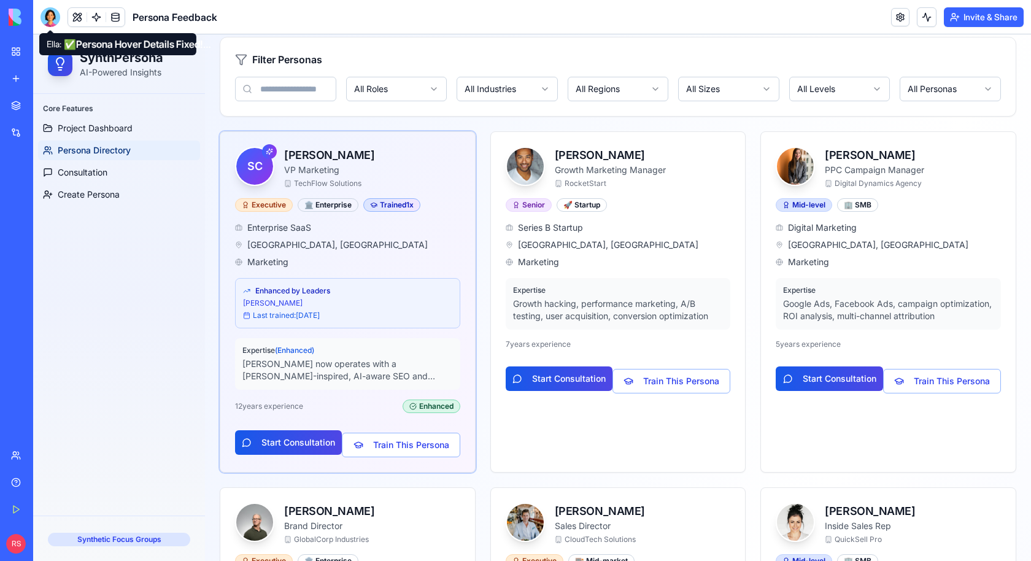
click at [53, 14] on div at bounding box center [51, 17] width 20 height 20
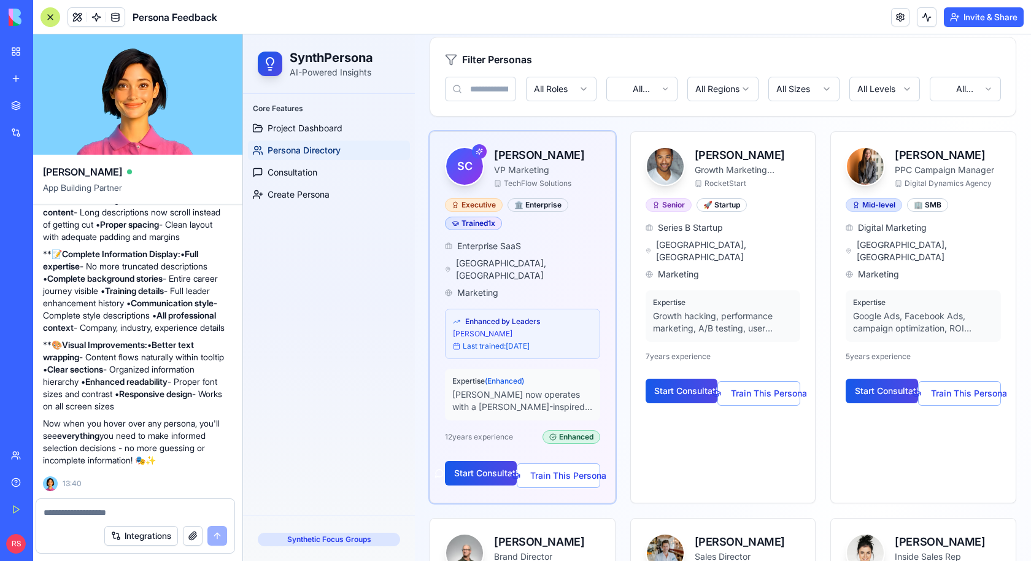
scroll to position [0, 0]
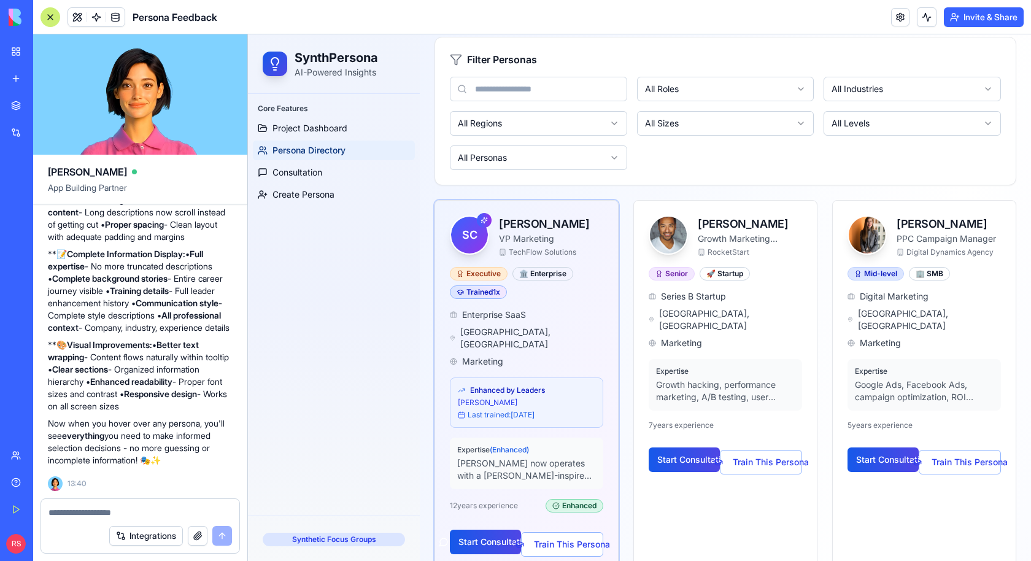
click at [139, 515] on textarea at bounding box center [141, 513] width 184 height 12
type textarea "**********"
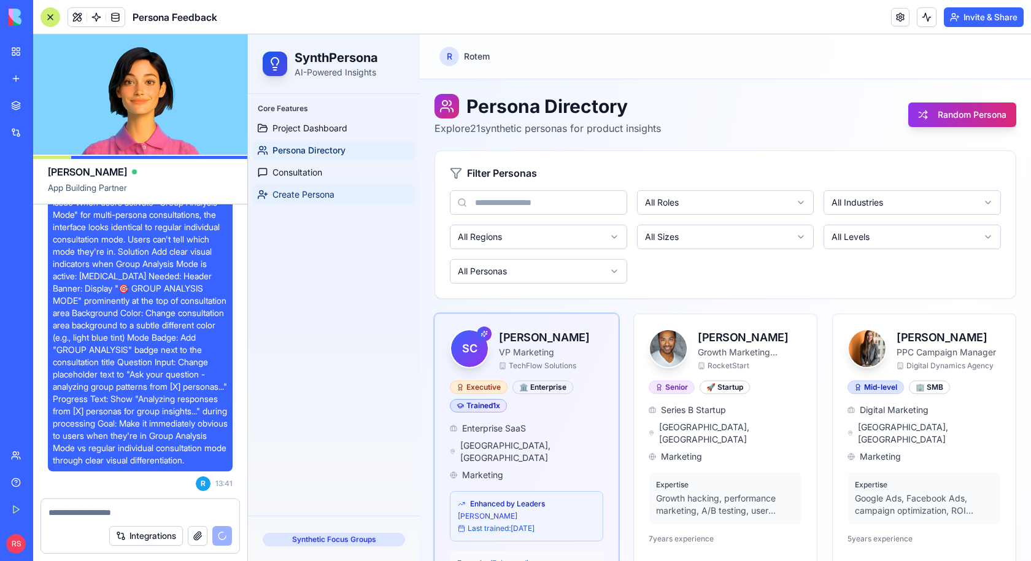
click at [324, 192] on span "Create Persona" at bounding box center [304, 194] width 62 height 12
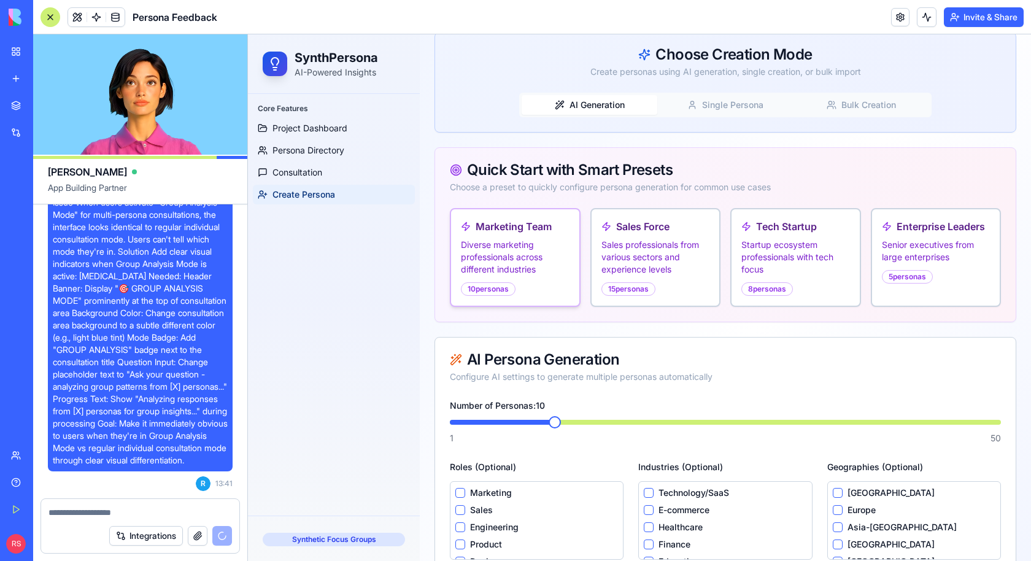
scroll to position [138, 0]
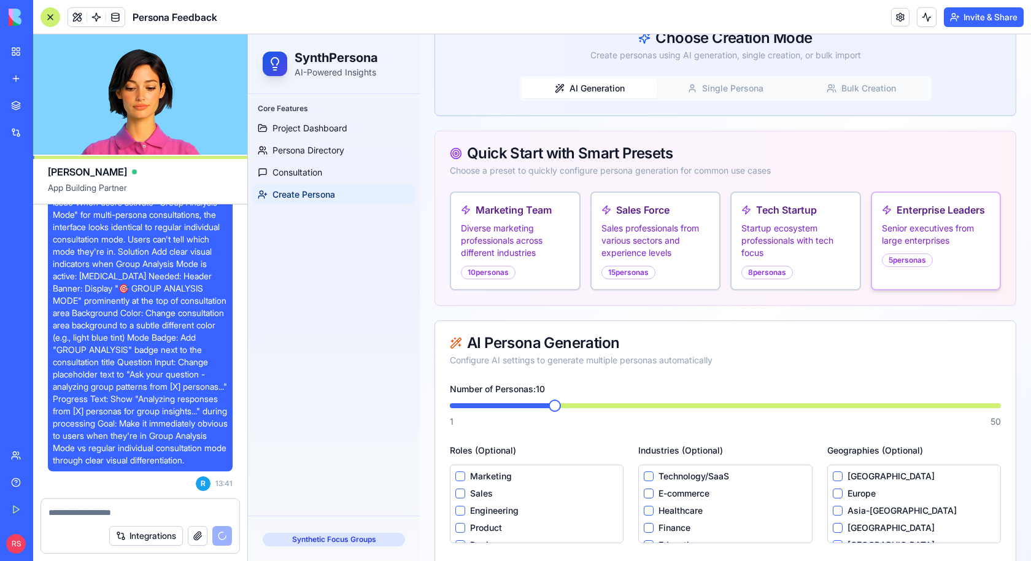
click at [938, 206] on h4 "Enterprise Leaders" at bounding box center [941, 210] width 88 height 15
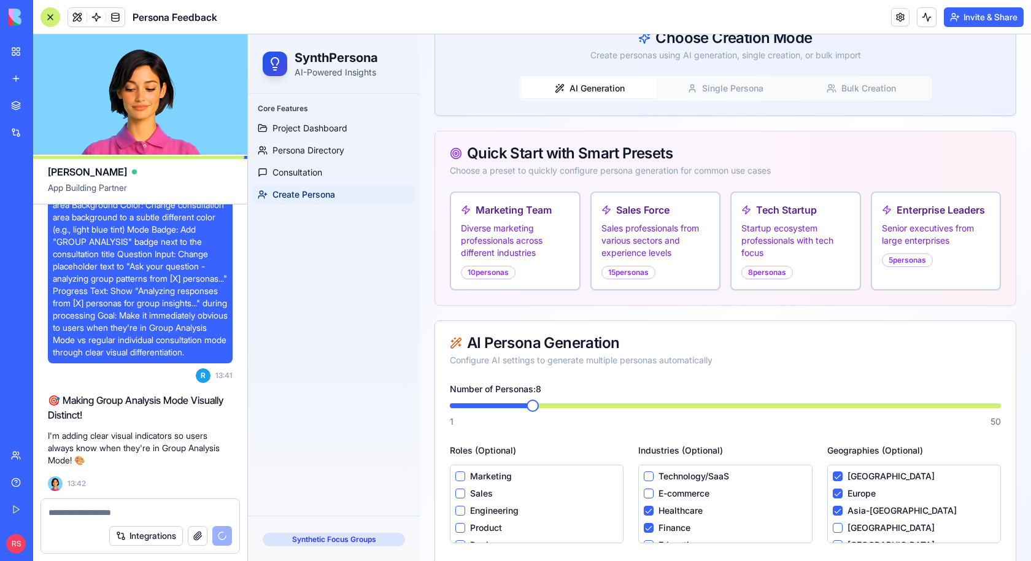
click at [532, 405] on span at bounding box center [533, 406] width 12 height 12
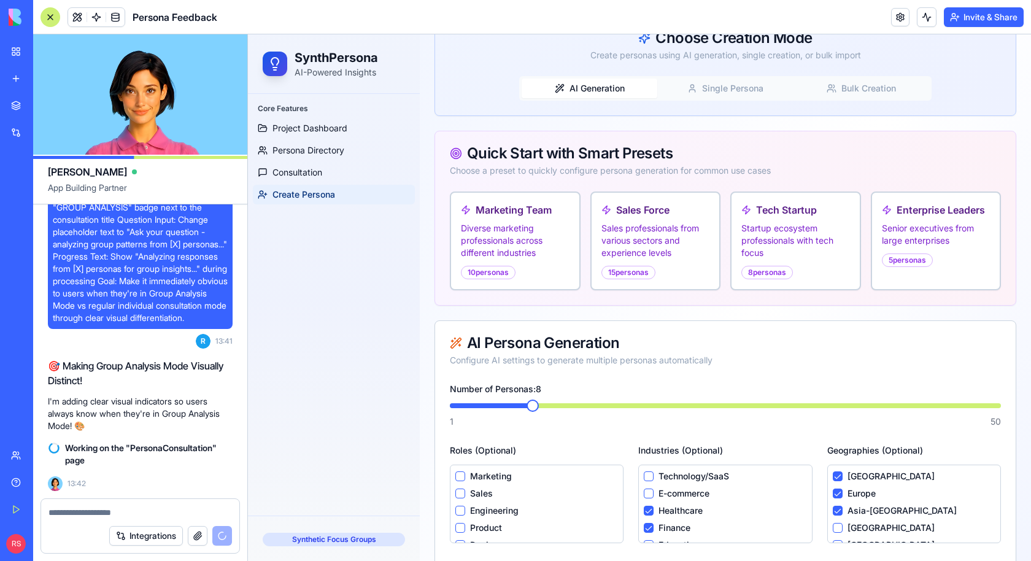
click at [457, 474] on button "Marketing" at bounding box center [461, 477] width 10 height 10
click at [458, 494] on button "Sales" at bounding box center [461, 494] width 10 height 10
click at [458, 507] on button "Engineering" at bounding box center [461, 511] width 10 height 10
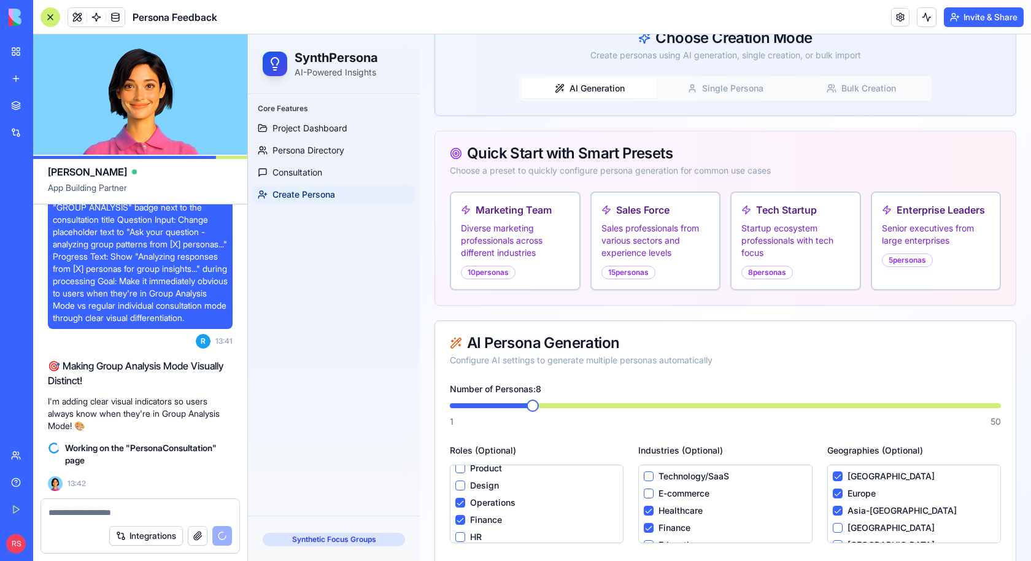
scroll to position [60, 0]
click at [460, 482] on button "Design" at bounding box center [461, 485] width 10 height 10
click at [458, 466] on button "Product" at bounding box center [461, 468] width 10 height 10
click at [458, 532] on button "HR" at bounding box center [461, 537] width 10 height 10
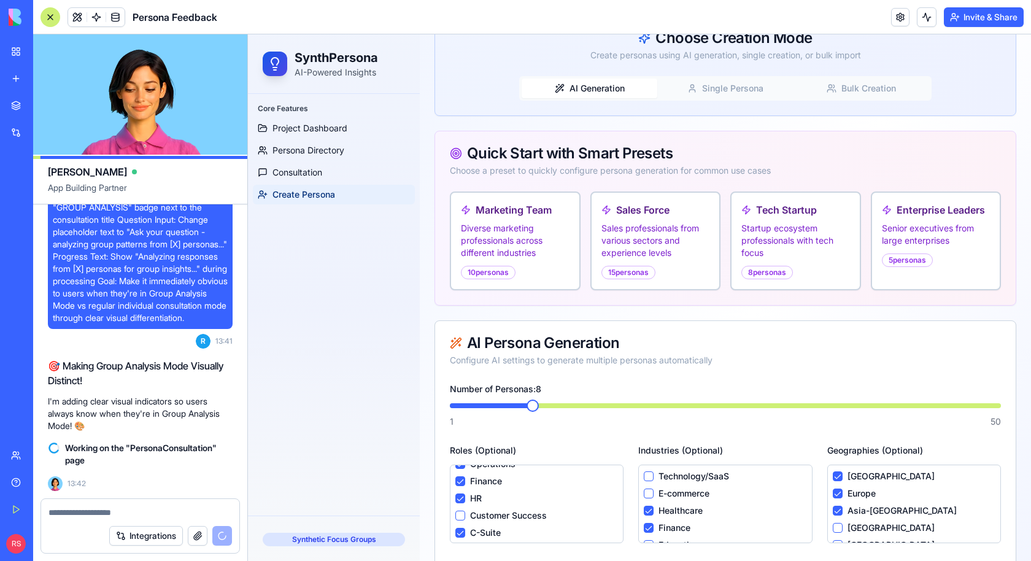
click at [462, 511] on Success "Customer Success" at bounding box center [461, 516] width 10 height 10
click at [651, 472] on button "Technology/SaaS" at bounding box center [649, 477] width 10 height 10
click at [651, 489] on button "E-commerce" at bounding box center [649, 494] width 10 height 10
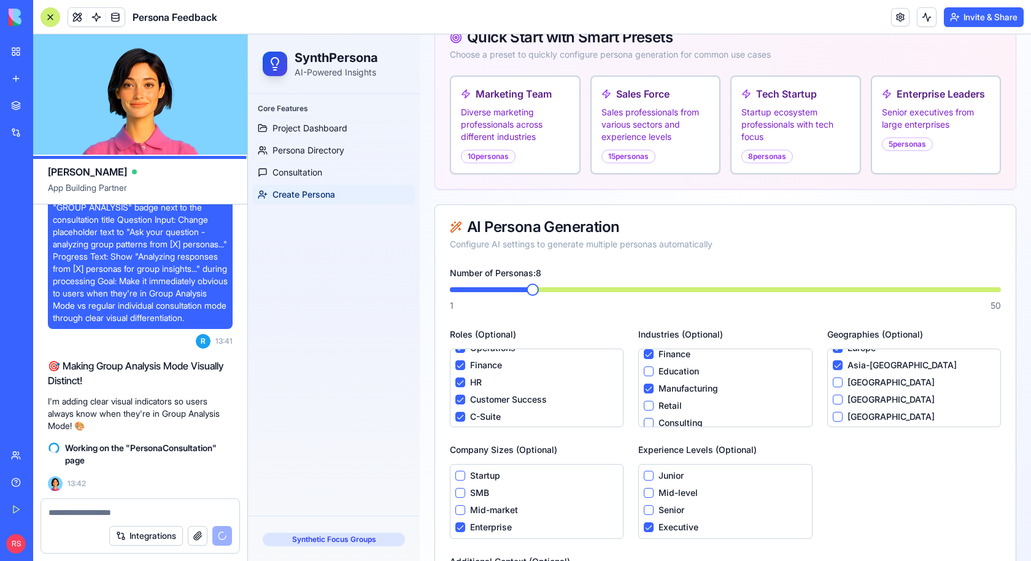
scroll to position [87, 0]
click at [650, 379] on div "Retail" at bounding box center [725, 376] width 163 height 12
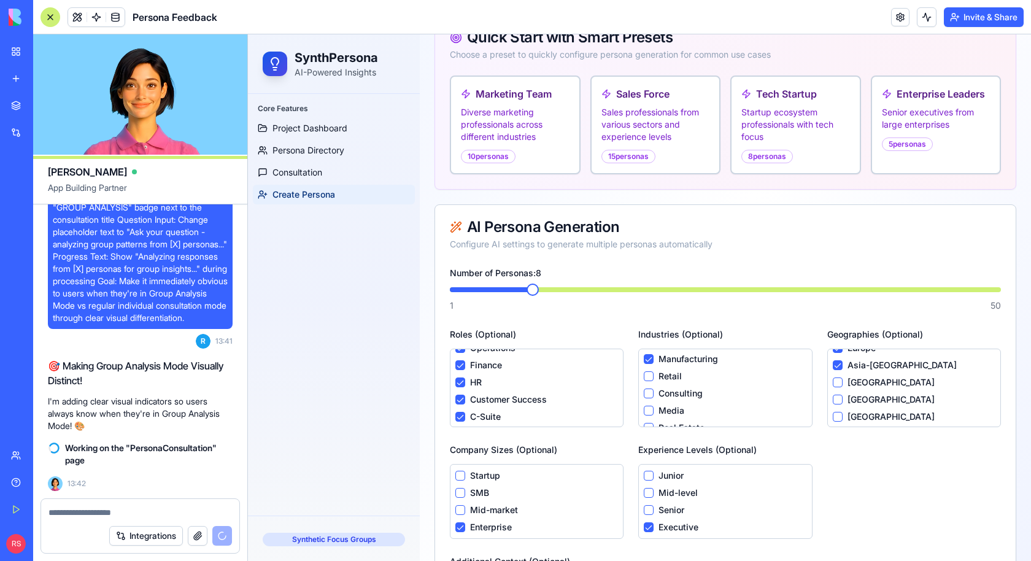
click at [648, 389] on button "Consulting" at bounding box center [649, 394] width 10 height 10
click at [647, 374] on button "Retail" at bounding box center [649, 376] width 10 height 10
click at [648, 406] on button "Media" at bounding box center [649, 411] width 10 height 10
click at [651, 471] on button "Junior" at bounding box center [649, 476] width 10 height 10
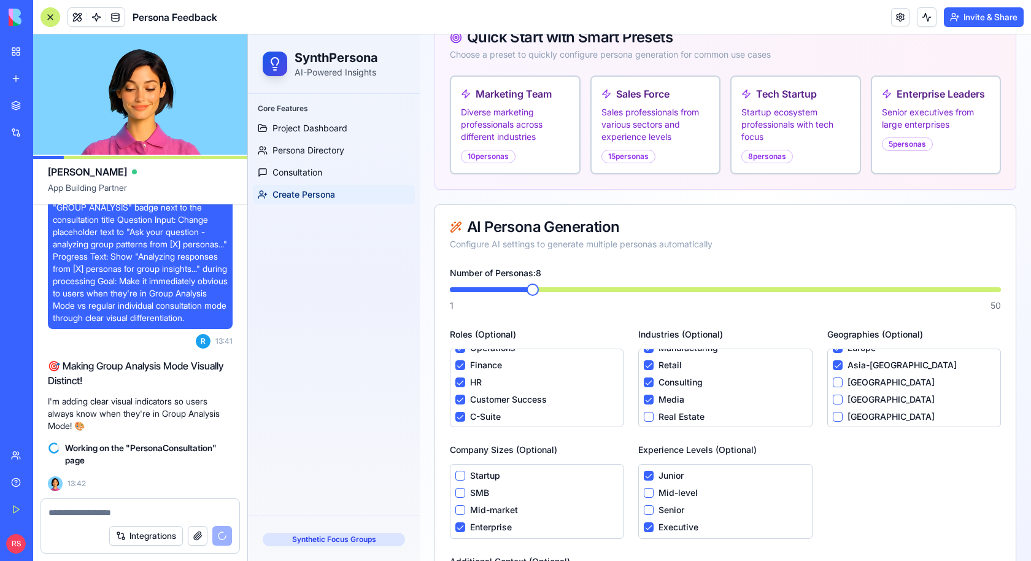
click at [651, 491] on button "Mid-level" at bounding box center [649, 493] width 10 height 10
click at [651, 506] on button "Senior" at bounding box center [649, 510] width 10 height 10
click at [461, 488] on button "SMB" at bounding box center [461, 493] width 10 height 10
click at [459, 471] on button "Startup" at bounding box center [461, 476] width 10 height 10
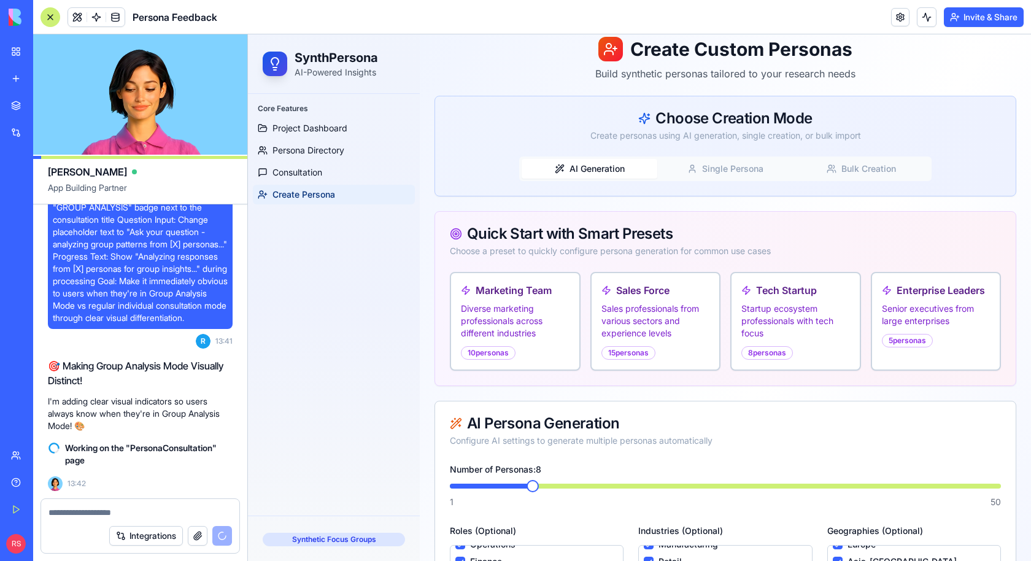
scroll to position [58, 0]
click at [493, 346] on div "10 personas" at bounding box center [488, 353] width 55 height 14
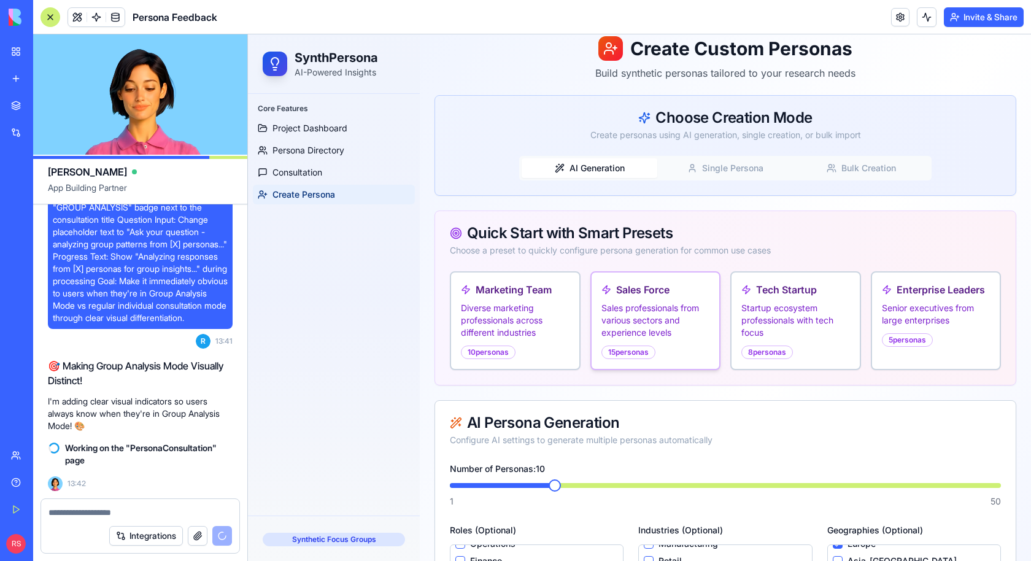
click at [623, 346] on div "15 personas" at bounding box center [629, 353] width 54 height 14
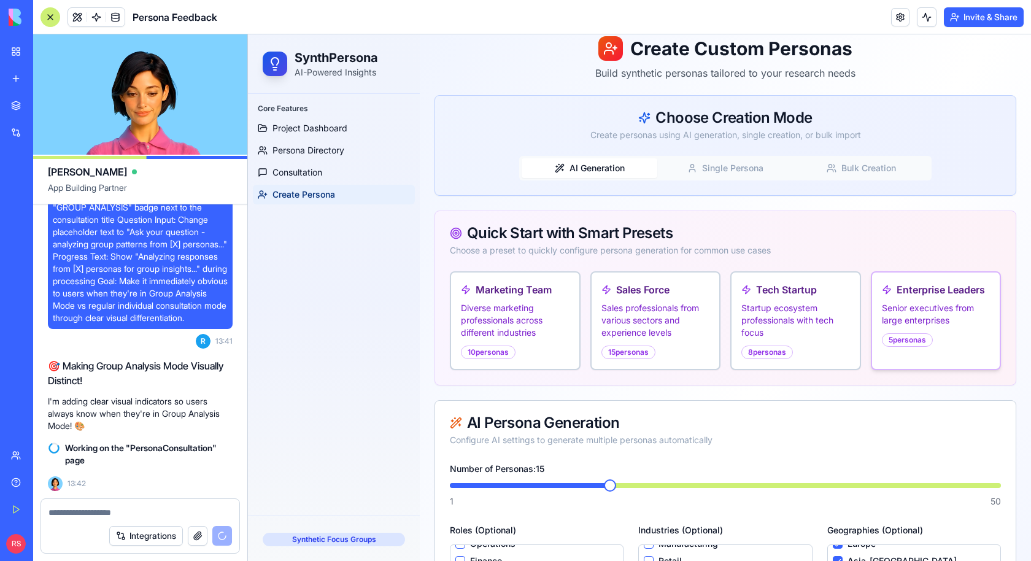
click at [898, 330] on div "Enterprise Leaders Senior executives from large enterprises 5 personas" at bounding box center [936, 315] width 128 height 84
type textarea "**********"
click at [658, 479] on span at bounding box center [654, 485] width 12 height 12
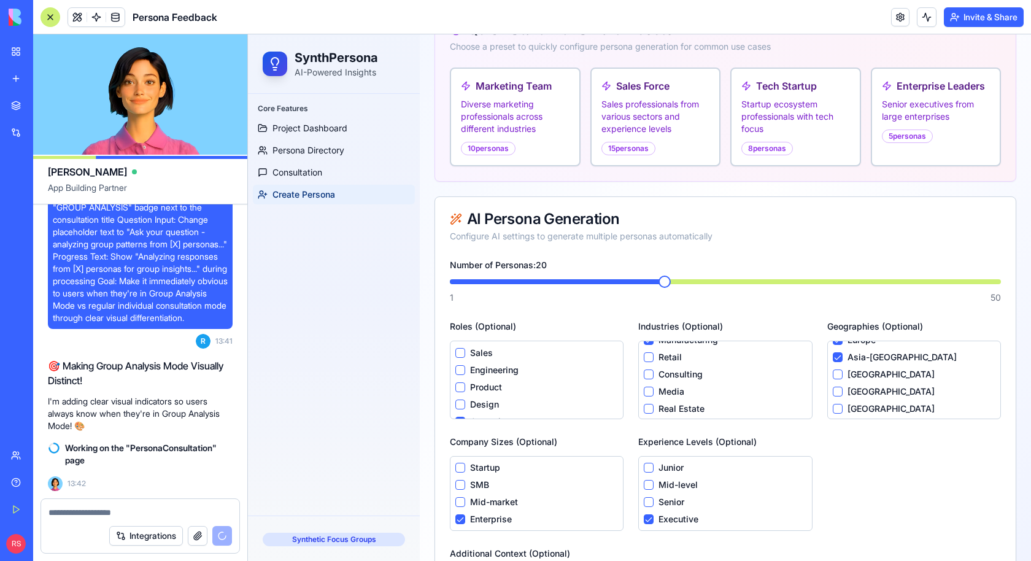
scroll to position [0, 0]
click at [459, 368] on button "Sales" at bounding box center [461, 370] width 10 height 10
click at [459, 385] on button "Engineering" at bounding box center [461, 387] width 10 height 10
click at [459, 400] on button "Product" at bounding box center [461, 404] width 10 height 10
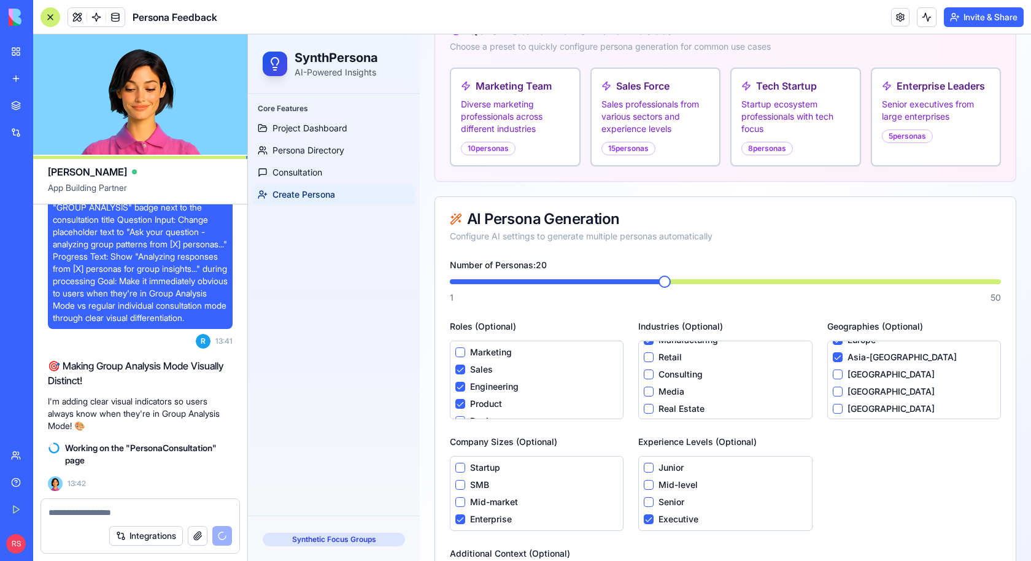
click at [457, 347] on button "Marketing" at bounding box center [461, 352] width 10 height 10
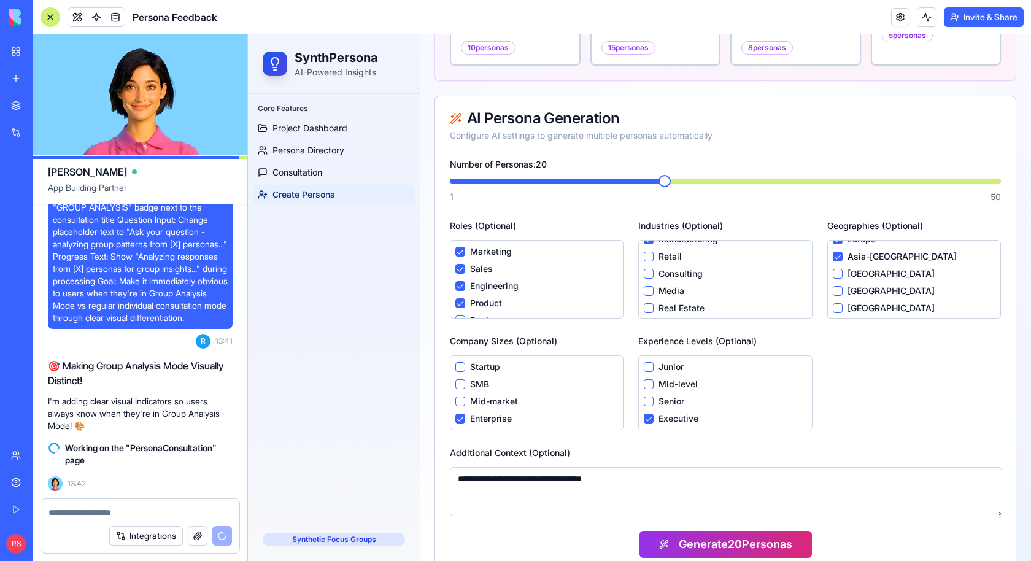
scroll to position [381, 0]
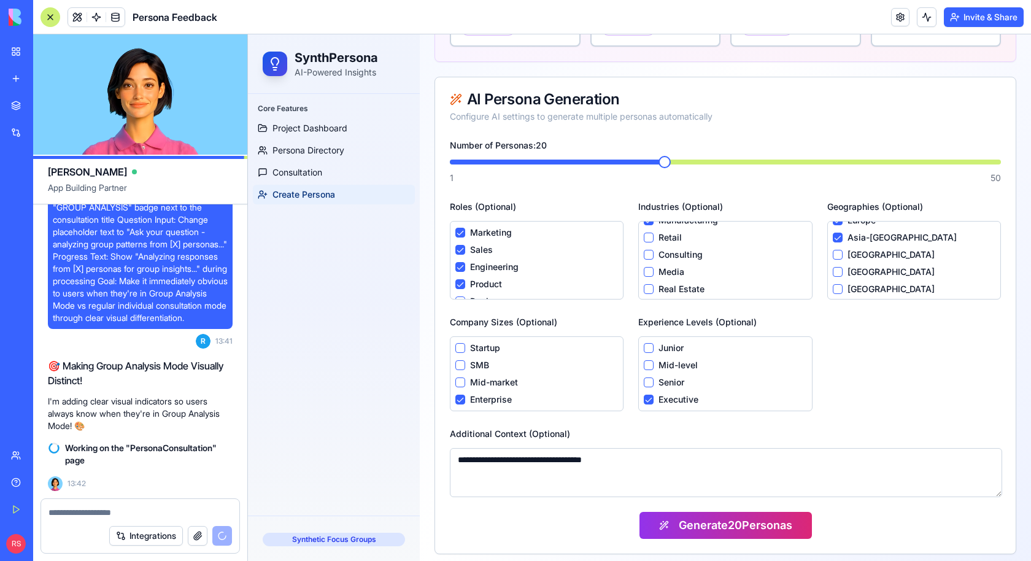
click at [649, 254] on button "Consulting" at bounding box center [649, 255] width 10 height 10
click at [649, 270] on button "Media" at bounding box center [649, 272] width 10 height 10
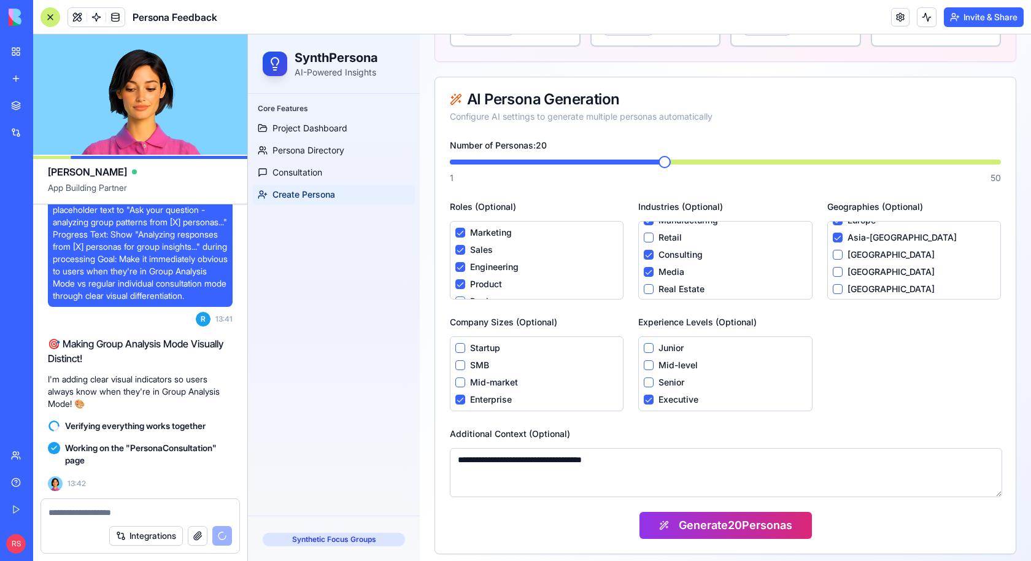
click at [649, 284] on Estate "Real Estate" at bounding box center [649, 289] width 10 height 10
click at [835, 284] on button "[GEOGRAPHIC_DATA]" at bounding box center [838, 289] width 10 height 10
click at [836, 267] on East "[GEOGRAPHIC_DATA]" at bounding box center [838, 272] width 10 height 10
click at [837, 242] on div "[GEOGRAPHIC_DATA] [GEOGRAPHIC_DATA] [GEOGRAPHIC_DATA]-[GEOGRAPHIC_DATA] [GEOGRA…" at bounding box center [915, 260] width 174 height 79
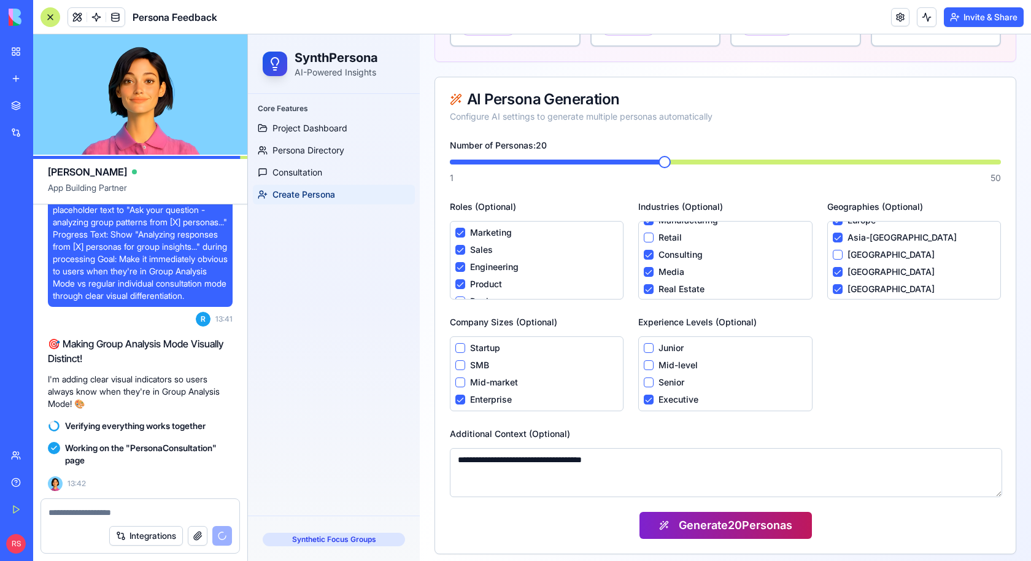
click at [656, 526] on button "Generate 20 Personas" at bounding box center [726, 525] width 173 height 27
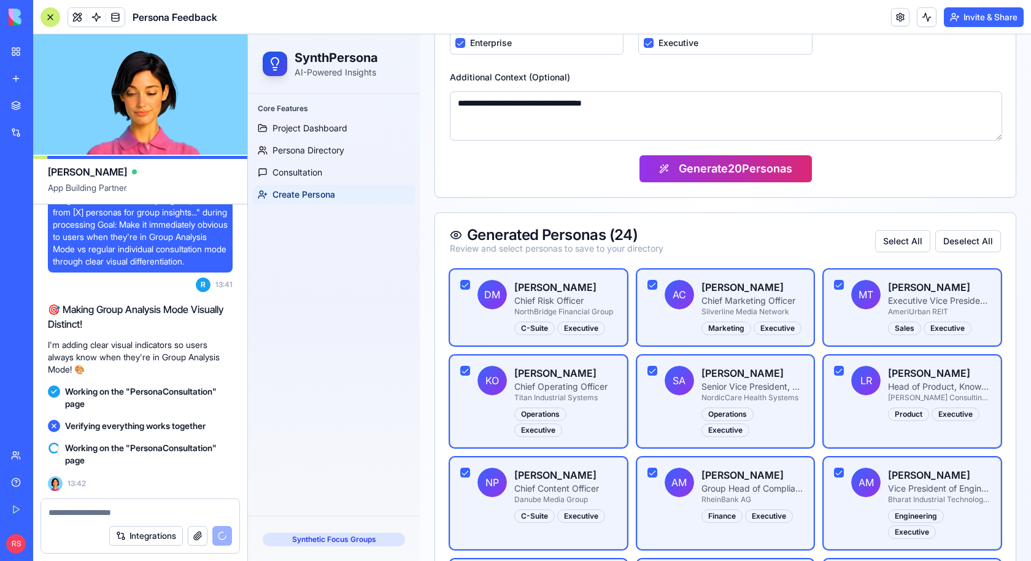
scroll to position [742, 0]
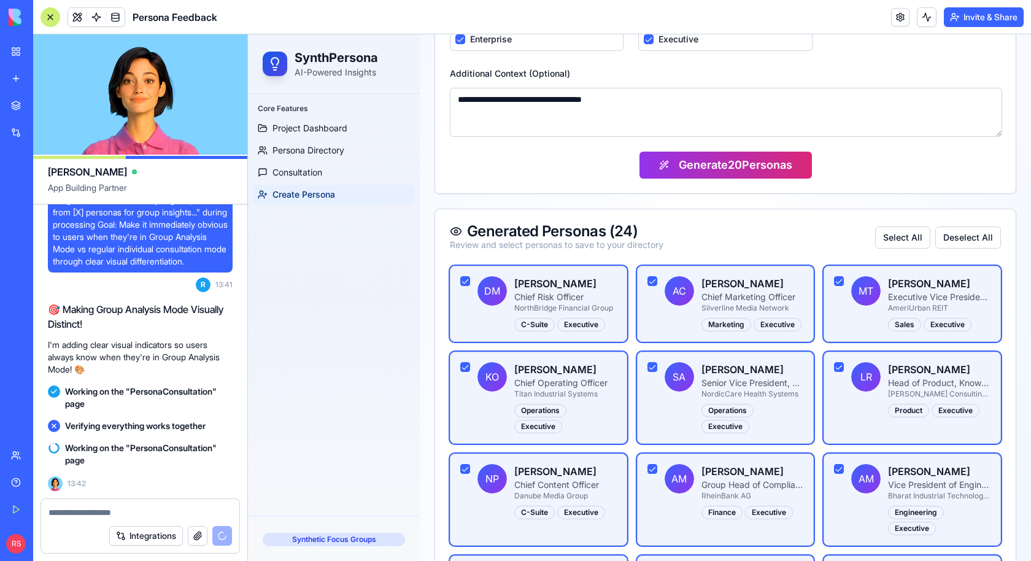
click at [650, 362] on button "button" at bounding box center [653, 367] width 10 height 10
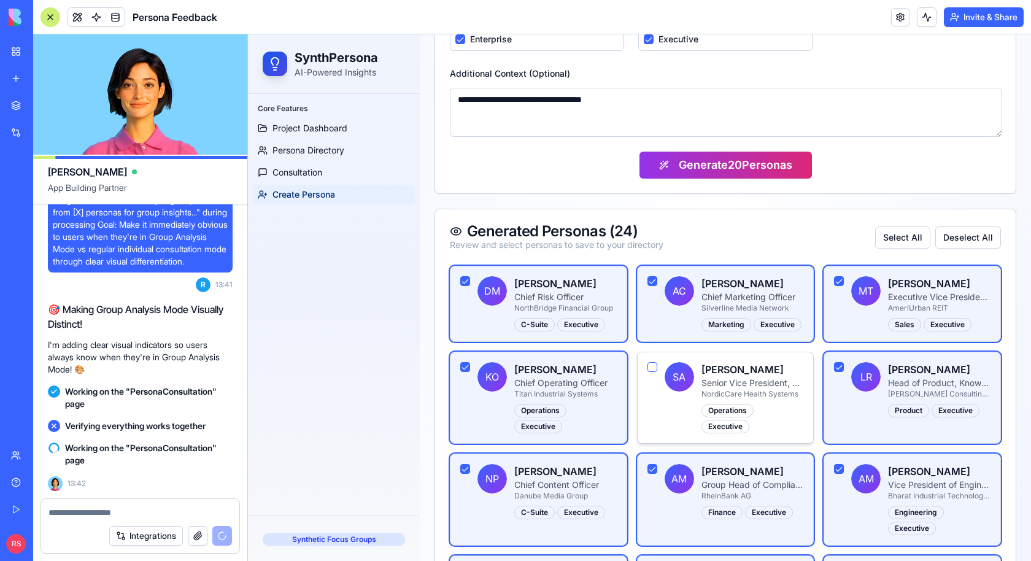
click at [652, 362] on button "button" at bounding box center [653, 367] width 10 height 10
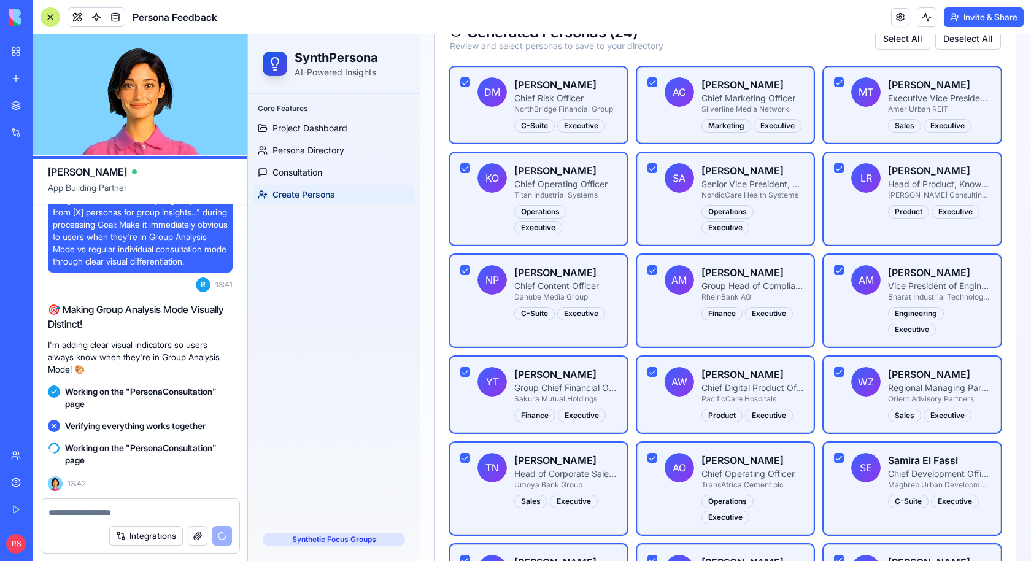
scroll to position [1211, 0]
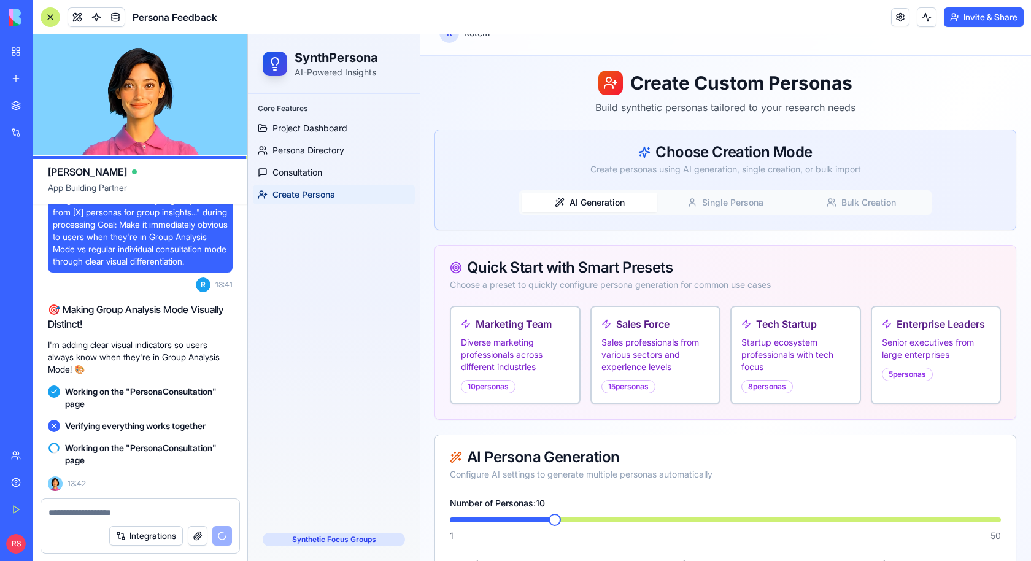
scroll to position [16, 0]
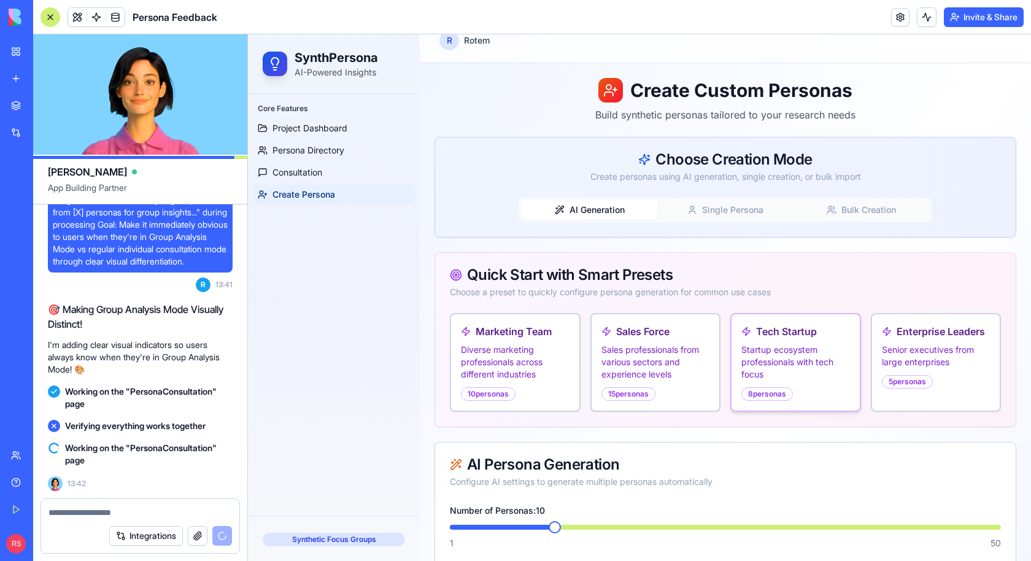
click at [761, 345] on p "Startup ecosystem professionals with tech focus" at bounding box center [796, 362] width 109 height 37
type textarea "**********"
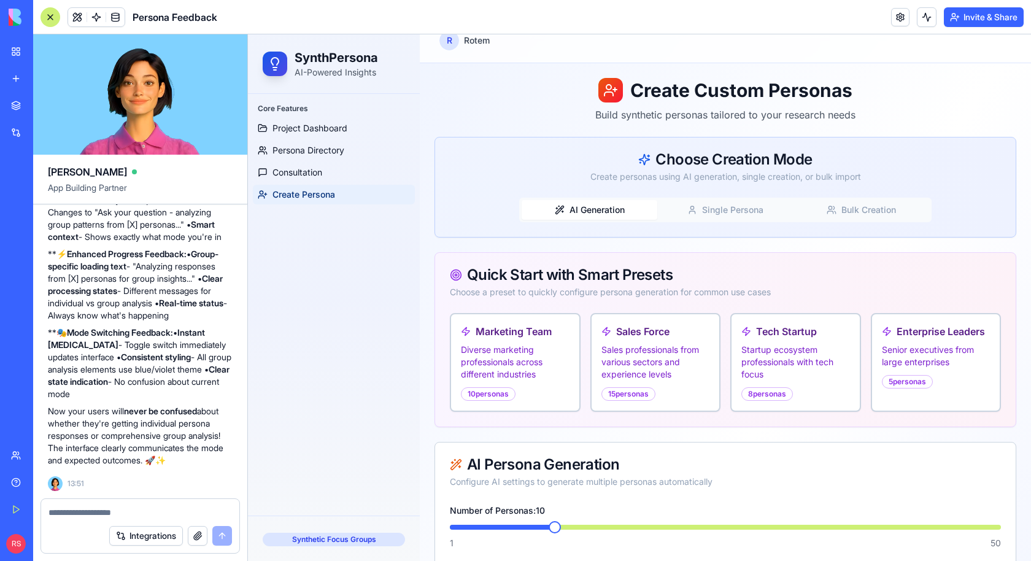
scroll to position [19383, 0]
click at [293, 172] on span "Consultation" at bounding box center [298, 172] width 50 height 12
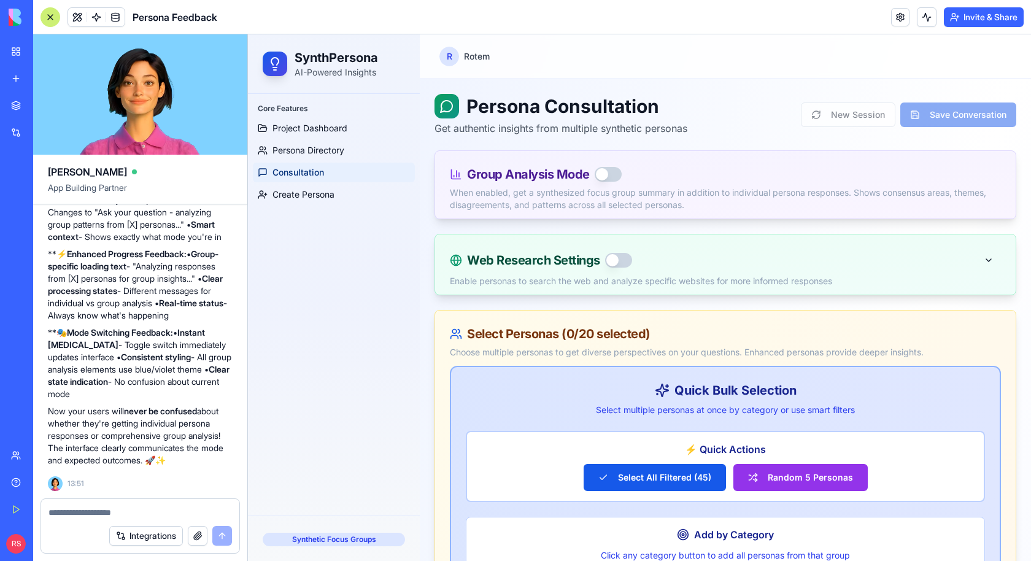
click at [607, 172] on button "button" at bounding box center [608, 174] width 27 height 15
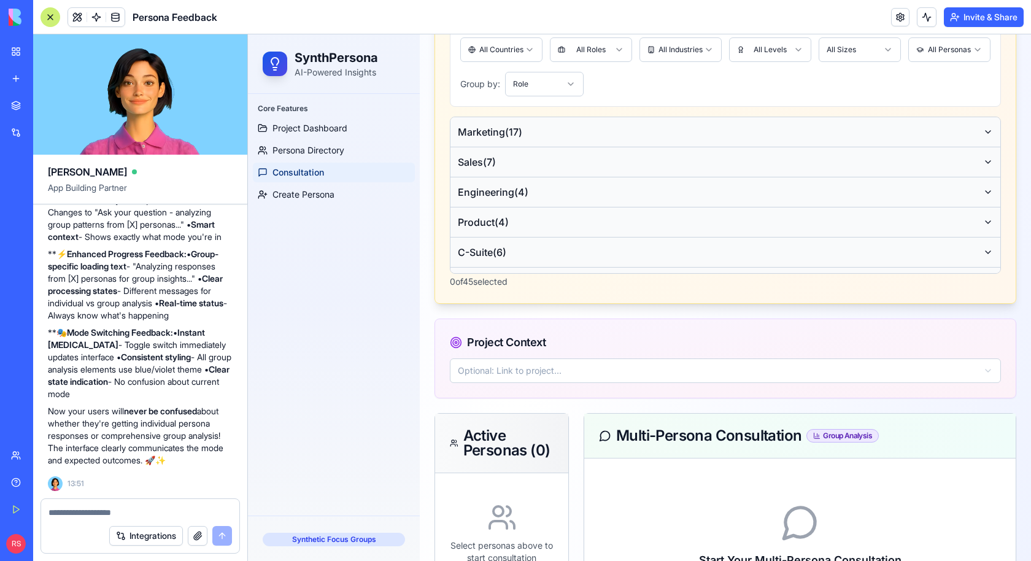
scroll to position [1437, 0]
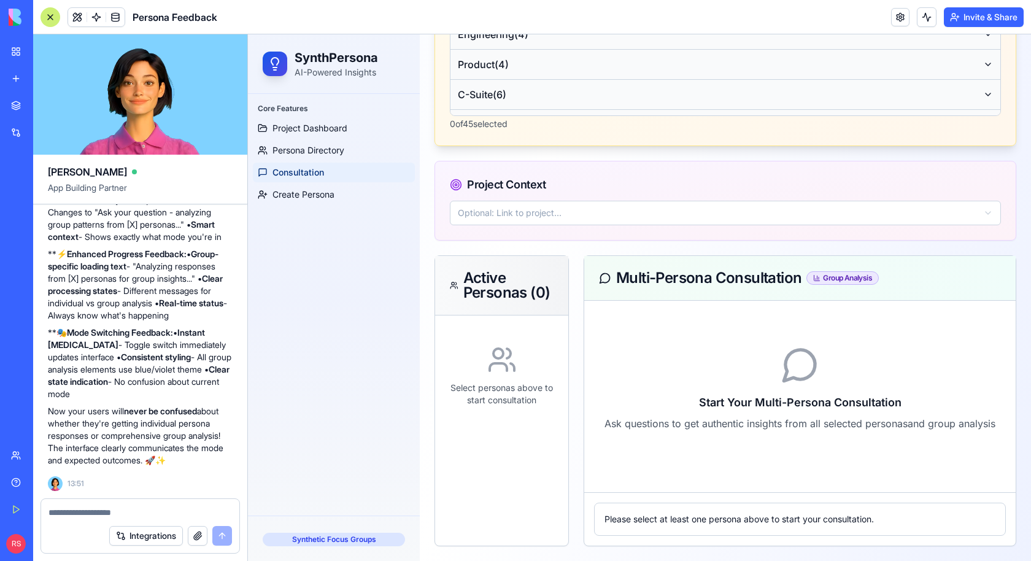
click at [677, 519] on div "Please select at least one persona above to start your consultation." at bounding box center [800, 519] width 391 height 12
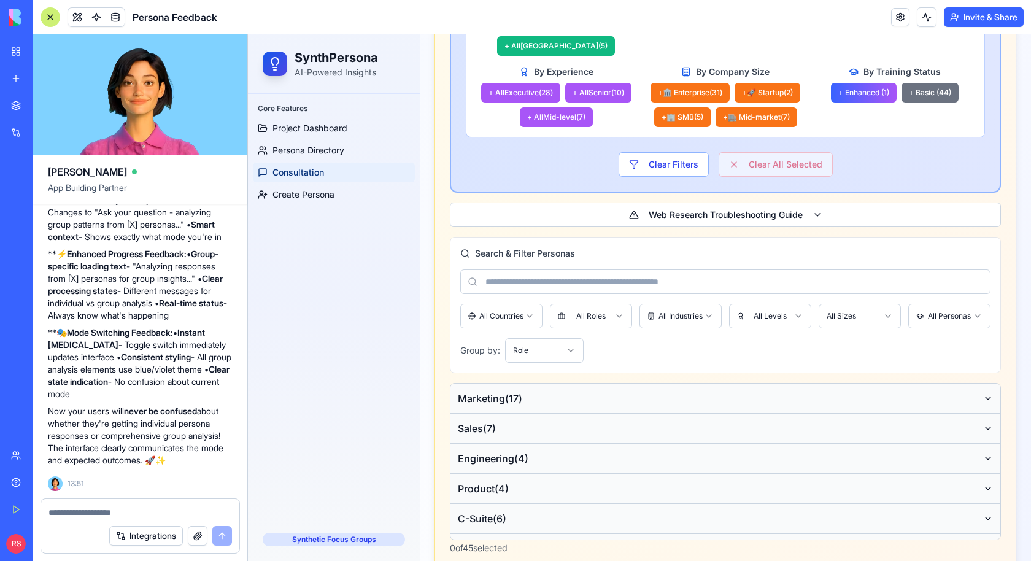
scroll to position [1044, 0]
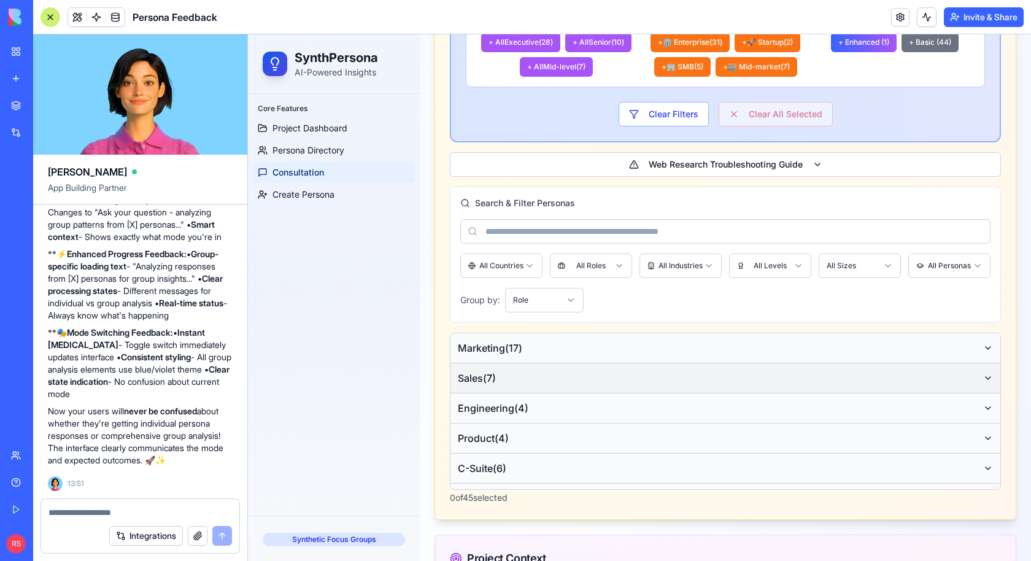
click at [493, 386] on span "Sales ( 7 )" at bounding box center [477, 378] width 38 height 15
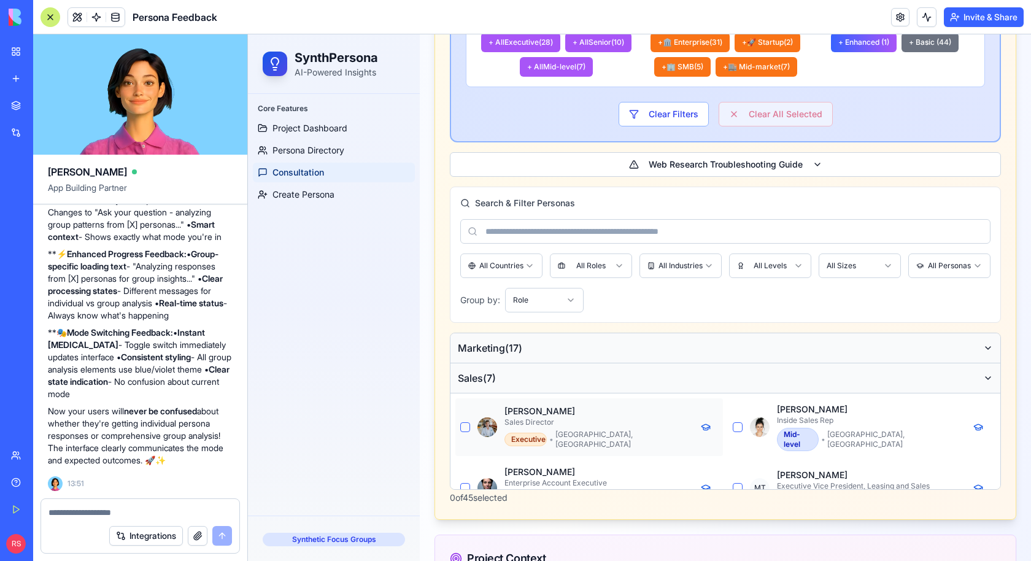
click at [456, 440] on div "[PERSON_NAME] Sales Director Executive • [GEOGRAPHIC_DATA], [GEOGRAPHIC_DATA]" at bounding box center [590, 427] width 268 height 58
click at [466, 432] on button "button" at bounding box center [465, 427] width 10 height 10
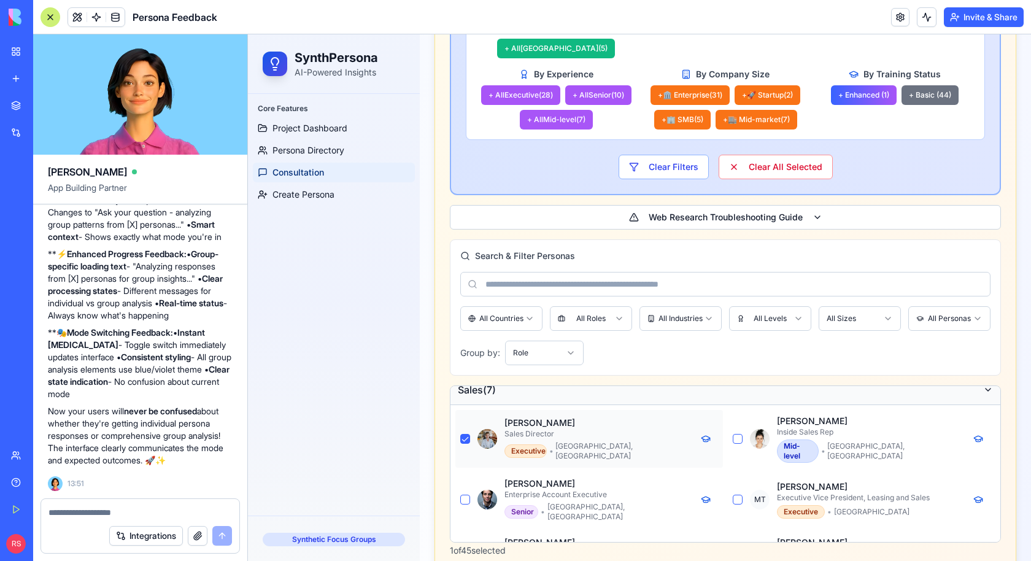
scroll to position [61, 0]
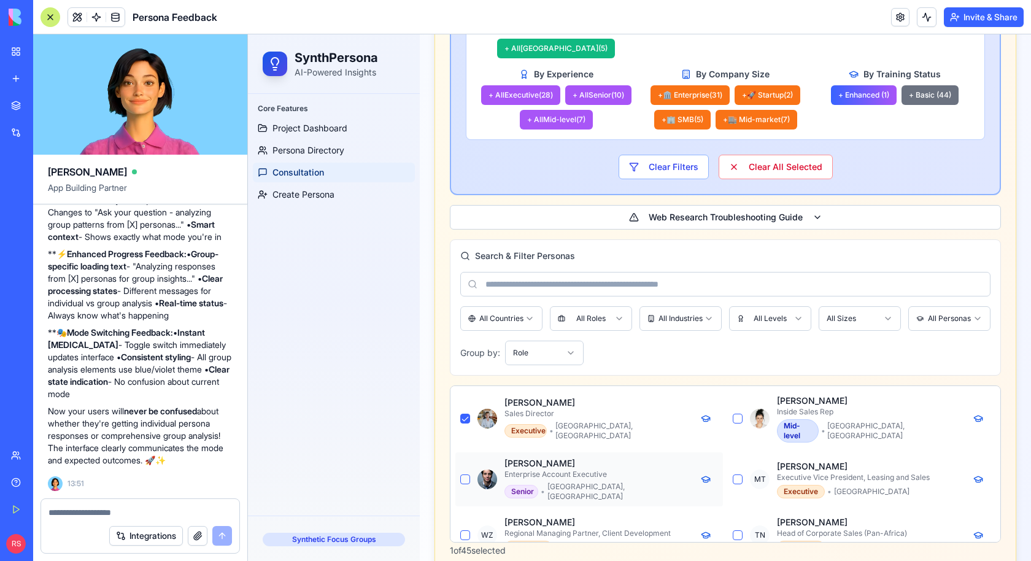
click at [468, 483] on button "button" at bounding box center [465, 480] width 10 height 10
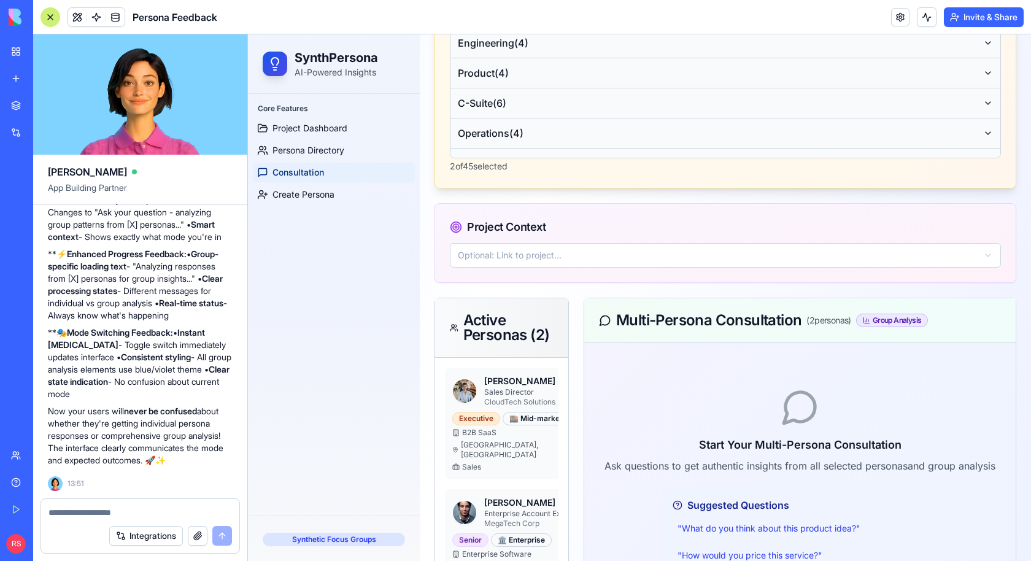
scroll to position [1707, 0]
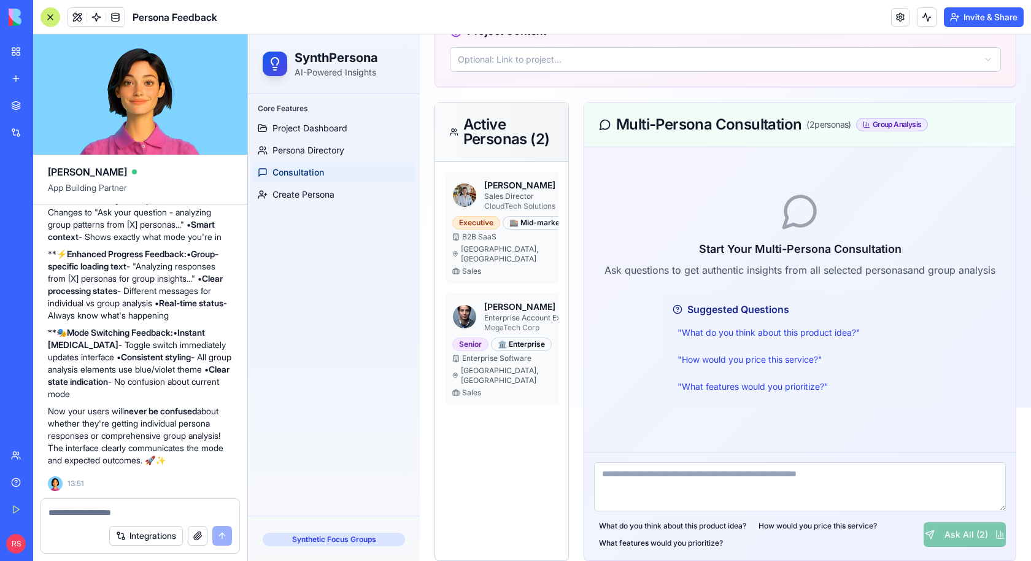
click at [665, 475] on textarea at bounding box center [800, 486] width 412 height 49
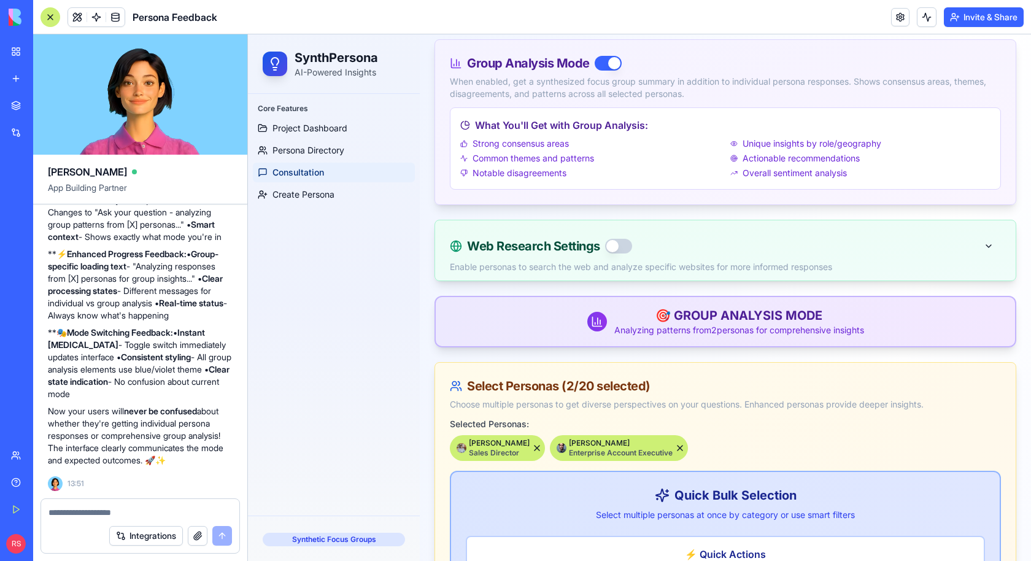
scroll to position [131, 0]
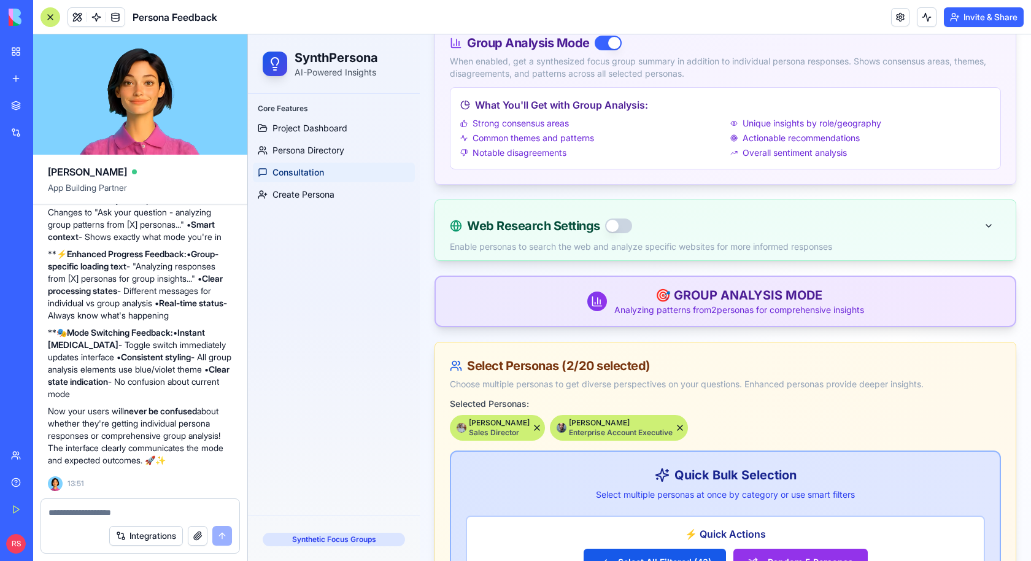
type textarea "******"
click at [604, 46] on button "button" at bounding box center [608, 43] width 27 height 15
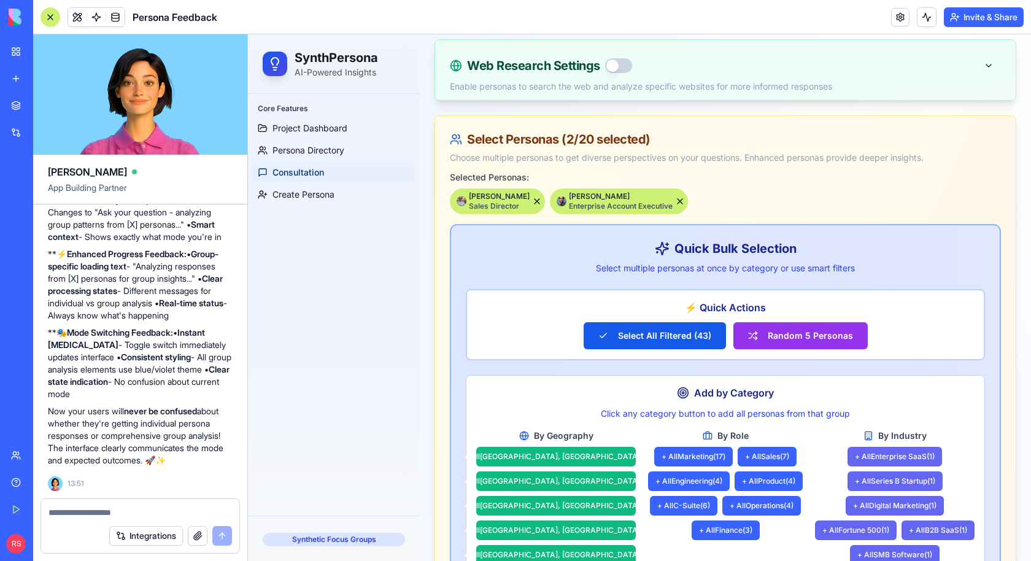
scroll to position [0, 0]
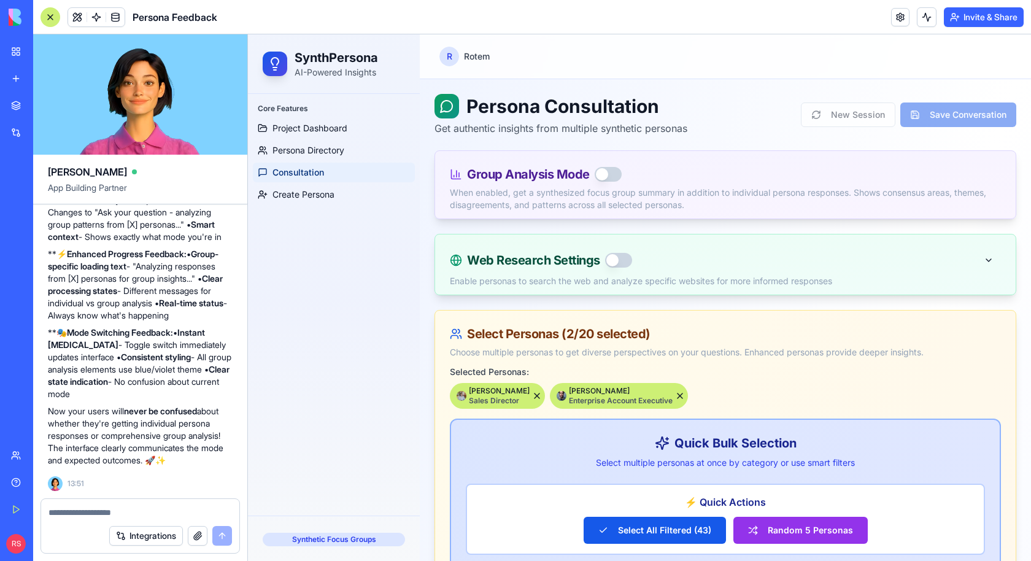
click at [190, 535] on button "button" at bounding box center [198, 536] width 20 height 20
click at [163, 537] on button "Integrations" at bounding box center [146, 536] width 74 height 20
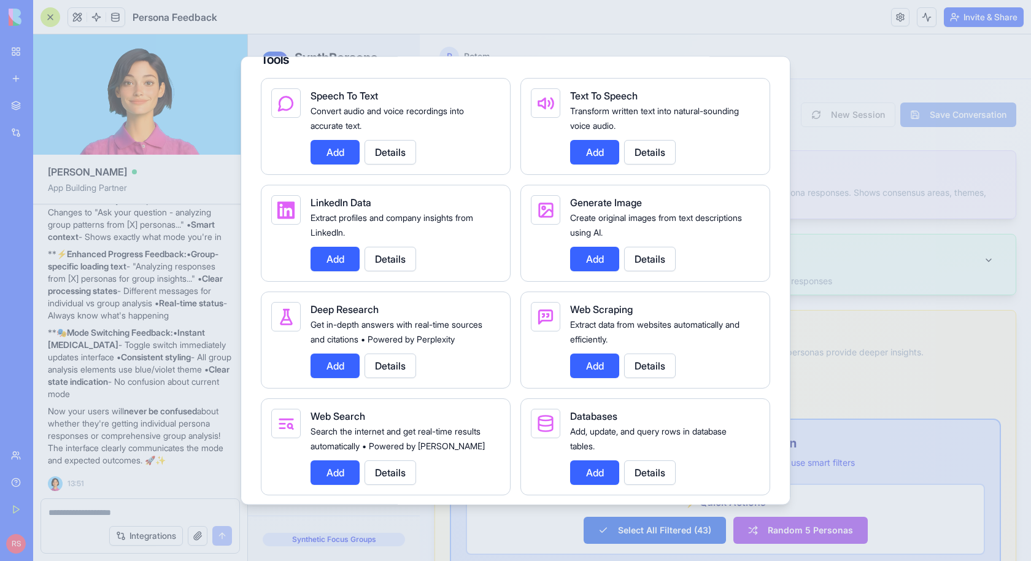
scroll to position [1337, 0]
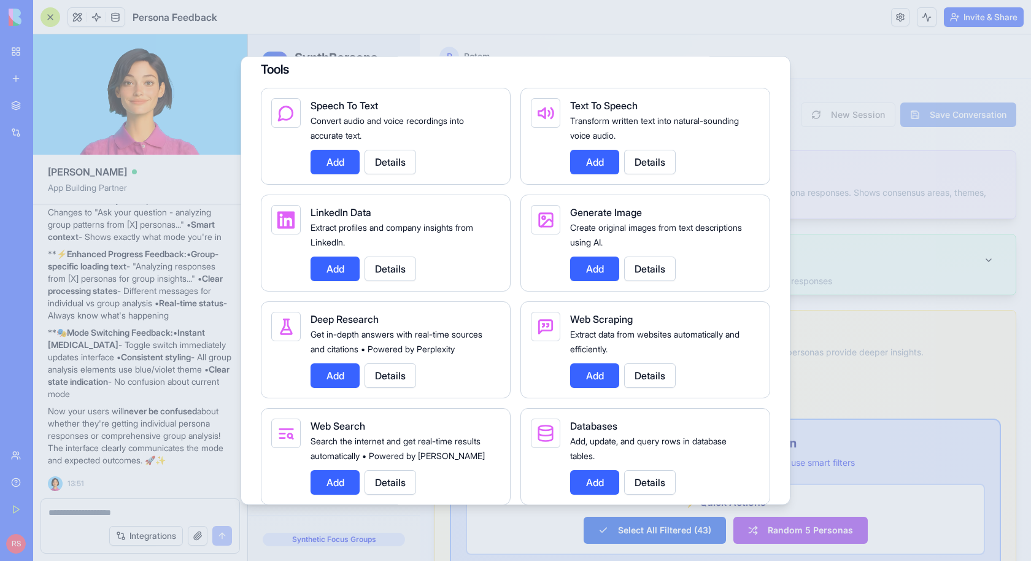
click at [348, 273] on button "Add" at bounding box center [335, 269] width 49 height 25
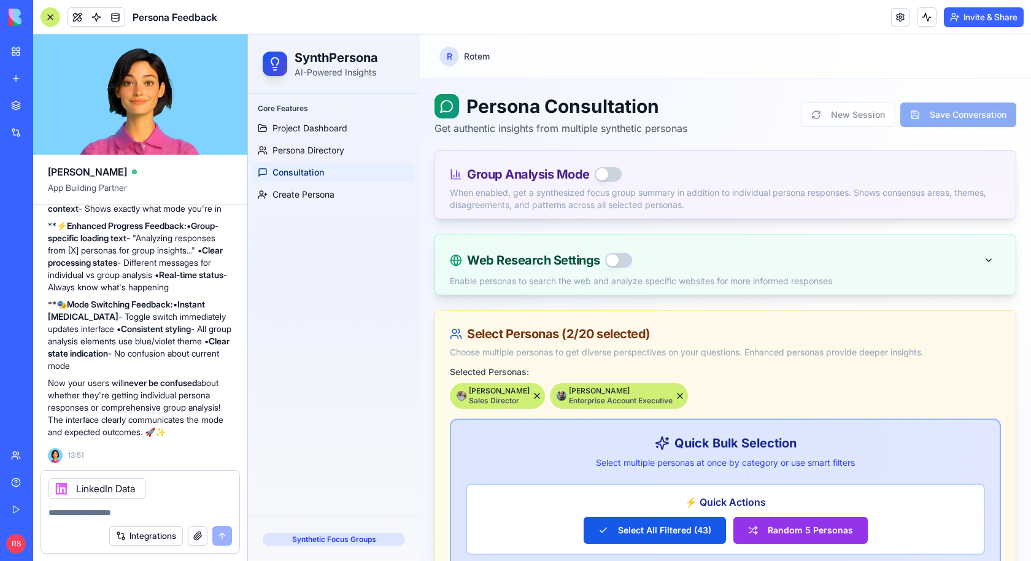
click at [128, 538] on button "Integrations" at bounding box center [146, 536] width 74 height 20
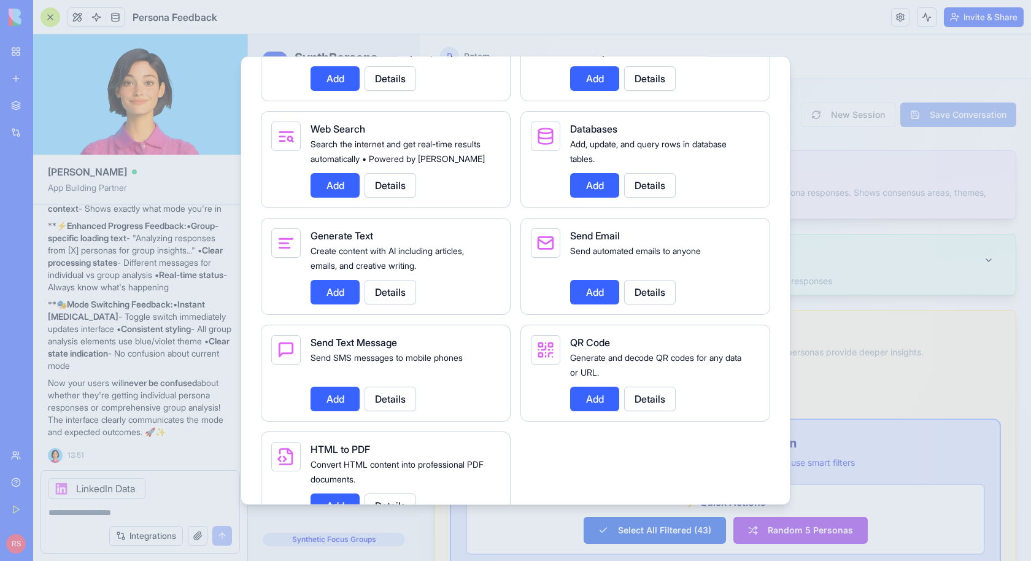
scroll to position [1642, 0]
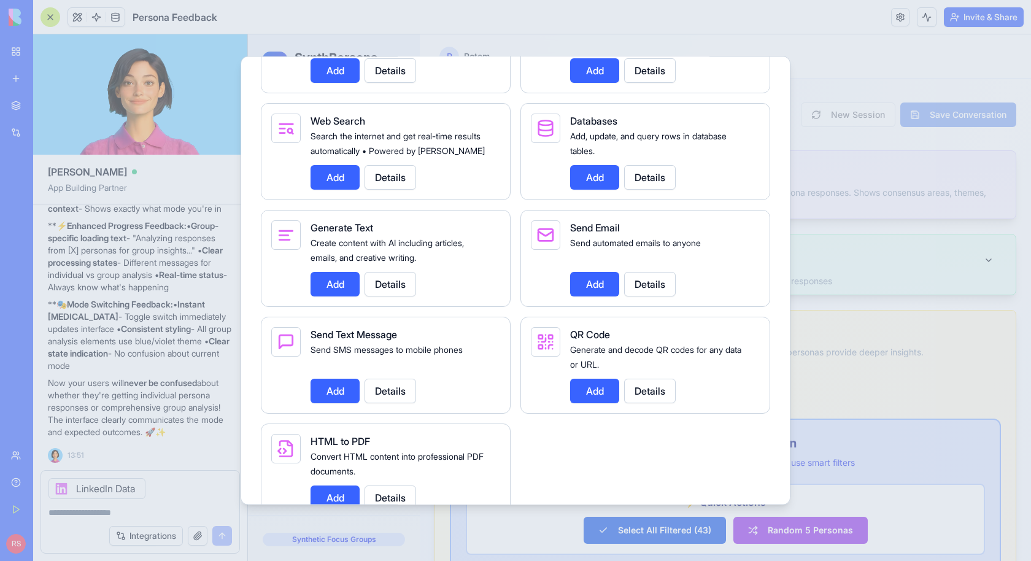
click at [162, 509] on div at bounding box center [515, 280] width 1031 height 561
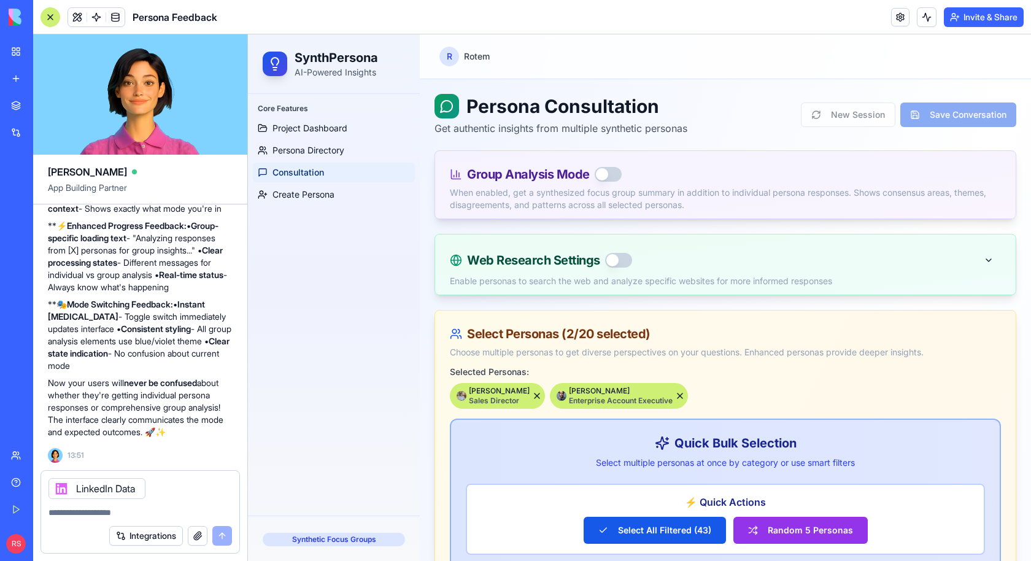
click at [122, 521] on div "Integrations" at bounding box center [140, 536] width 198 height 34
click at [97, 516] on textarea at bounding box center [141, 513] width 184 height 12
type textarea "*"
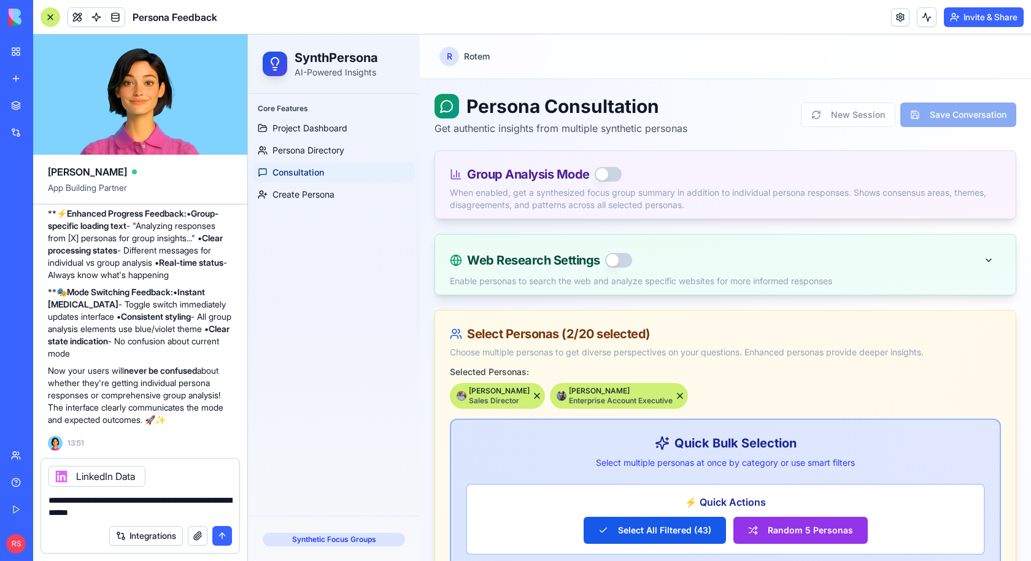
type textarea "**********"
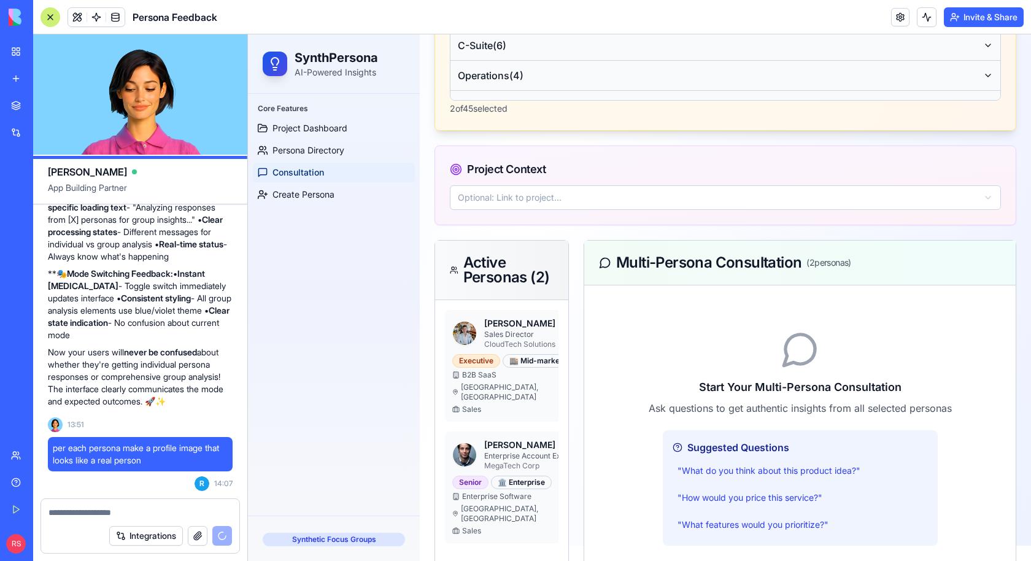
scroll to position [1544, 0]
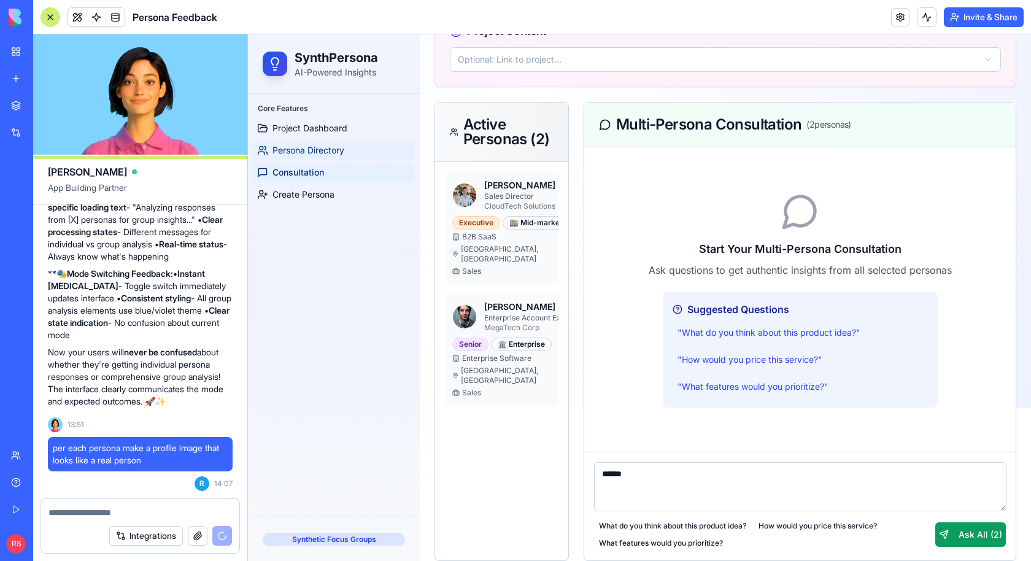
click at [333, 146] on span "Persona Directory" at bounding box center [309, 150] width 72 height 12
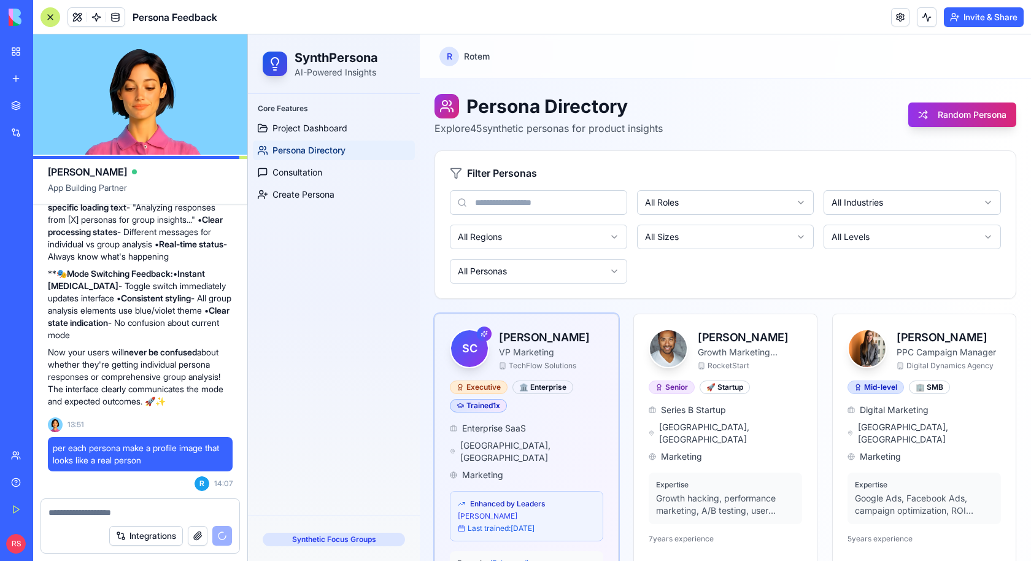
click at [364, 233] on div "Core Features Project Dashboard Persona Directory Consultation Create Persona" at bounding box center [334, 305] width 172 height 422
click at [142, 515] on textarea at bounding box center [141, 513] width 184 height 12
click at [103, 513] on textarea at bounding box center [141, 513] width 184 height 12
type textarea "*"
